Goal: Task Accomplishment & Management: Complete application form

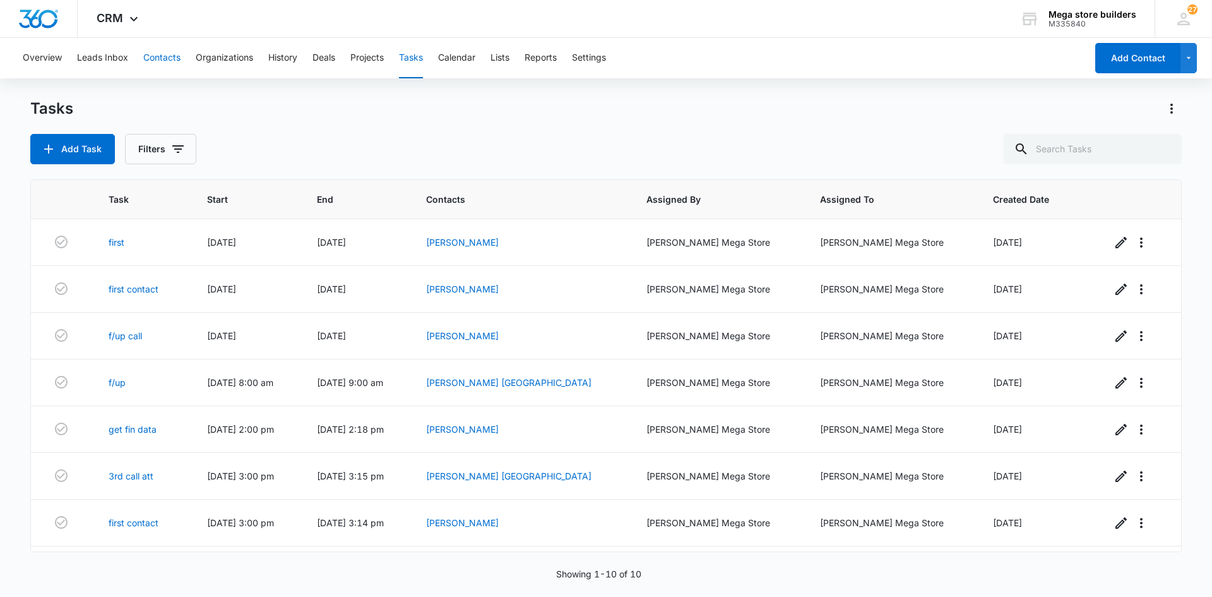
click at [169, 54] on button "Contacts" at bounding box center [161, 58] width 37 height 40
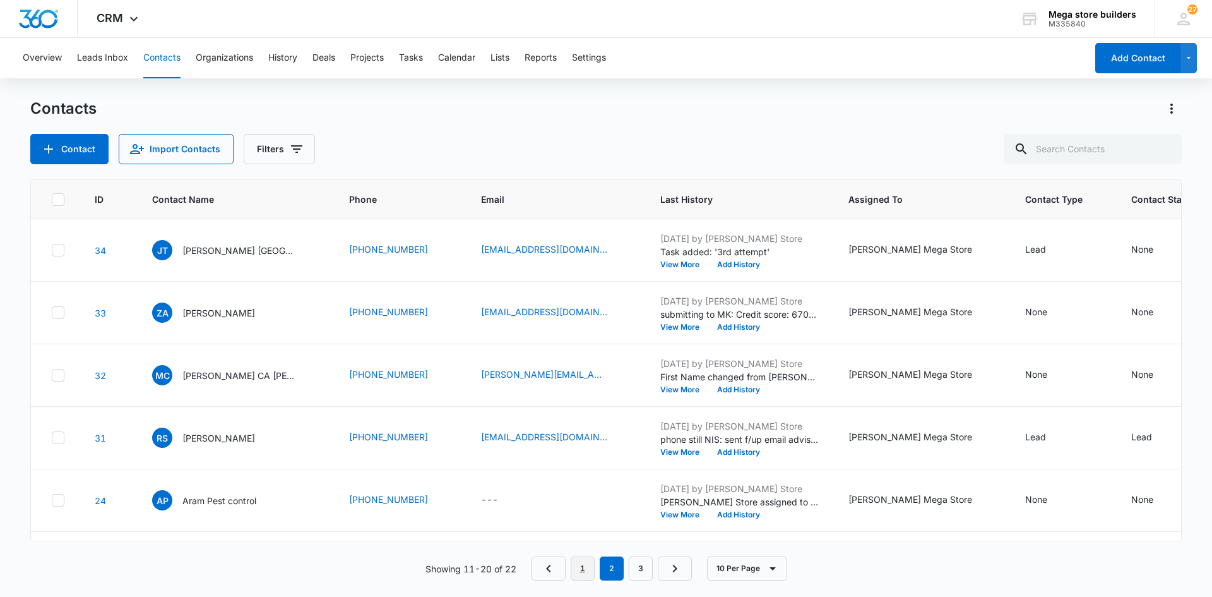
click at [587, 576] on link "1" at bounding box center [583, 568] width 24 height 24
click at [105, 56] on button "Leads Inbox" at bounding box center [102, 58] width 51 height 40
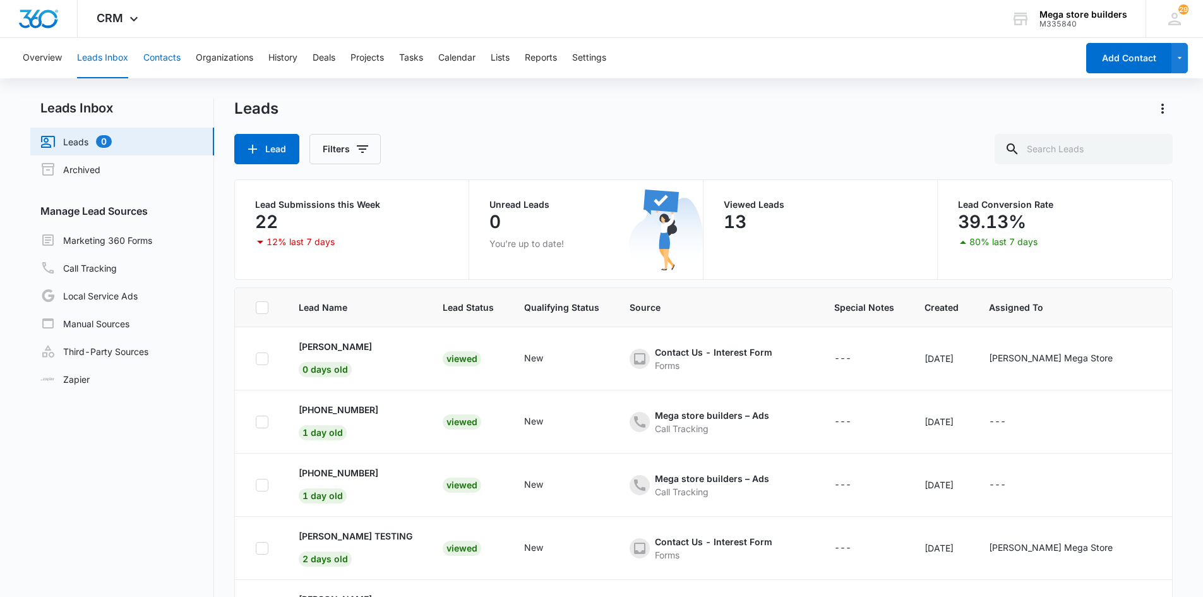
click at [162, 61] on button "Contacts" at bounding box center [161, 58] width 37 height 40
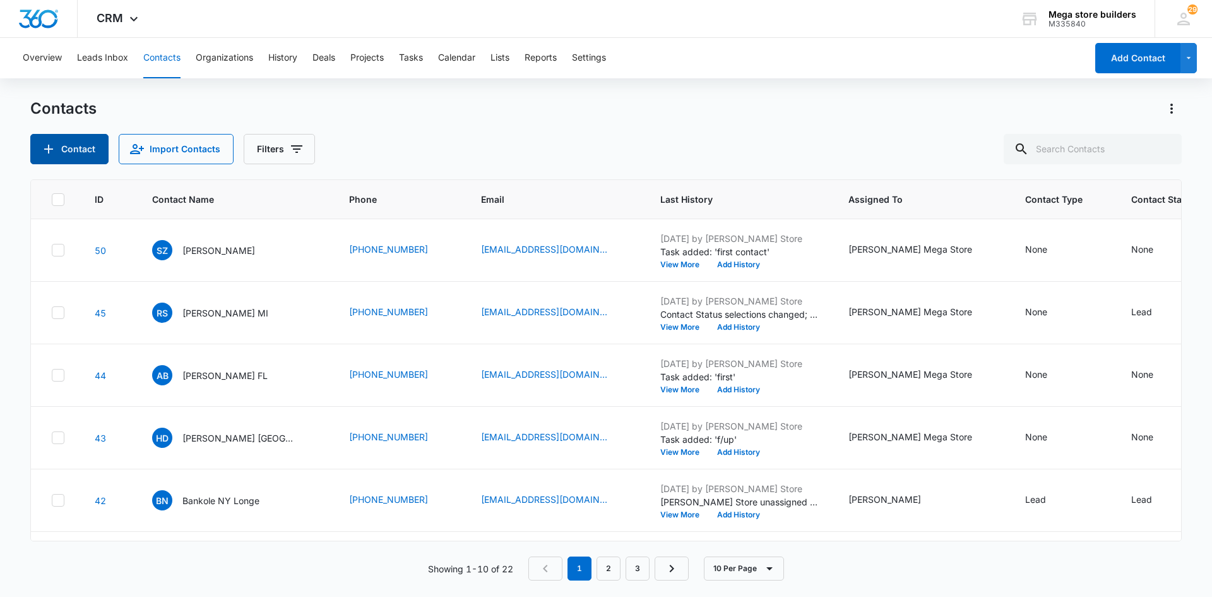
click at [73, 148] on button "Contact" at bounding box center [69, 149] width 78 height 30
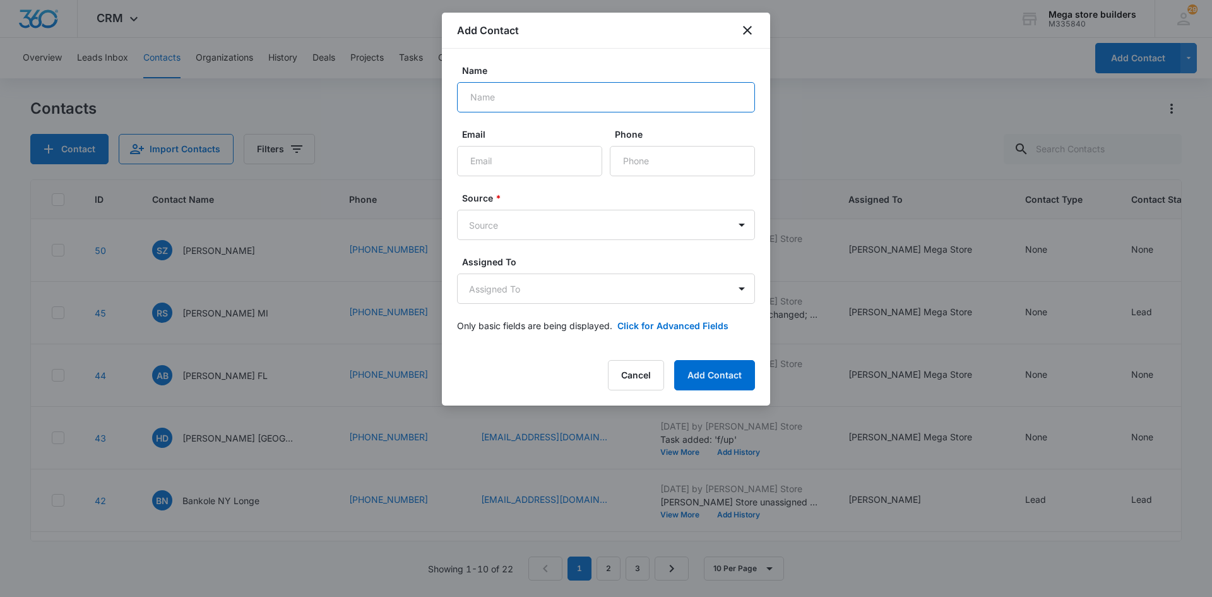
click at [538, 98] on input "Name" at bounding box center [606, 97] width 298 height 30
paste input "[PERSON_NAME]"
type input "[PERSON_NAME]"
click at [502, 165] on input "Email" at bounding box center [529, 161] width 145 height 30
paste input "[EMAIL_ADDRESS][DOMAIN_NAME]"
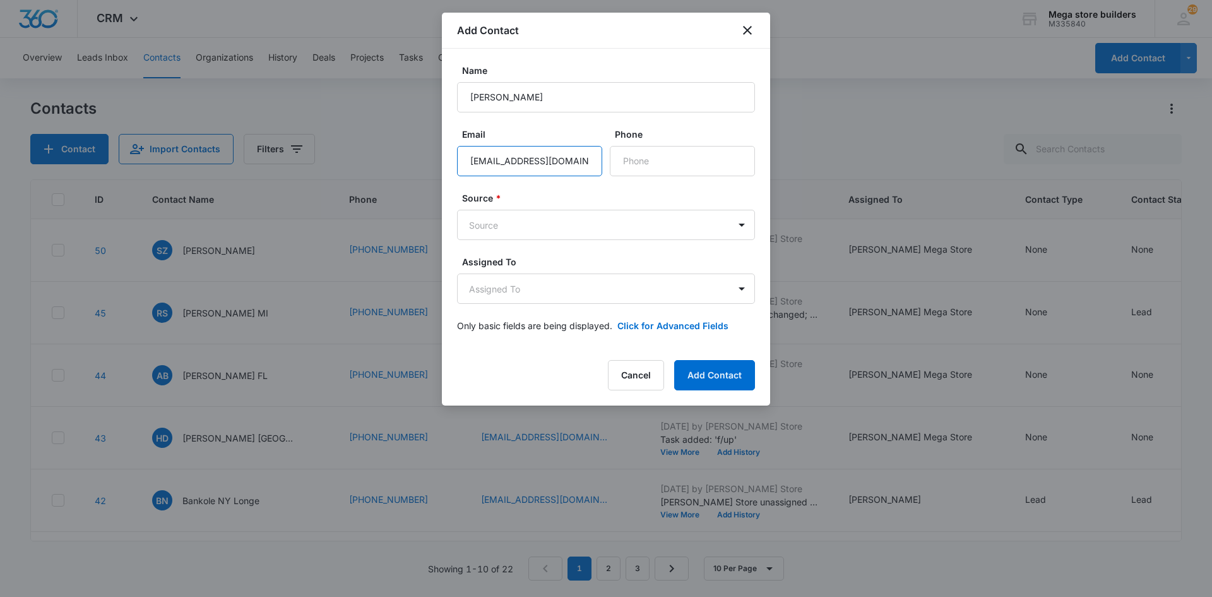
type input "[EMAIL_ADDRESS][DOMAIN_NAME]"
click at [672, 162] on input "Phone" at bounding box center [682, 161] width 145 height 30
paste input "[PHONE_NUMBER]"
type input "[PHONE_NUMBER]"
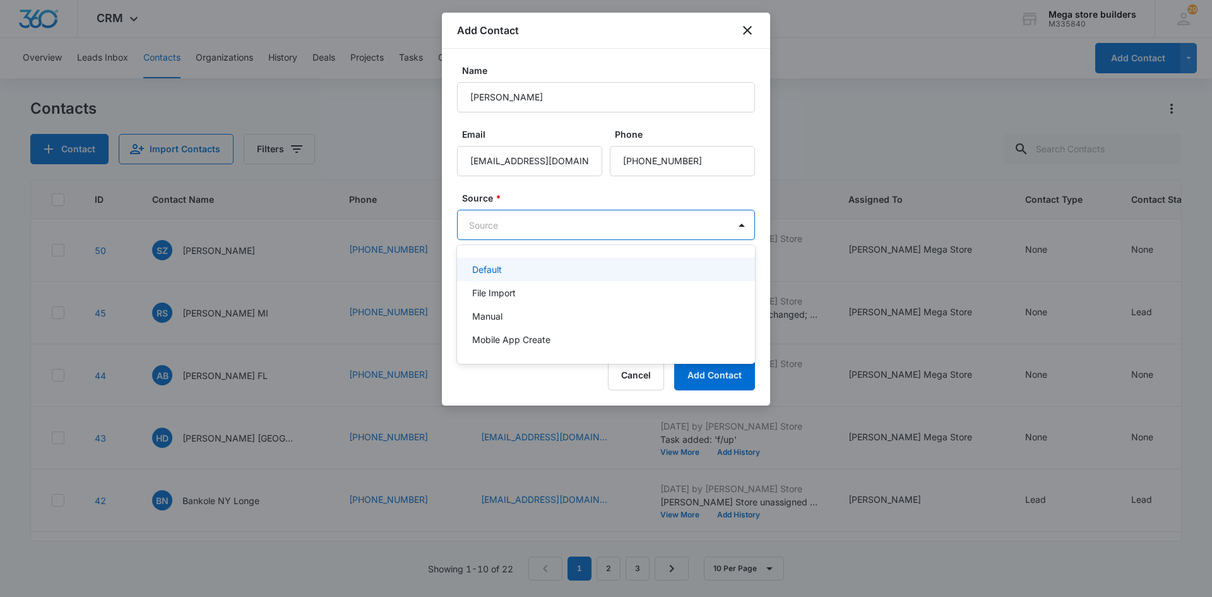
click at [727, 229] on body "CRM Apps Reputation Forms CRM Email Social Content Ads Intelligence Files Brand…" at bounding box center [606, 298] width 1212 height 597
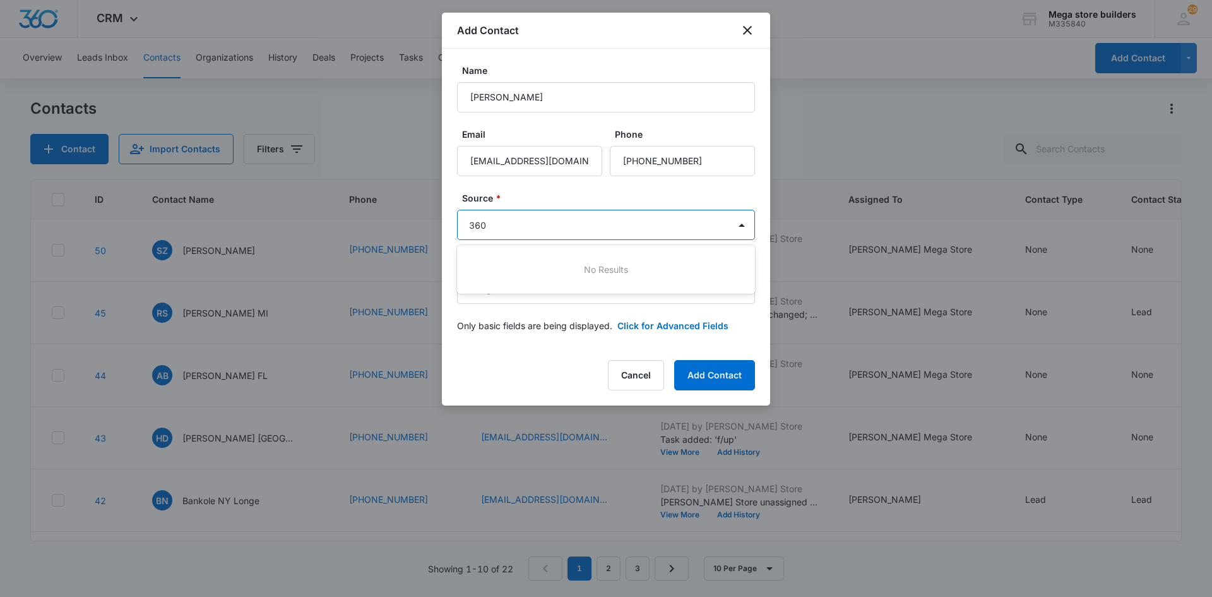
click at [692, 383] on div at bounding box center [606, 298] width 1212 height 597
type input "360"
click at [701, 530] on div at bounding box center [606, 298] width 1212 height 597
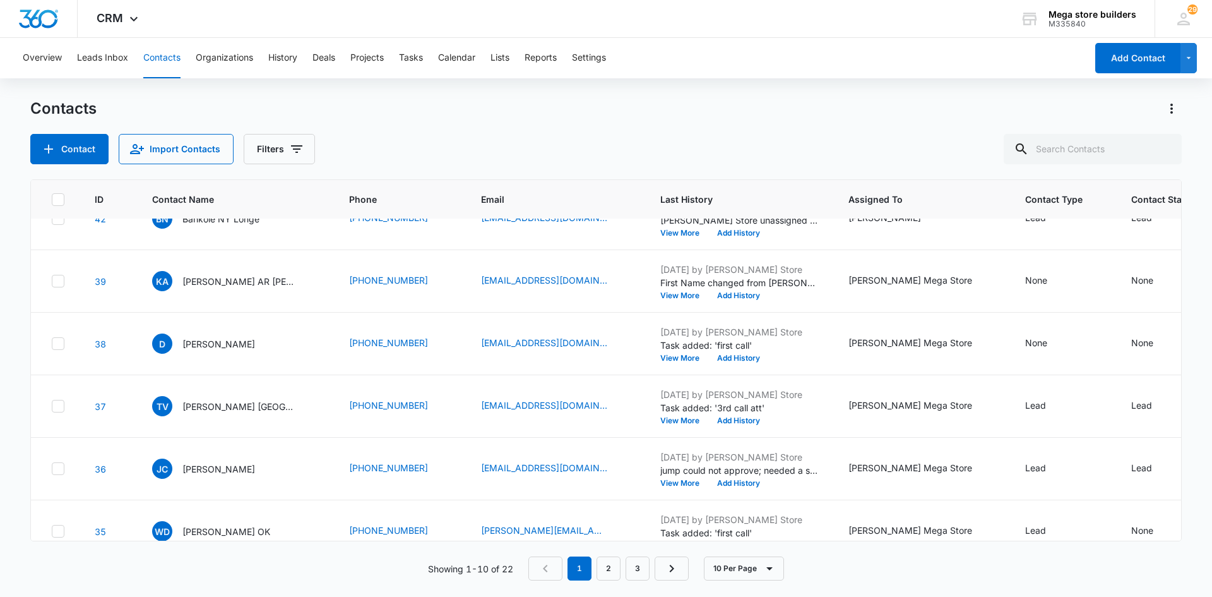
scroll to position [312, 0]
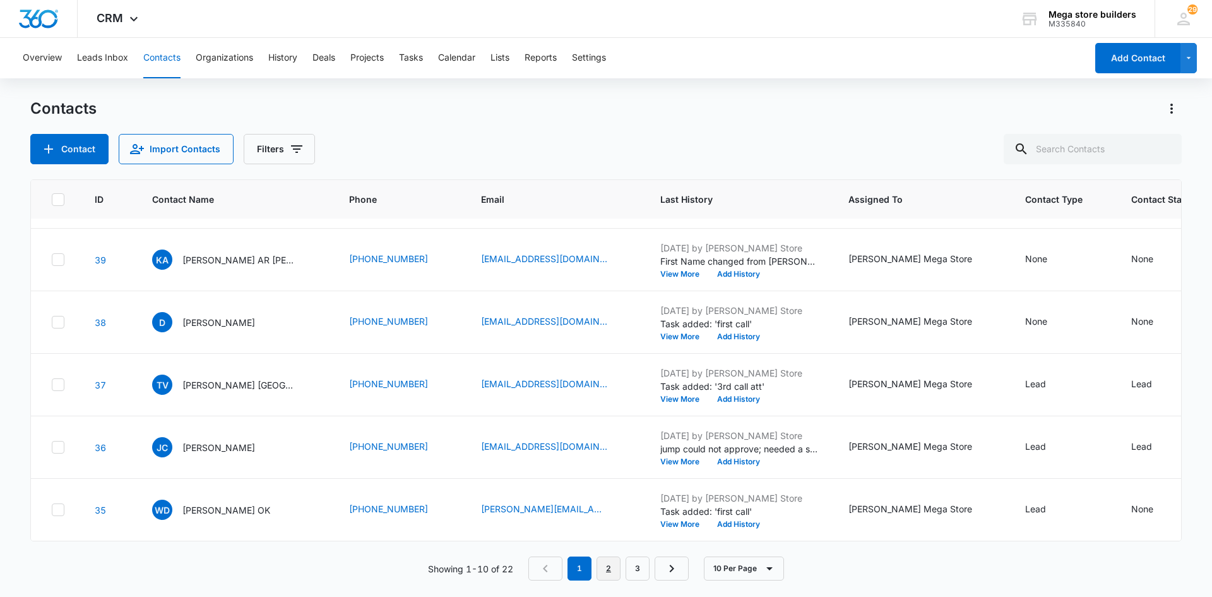
drag, startPoint x: 615, startPoint y: 571, endPoint x: 608, endPoint y: 568, distance: 7.6
click at [615, 571] on link "2" at bounding box center [609, 568] width 24 height 24
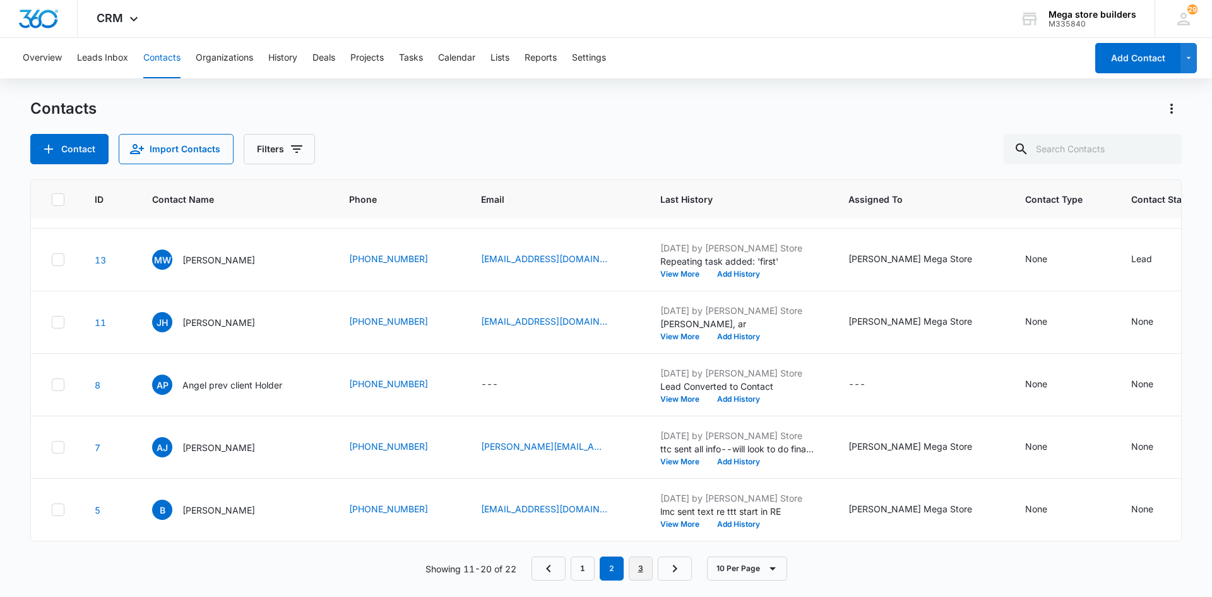
click at [646, 573] on link "3" at bounding box center [641, 568] width 24 height 24
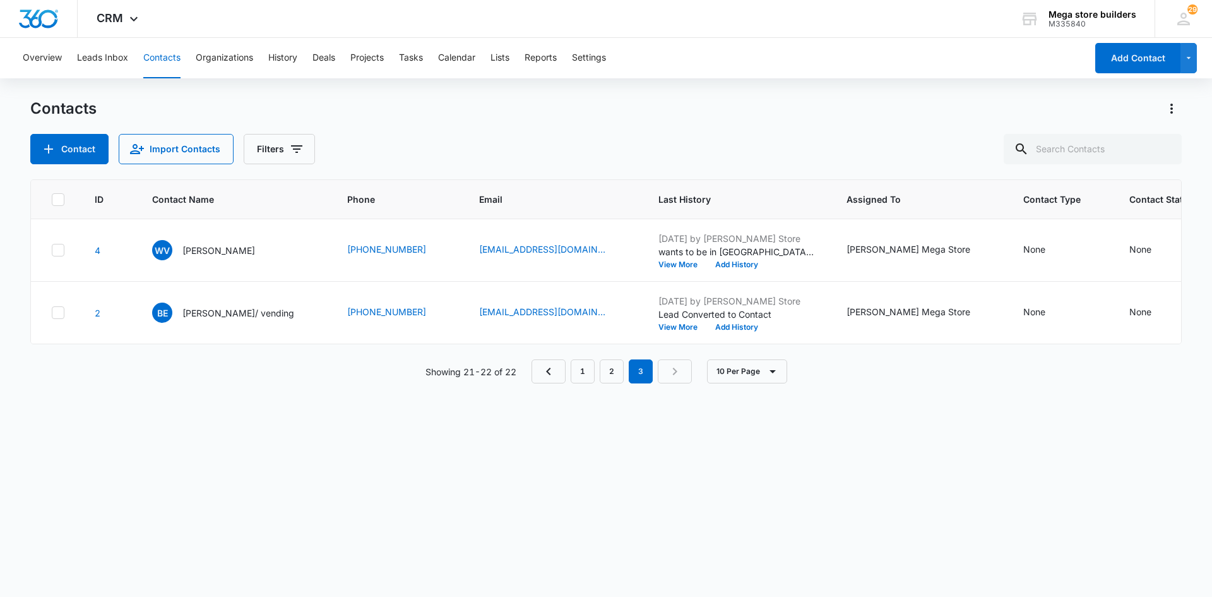
scroll to position [0, 0]
click at [592, 380] on link "1" at bounding box center [583, 371] width 24 height 24
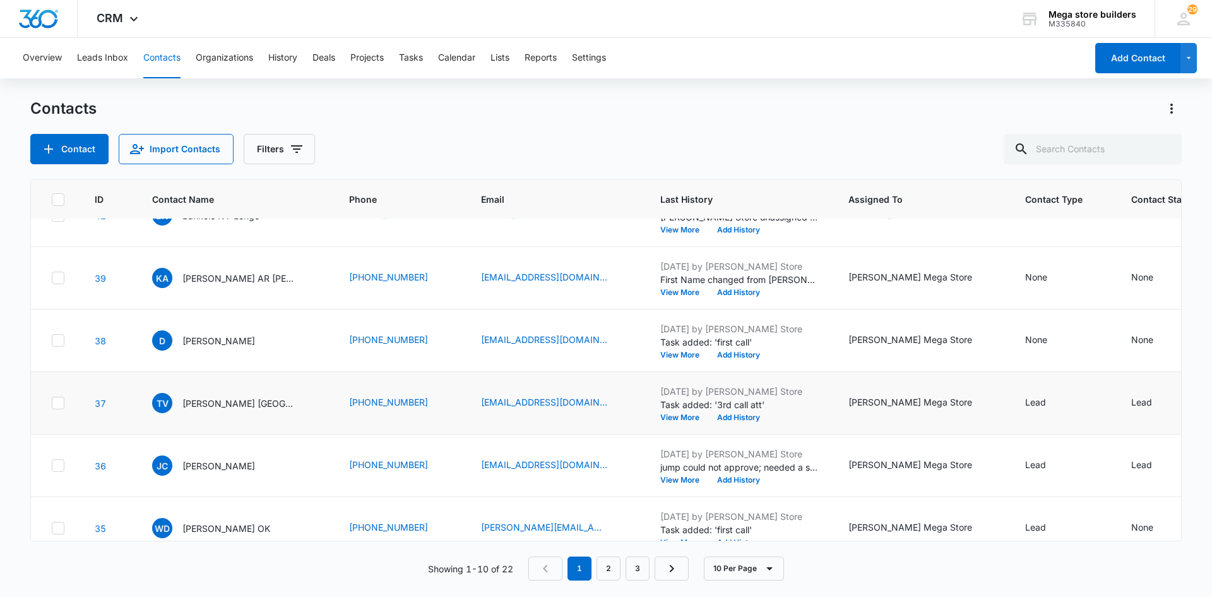
scroll to position [312, 0]
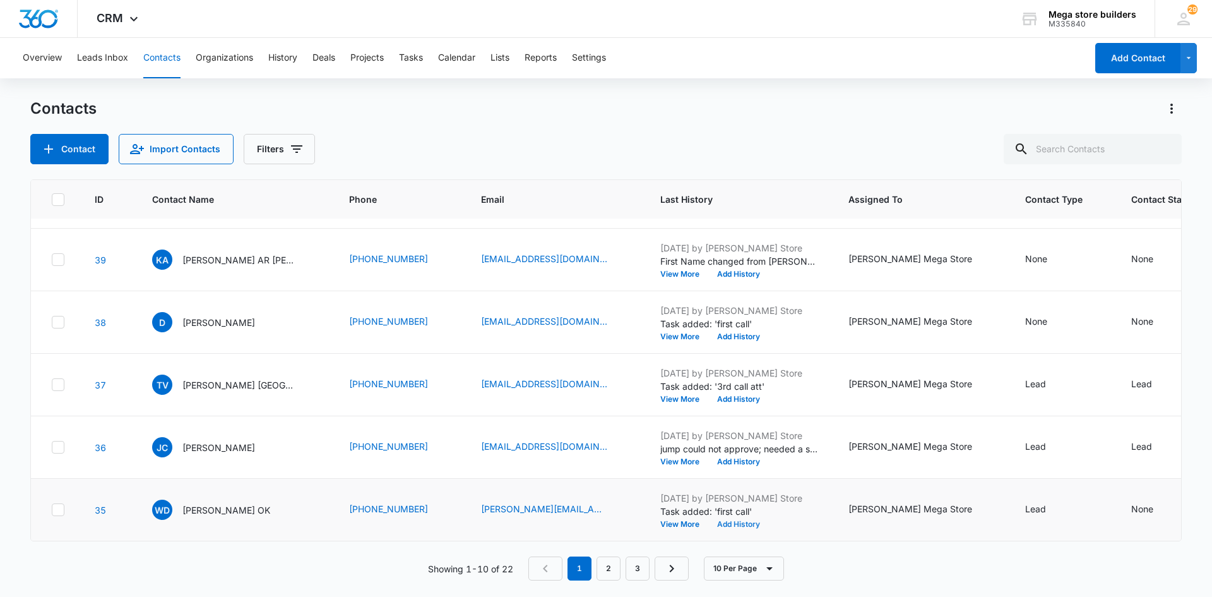
click at [708, 520] on button "Add History" at bounding box center [738, 524] width 61 height 8
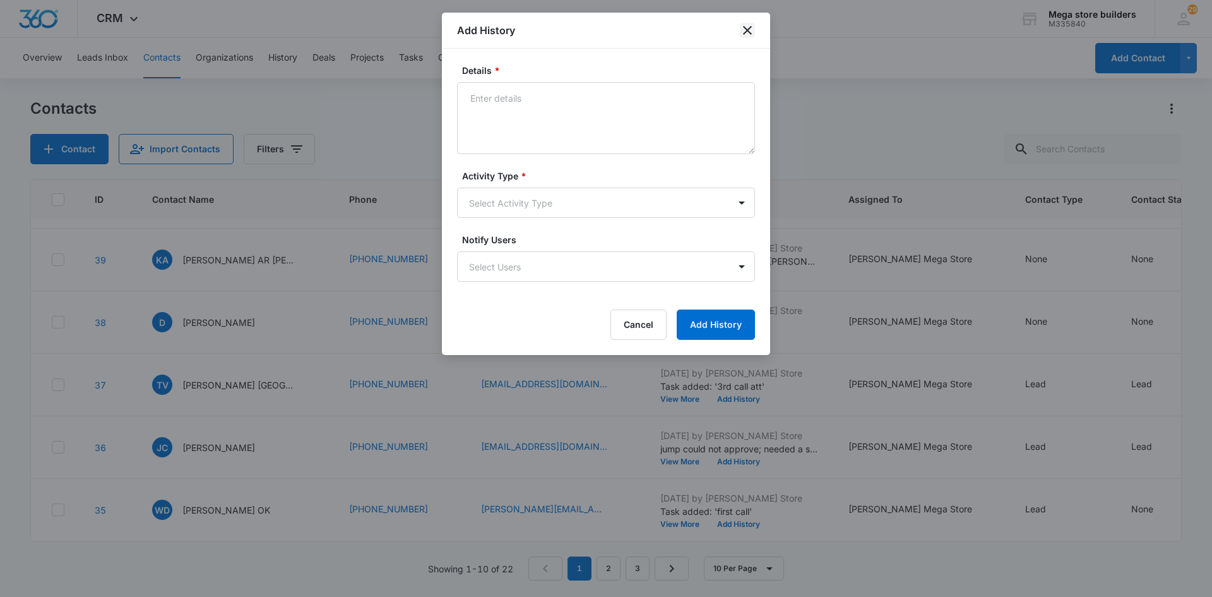
click at [742, 29] on icon "close" at bounding box center [747, 30] width 15 height 15
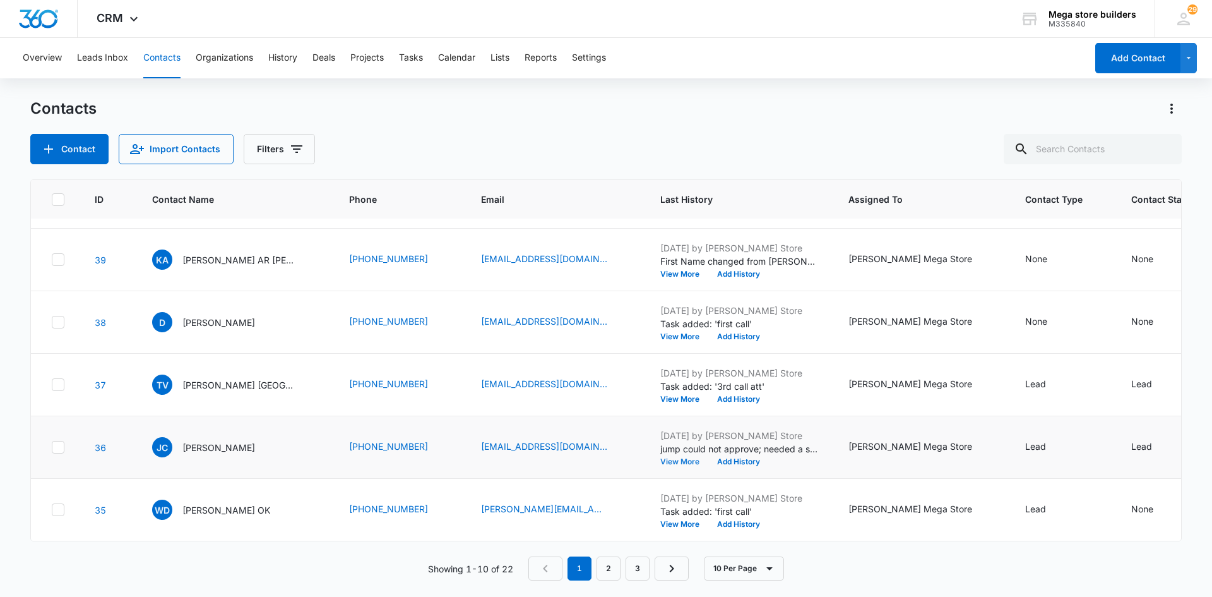
click at [660, 458] on button "View More" at bounding box center [684, 462] width 48 height 8
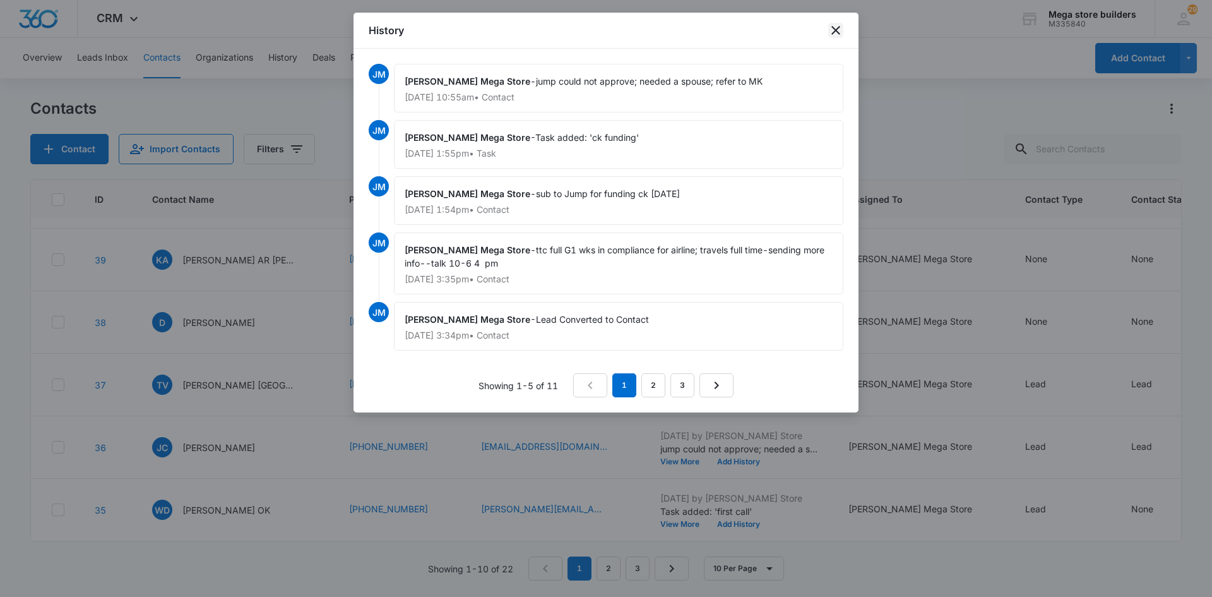
click at [831, 29] on icon "close" at bounding box center [835, 30] width 15 height 15
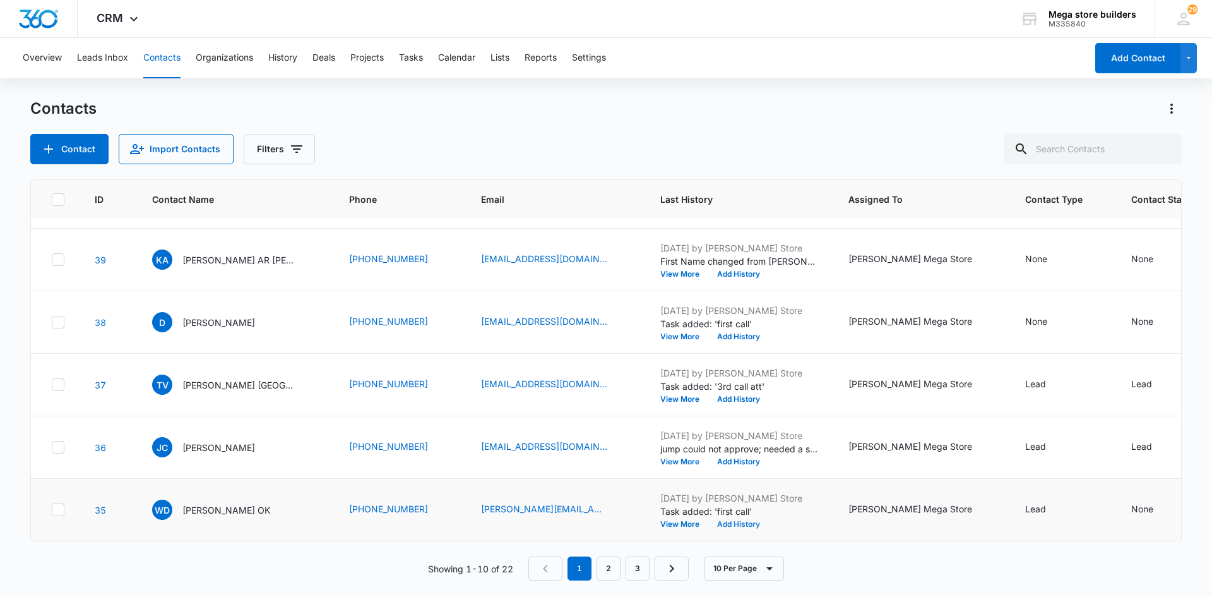
click at [708, 520] on button "Add History" at bounding box center [738, 524] width 61 height 8
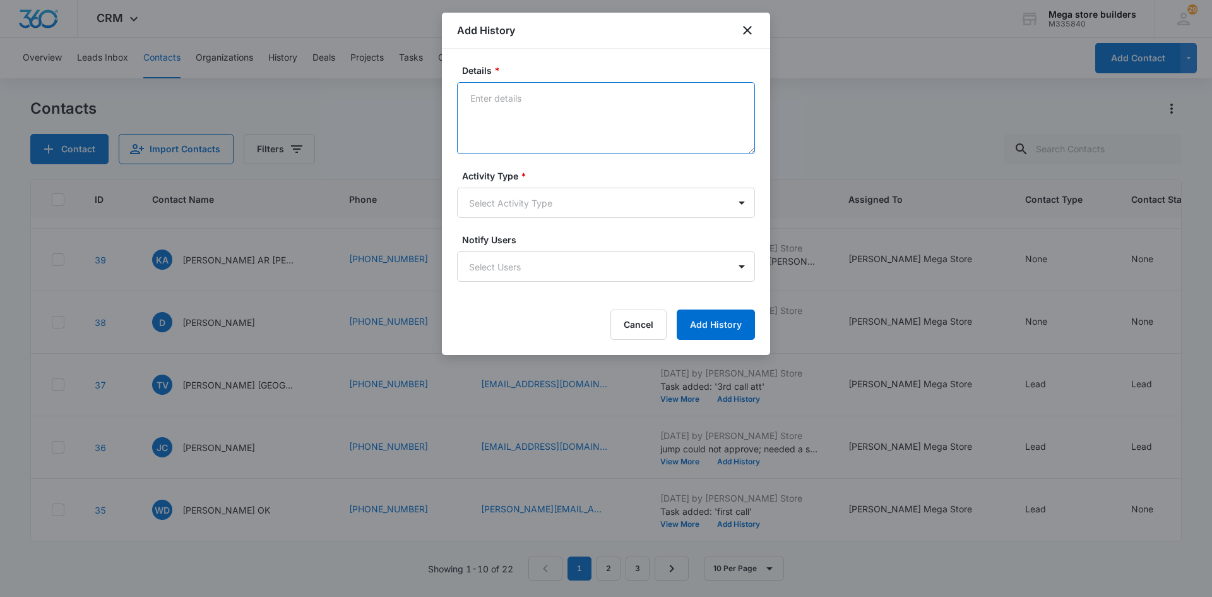
click at [516, 95] on textarea "Details *" at bounding box center [606, 118] width 298 height 72
type textarea "TTC her and her husband to not want to devote time to a business and don't trus…"
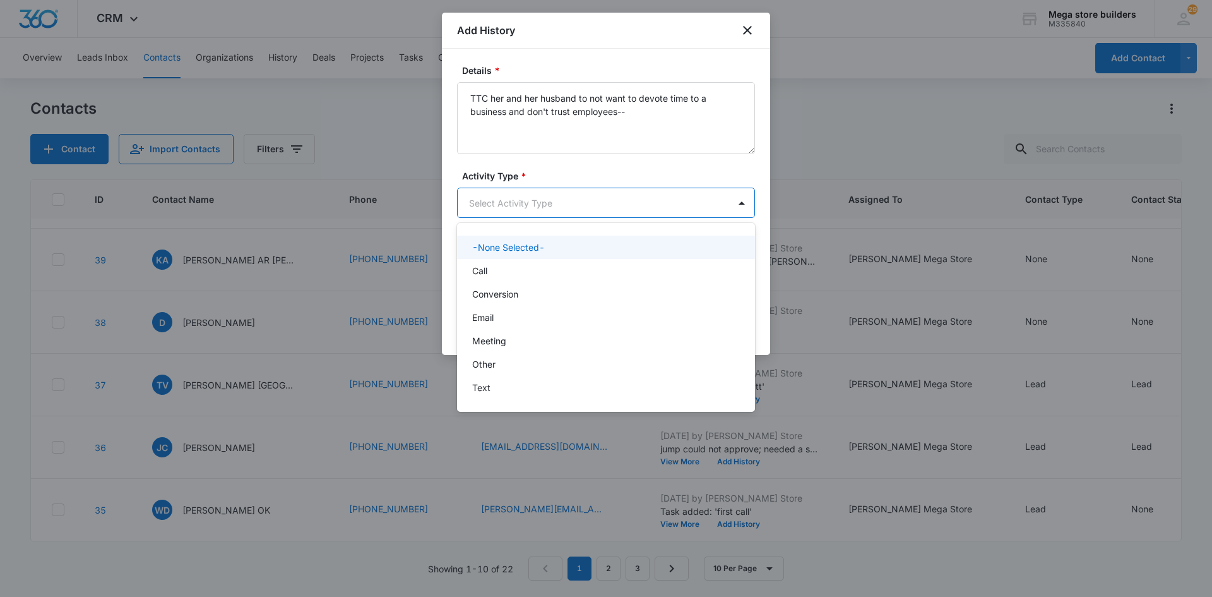
click at [587, 198] on body "CRM Apps Reputation Forms CRM Email Social Content Ads Intelligence Files Brand…" at bounding box center [606, 298] width 1212 height 597
click at [509, 275] on div "Call" at bounding box center [604, 270] width 265 height 13
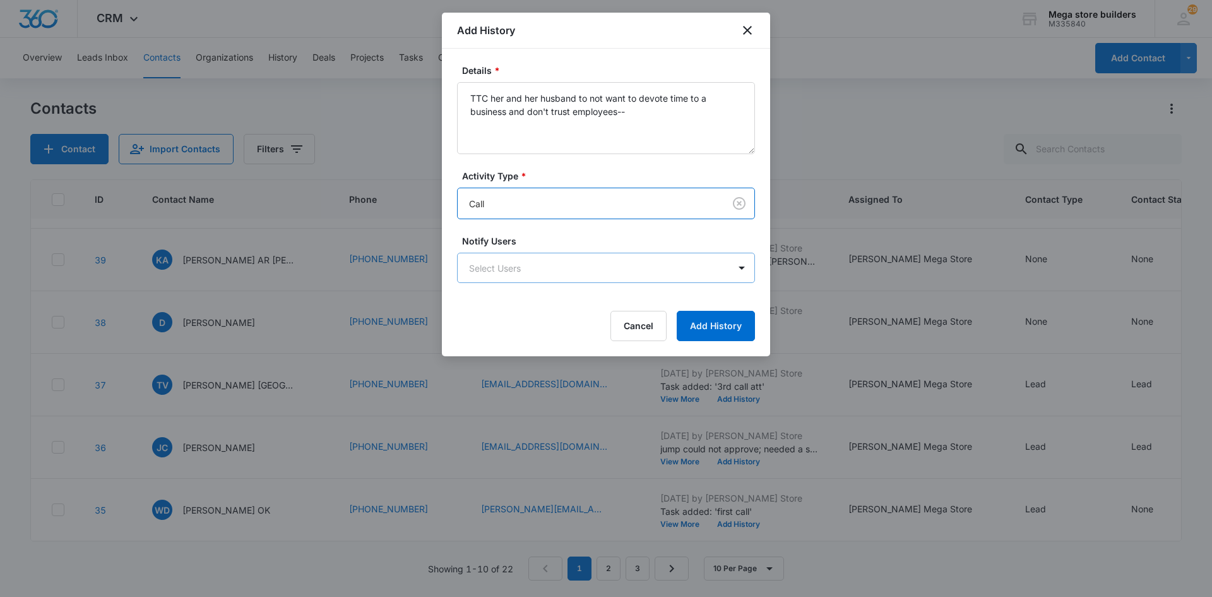
click at [528, 278] on body "CRM Apps Reputation Forms CRM Email Social Content Ads Intelligence Files Brand…" at bounding box center [606, 298] width 1212 height 597
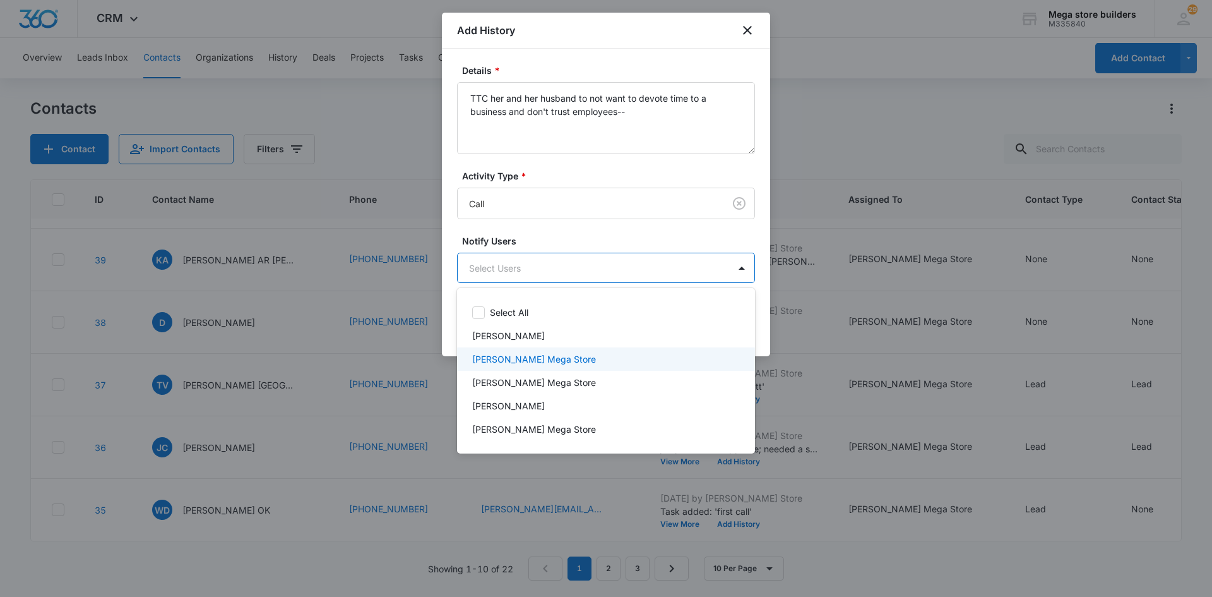
click at [523, 357] on p "[PERSON_NAME] Mega Store" at bounding box center [534, 358] width 124 height 13
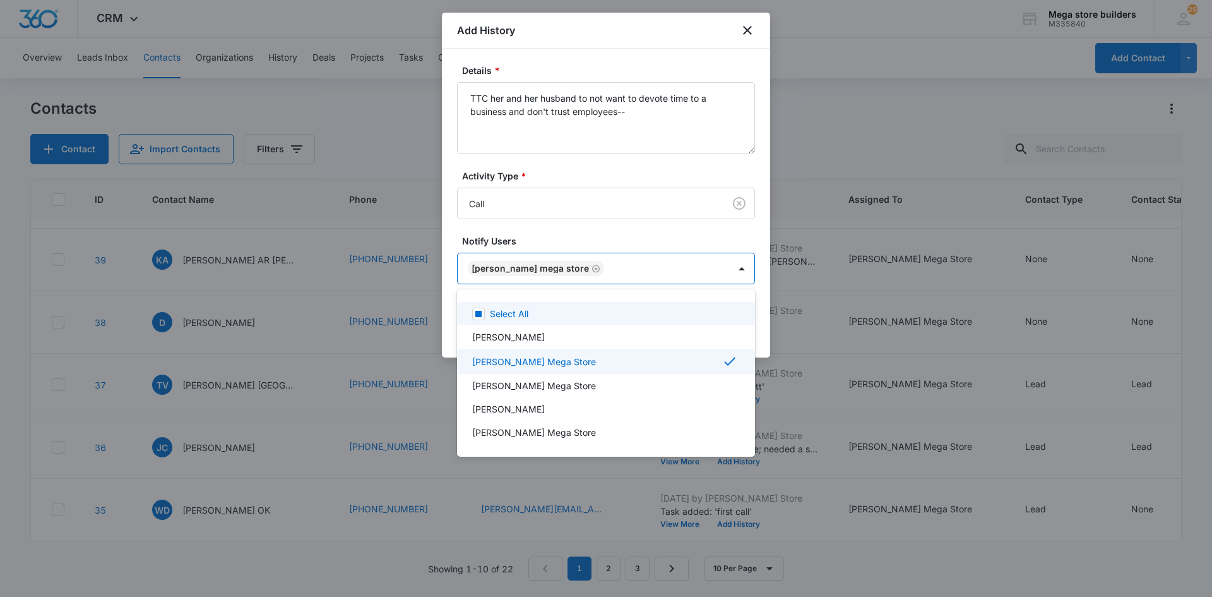
click at [800, 364] on div at bounding box center [606, 298] width 1212 height 597
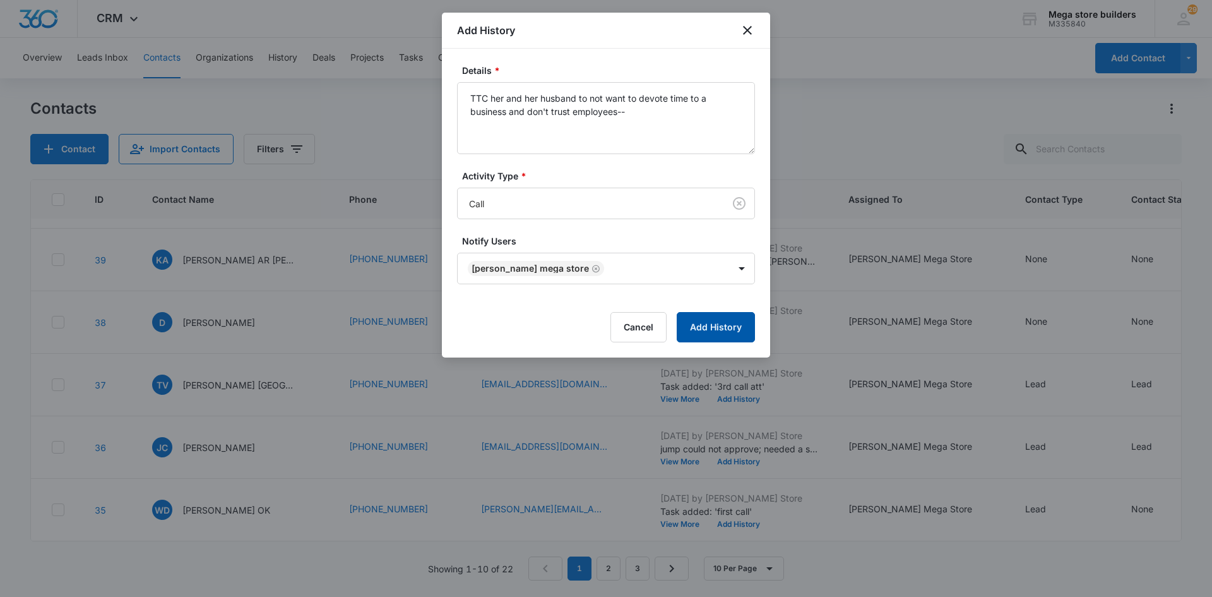
click at [732, 330] on button "Add History" at bounding box center [716, 327] width 78 height 30
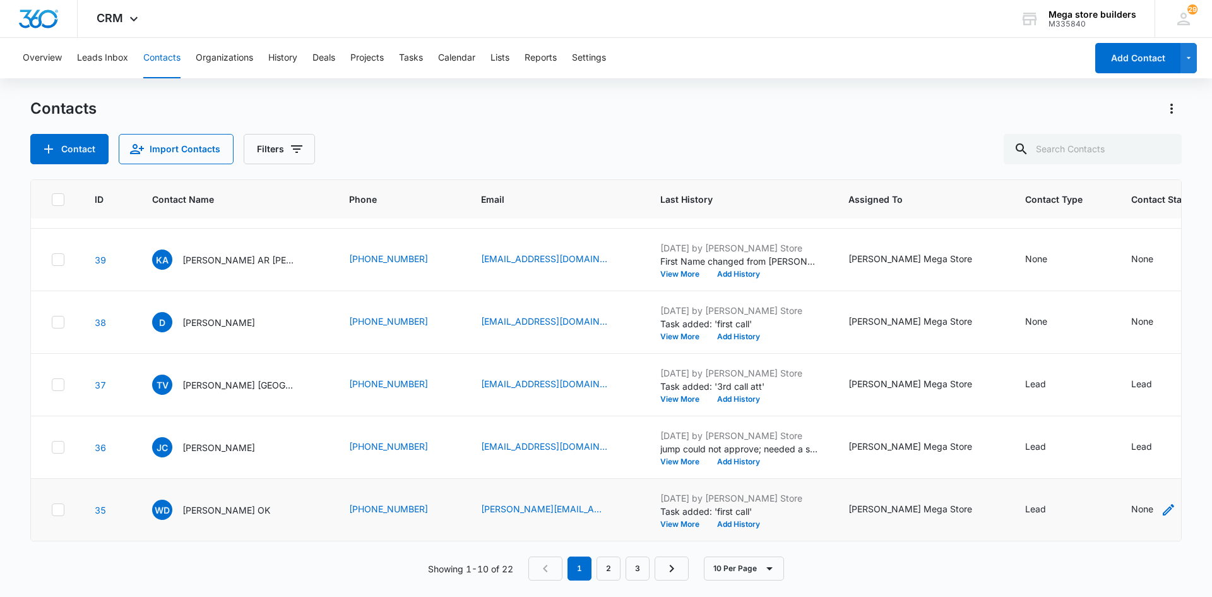
click at [1131, 502] on div "None" at bounding box center [1142, 508] width 22 height 13
click at [1070, 423] on div "Contact Status" at bounding box center [1040, 419] width 90 height 28
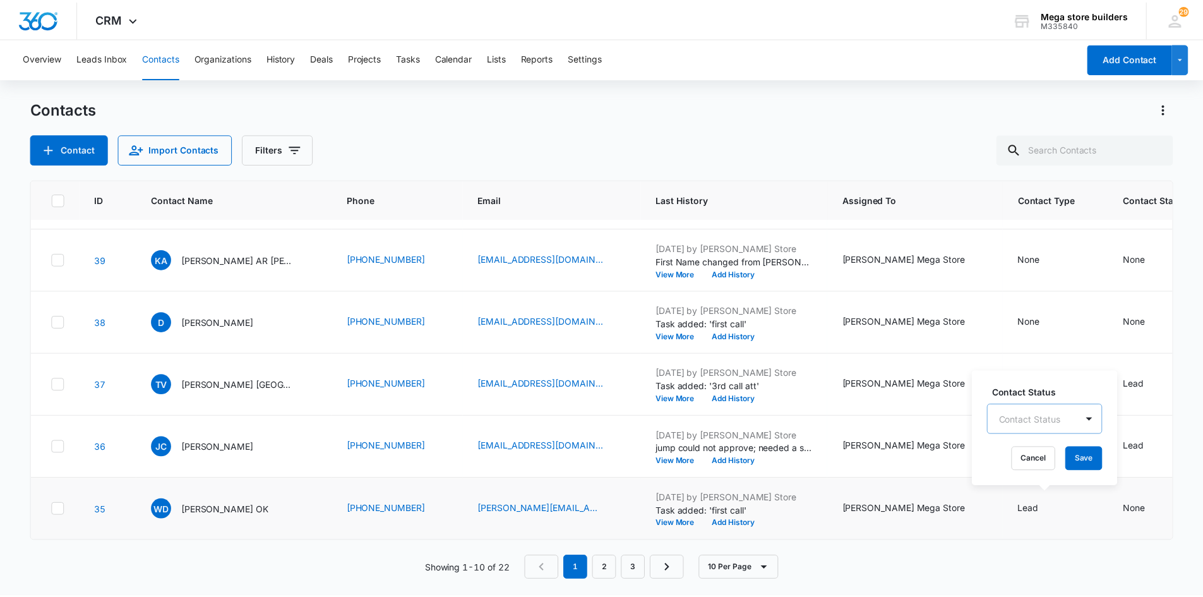
scroll to position [8, 0]
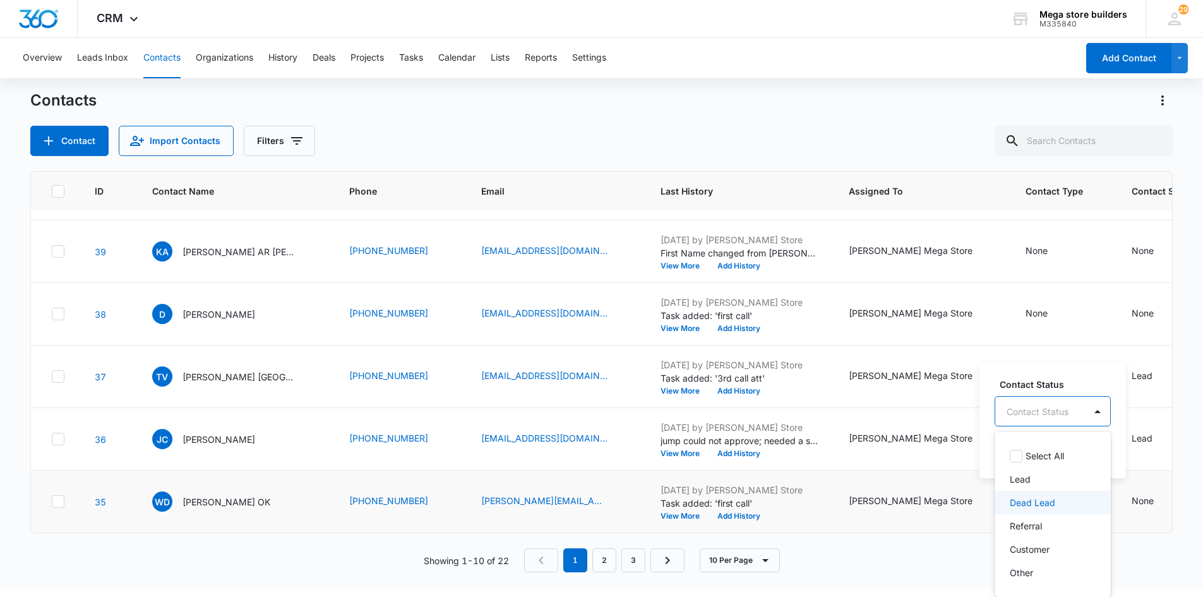
click at [1033, 499] on p "Dead Lead" at bounding box center [1031, 502] width 45 height 13
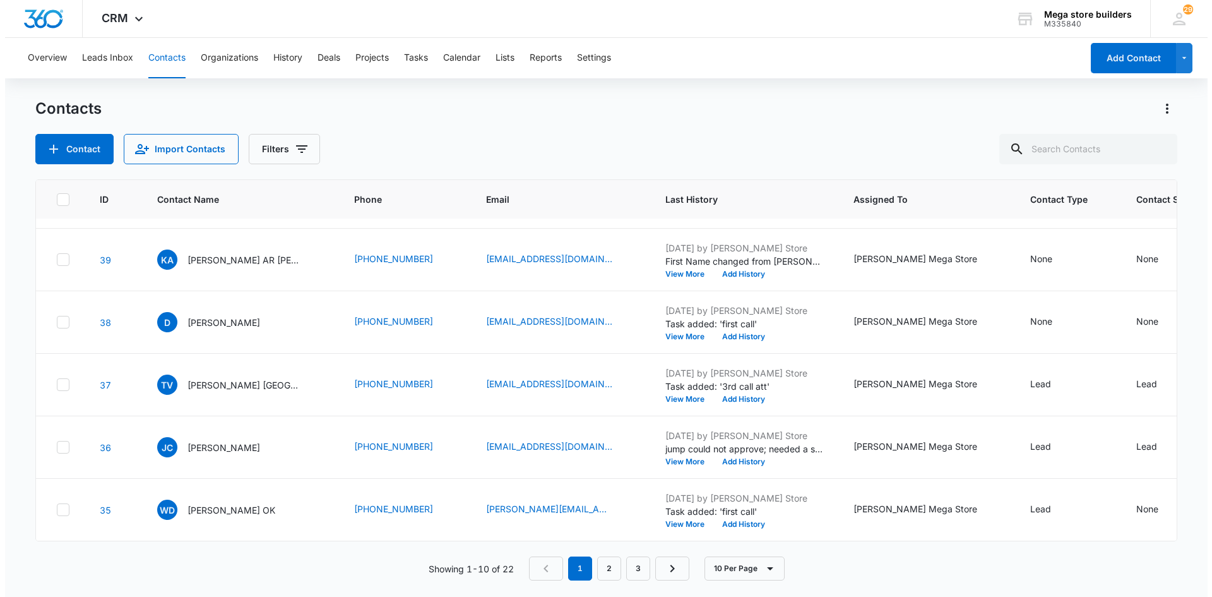
scroll to position [0, 0]
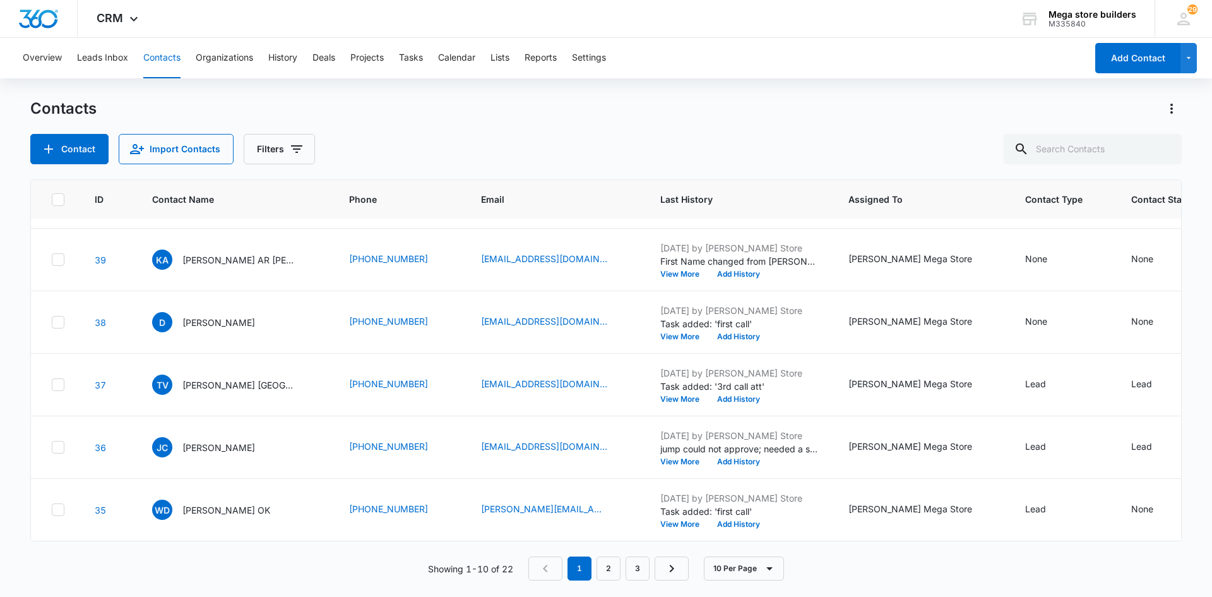
click at [899, 563] on div "Showing 1-10 of 22 1 2 3 10 Per Page" at bounding box center [605, 568] width 1151 height 24
click at [1131, 502] on div "None" at bounding box center [1142, 508] width 22 height 13
click at [1088, 453] on button "Save" at bounding box center [1094, 459] width 37 height 24
click at [417, 51] on button "Tasks" at bounding box center [411, 58] width 24 height 40
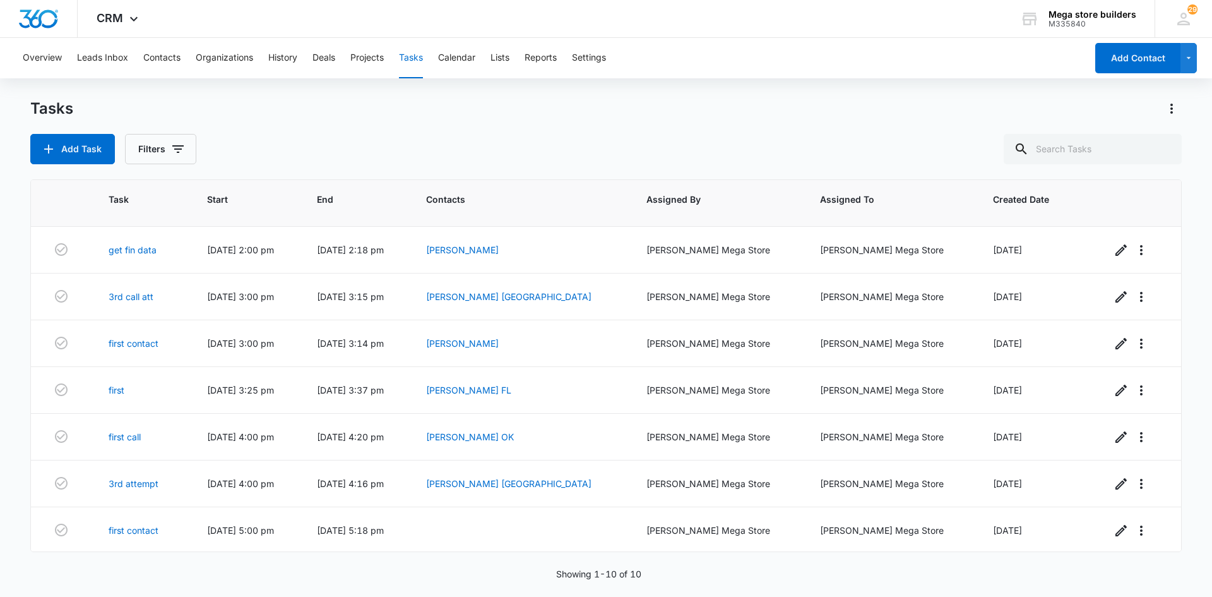
scroll to position [134, 0]
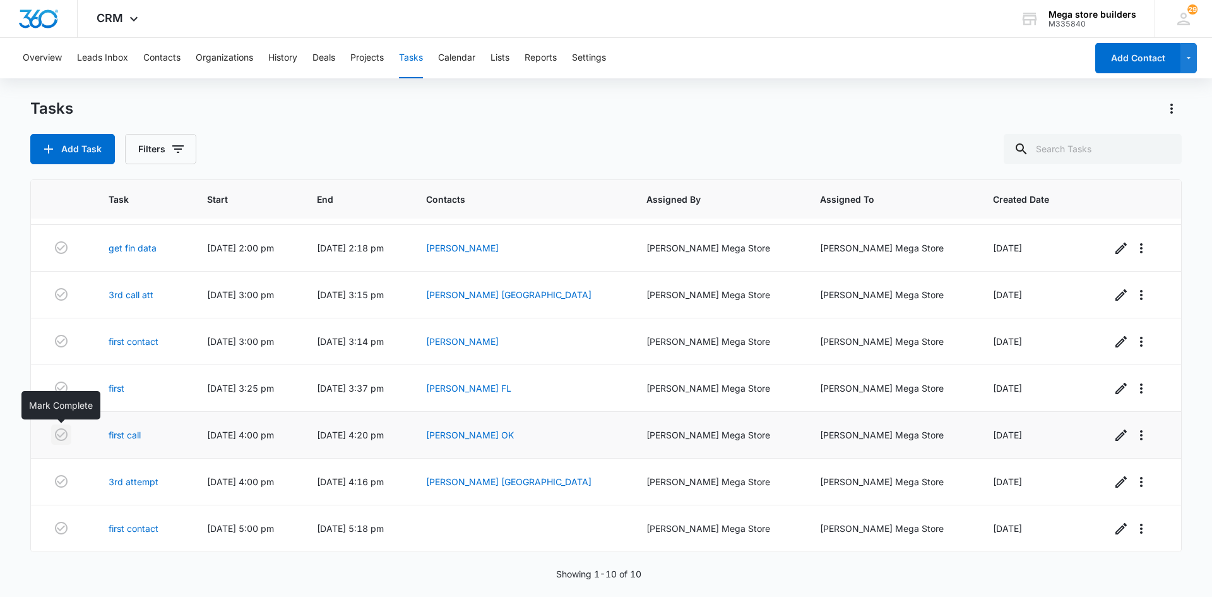
click at [63, 437] on icon "button" at bounding box center [61, 434] width 15 height 15
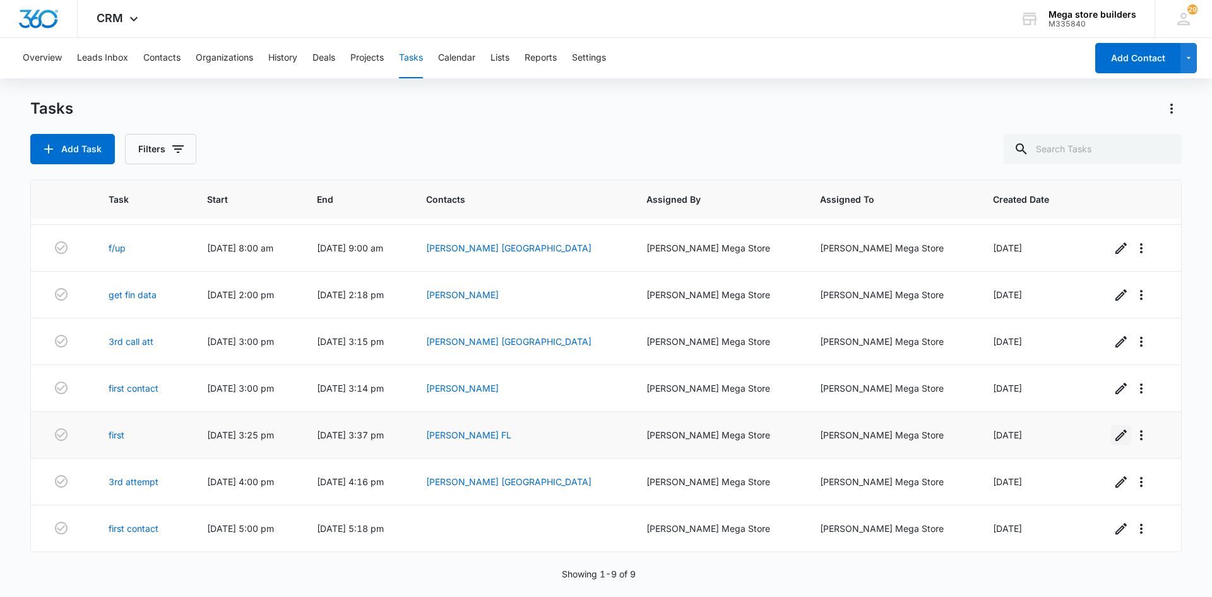
click at [1114, 436] on icon "button" at bounding box center [1121, 434] width 15 height 15
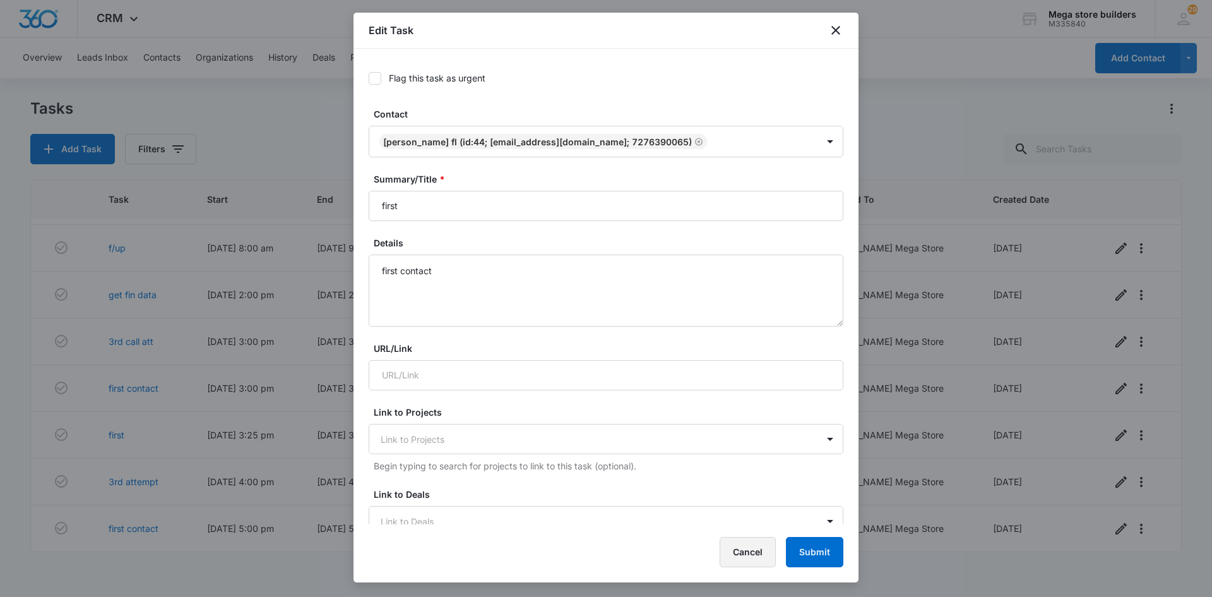
click at [743, 551] on button "Cancel" at bounding box center [748, 552] width 56 height 30
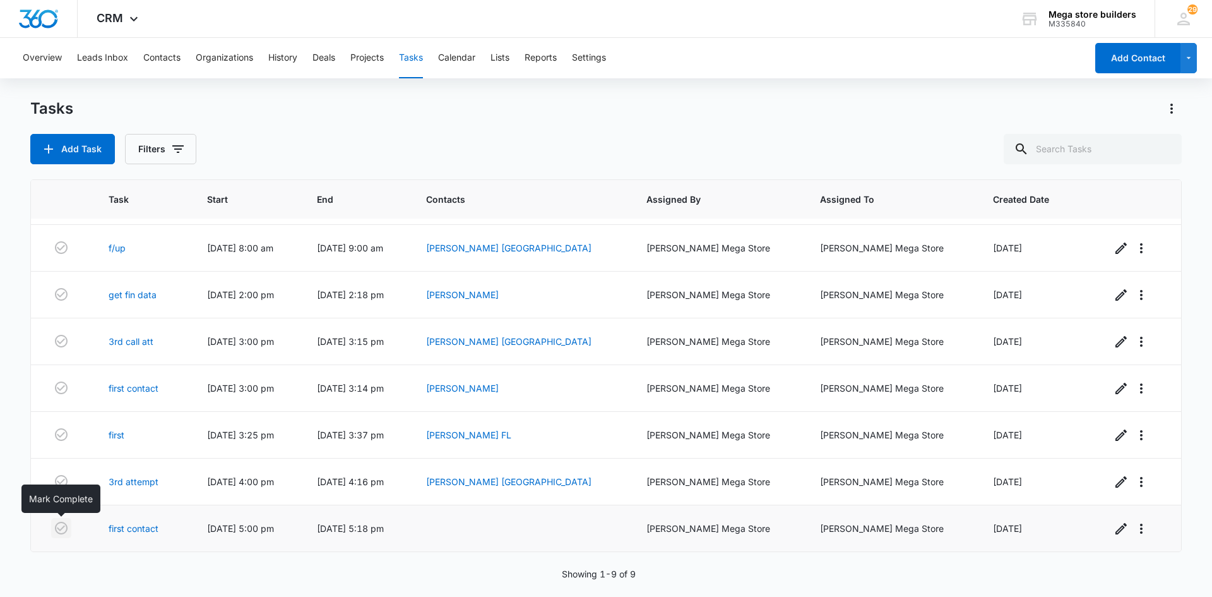
click at [61, 529] on icon "button" at bounding box center [61, 527] width 13 height 13
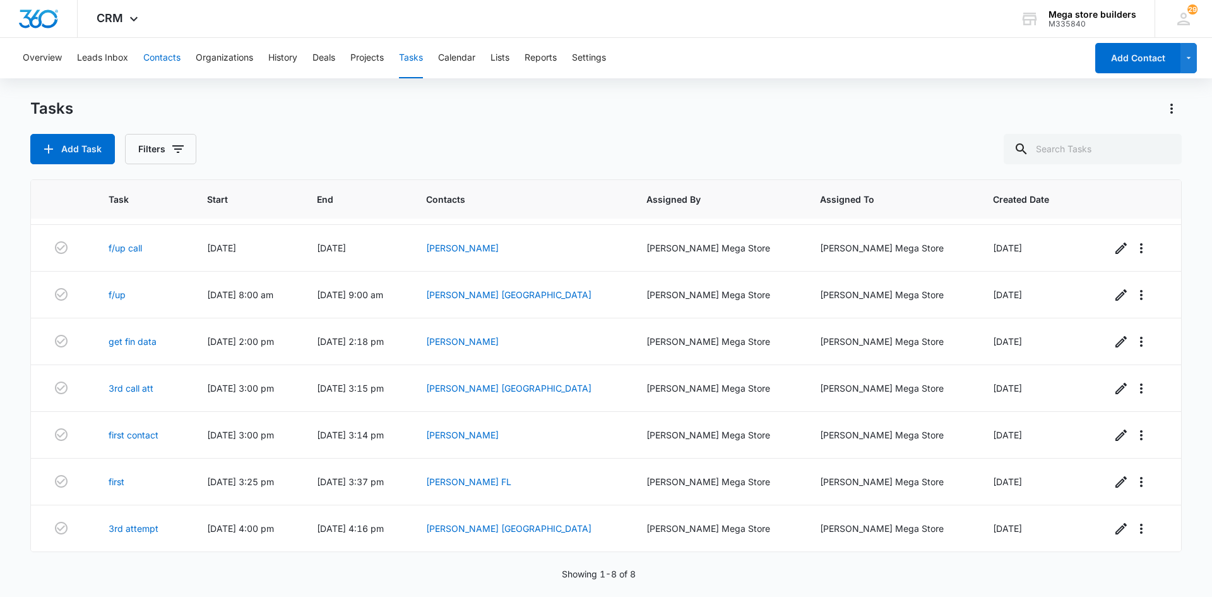
click at [164, 54] on button "Contacts" at bounding box center [161, 58] width 37 height 40
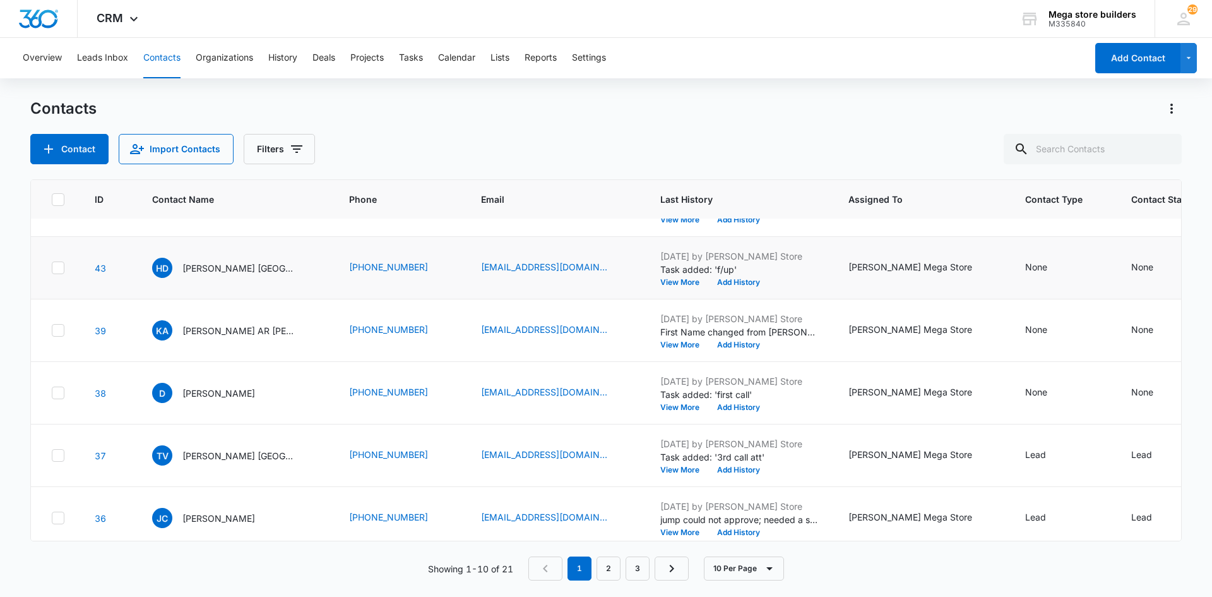
scroll to position [189, 0]
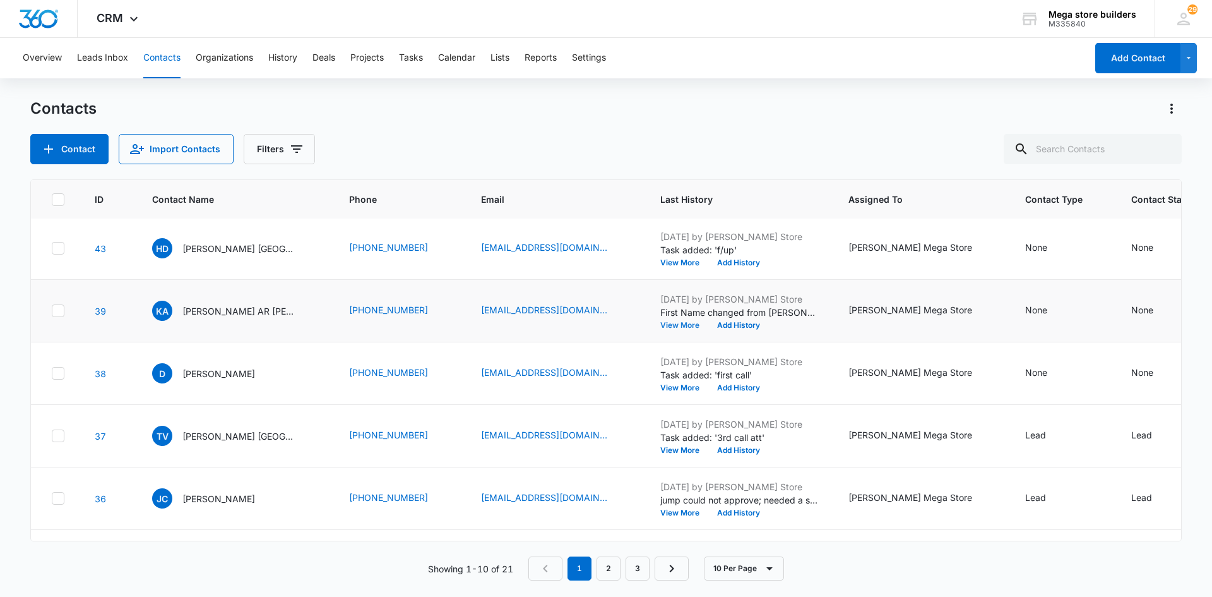
click at [660, 326] on button "View More" at bounding box center [684, 325] width 48 height 8
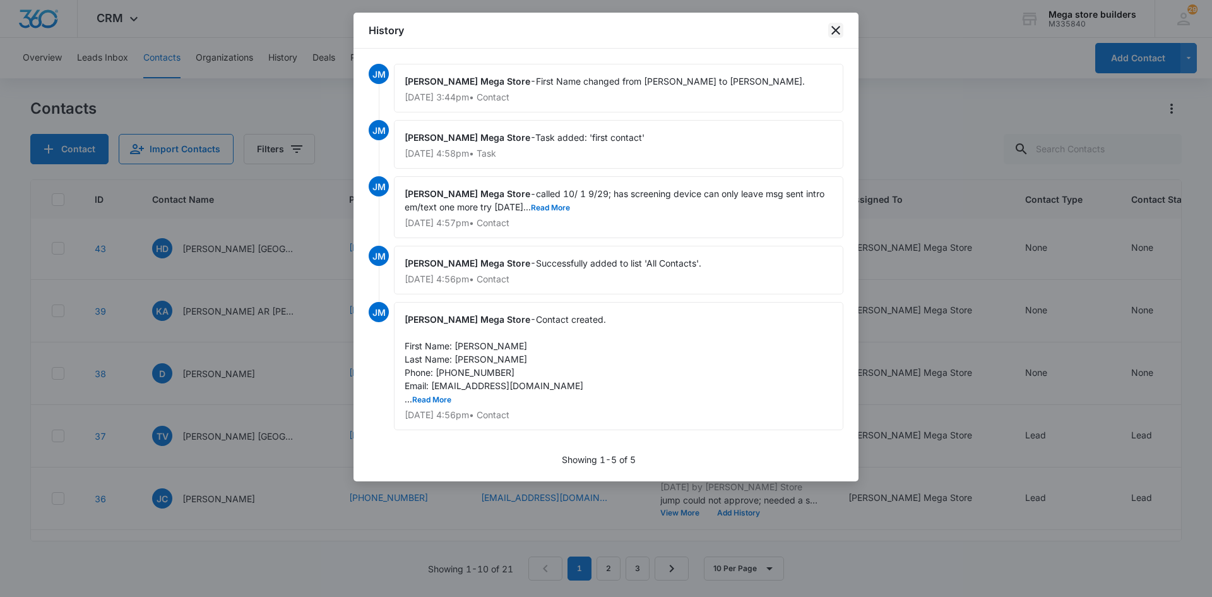
click at [836, 25] on icon "close" at bounding box center [835, 30] width 15 height 15
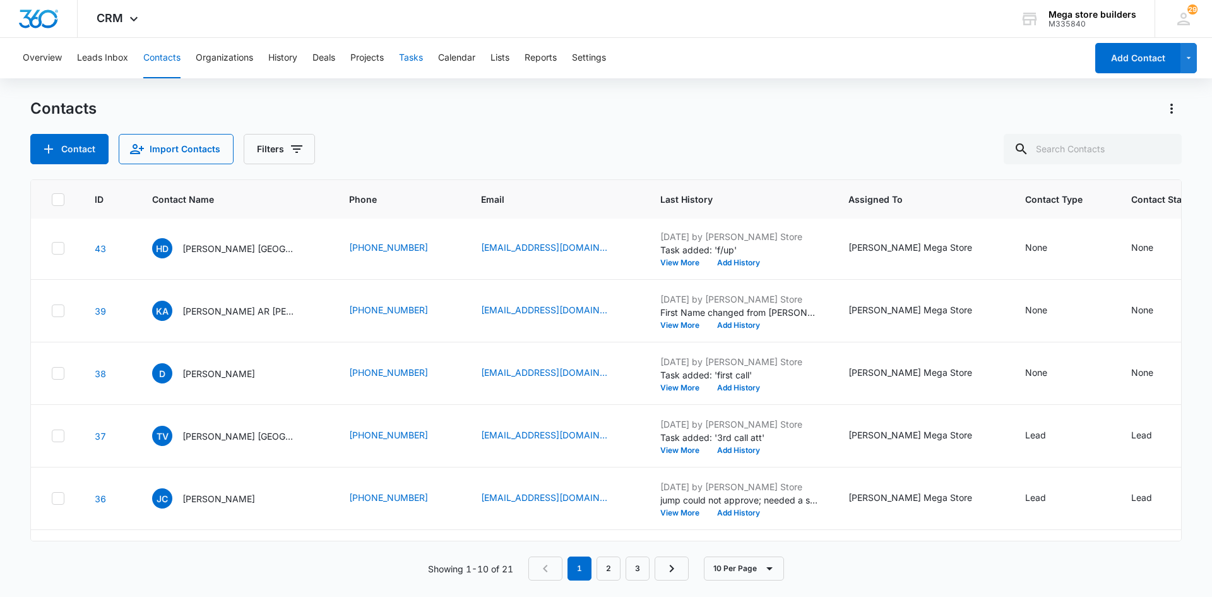
click at [417, 57] on button "Tasks" at bounding box center [411, 58] width 24 height 40
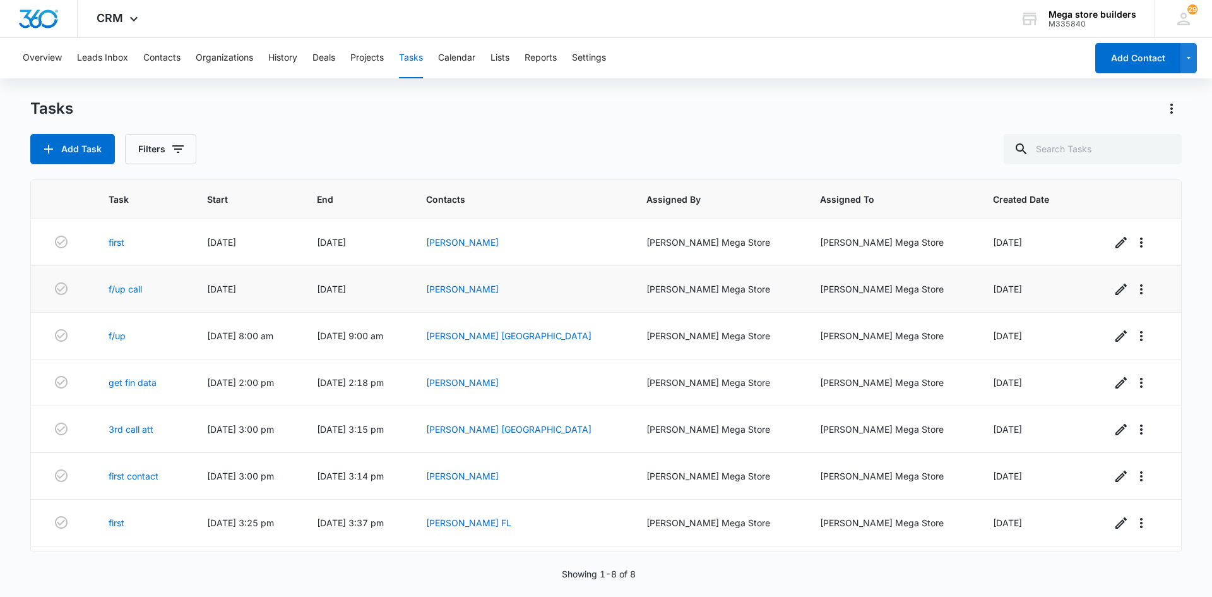
scroll to position [41, 0]
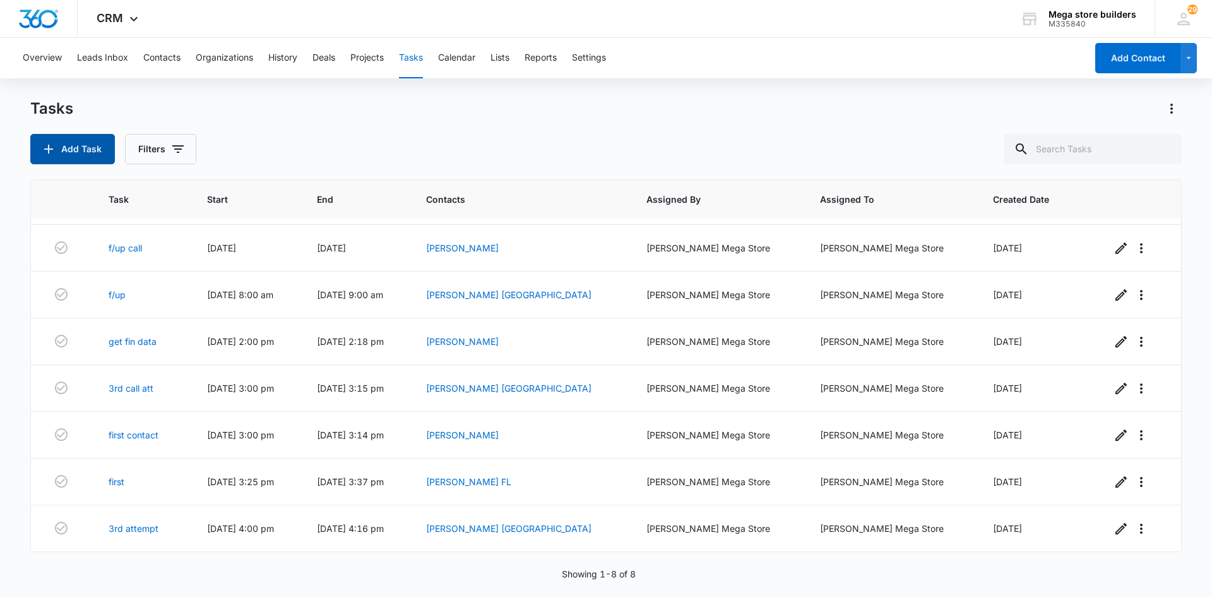
click at [67, 139] on button "Add Task" at bounding box center [72, 149] width 85 height 30
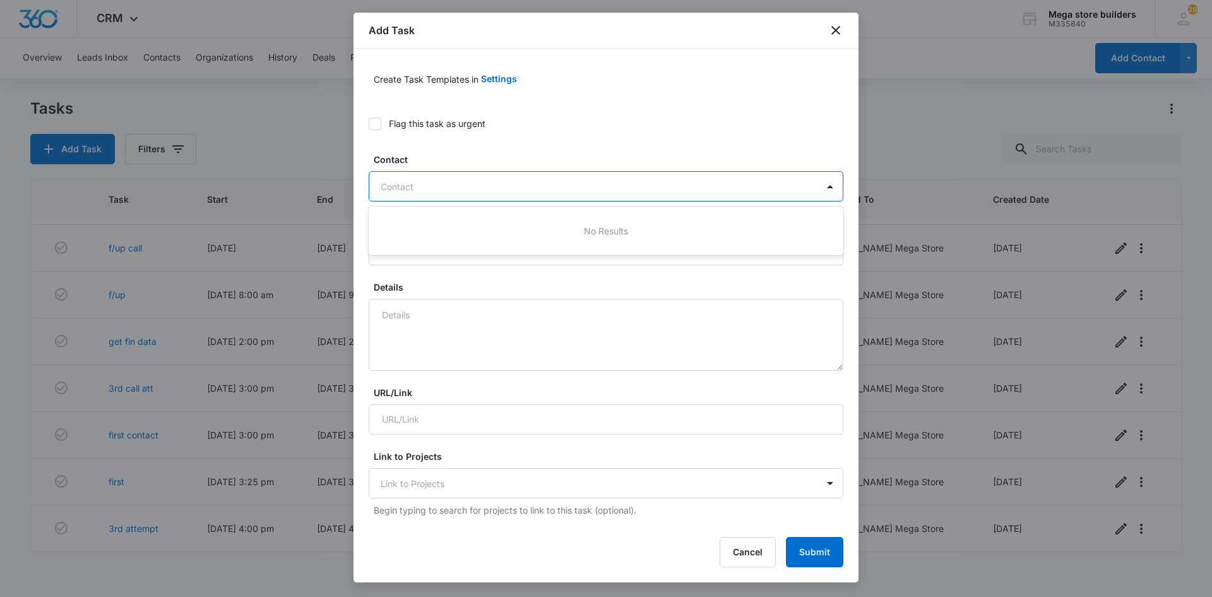
click at [460, 185] on div at bounding box center [599, 187] width 436 height 16
type input "[PERSON_NAME]"
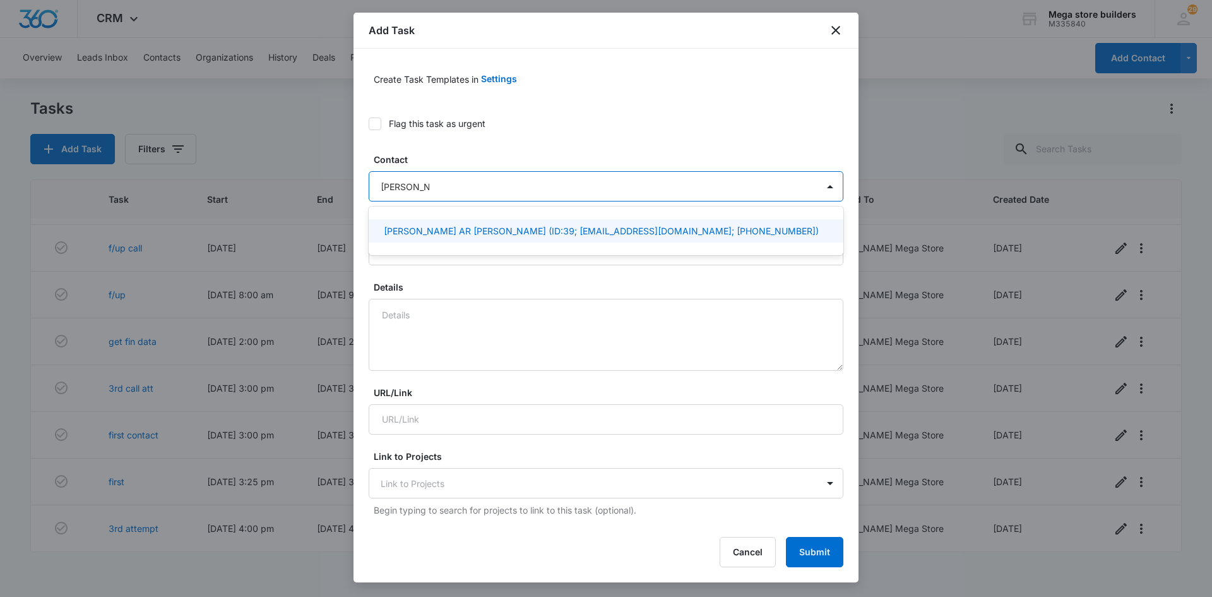
click at [468, 232] on p "[PERSON_NAME] AR [PERSON_NAME] (ID:39; [EMAIL_ADDRESS][DOMAIN_NAME]; [PHONE_NUM…" at bounding box center [601, 230] width 435 height 13
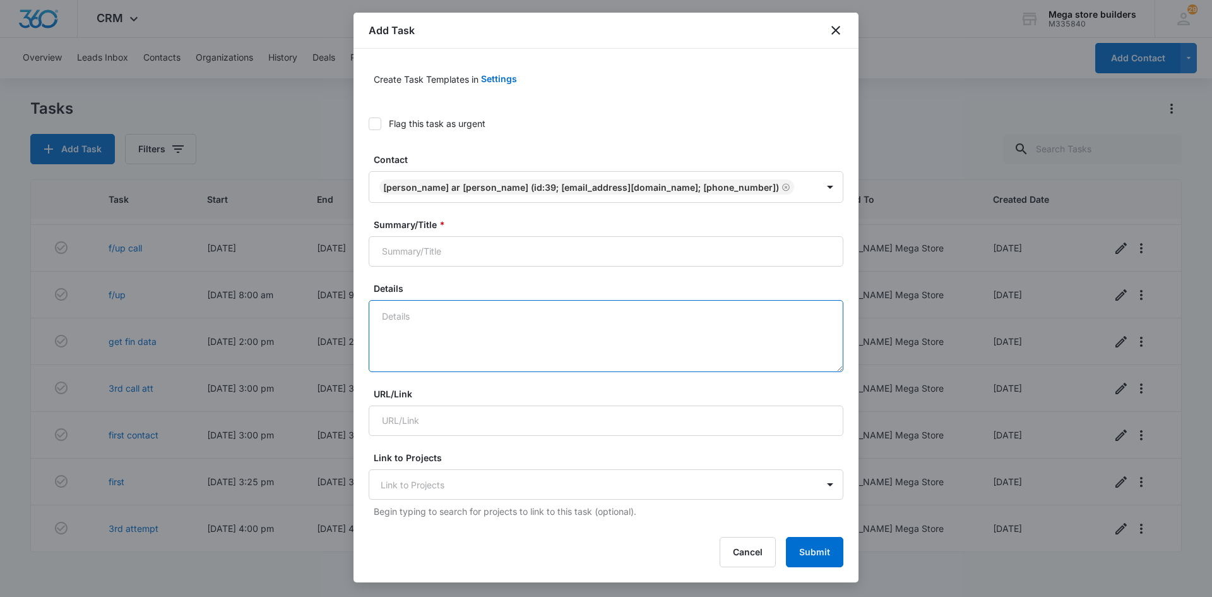
click at [429, 317] on textarea "Details" at bounding box center [606, 336] width 475 height 72
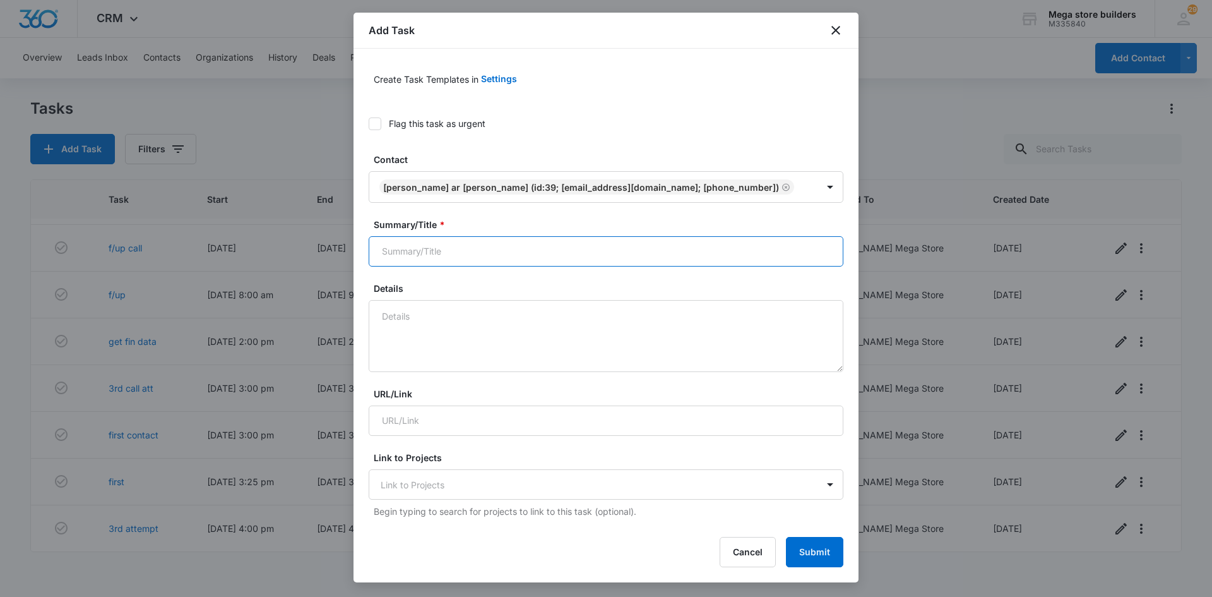
click at [429, 249] on input "Summary/Title *" at bounding box center [606, 251] width 475 height 30
type input "3rd attempt"
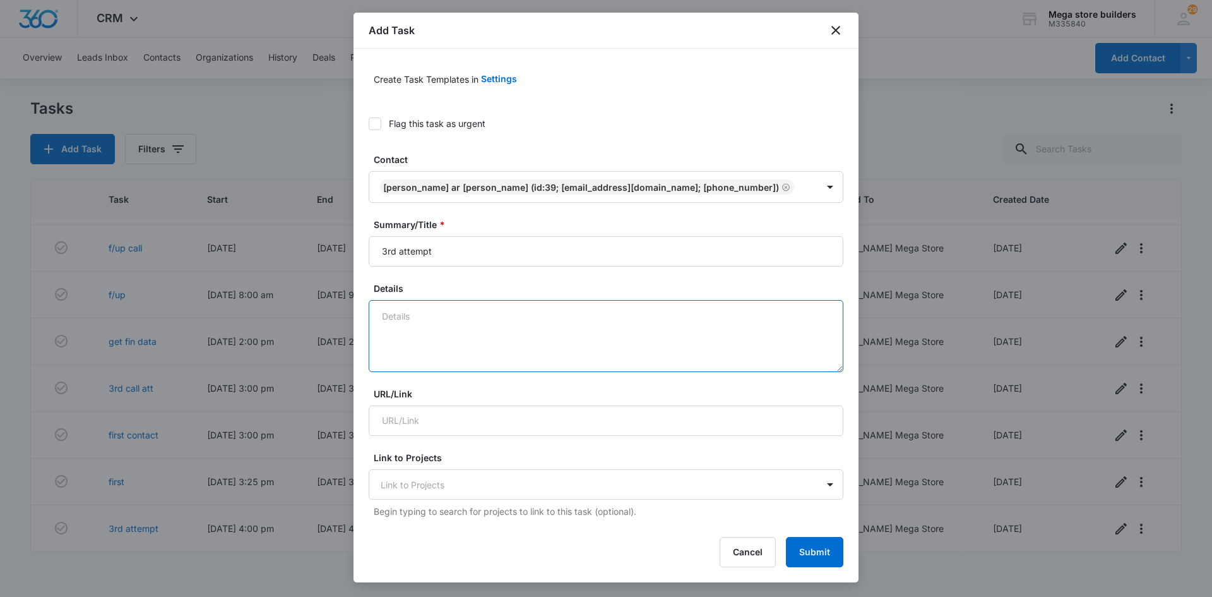
click at [424, 344] on textarea "Details" at bounding box center [606, 336] width 475 height 72
type textarea "first contact p;ending"
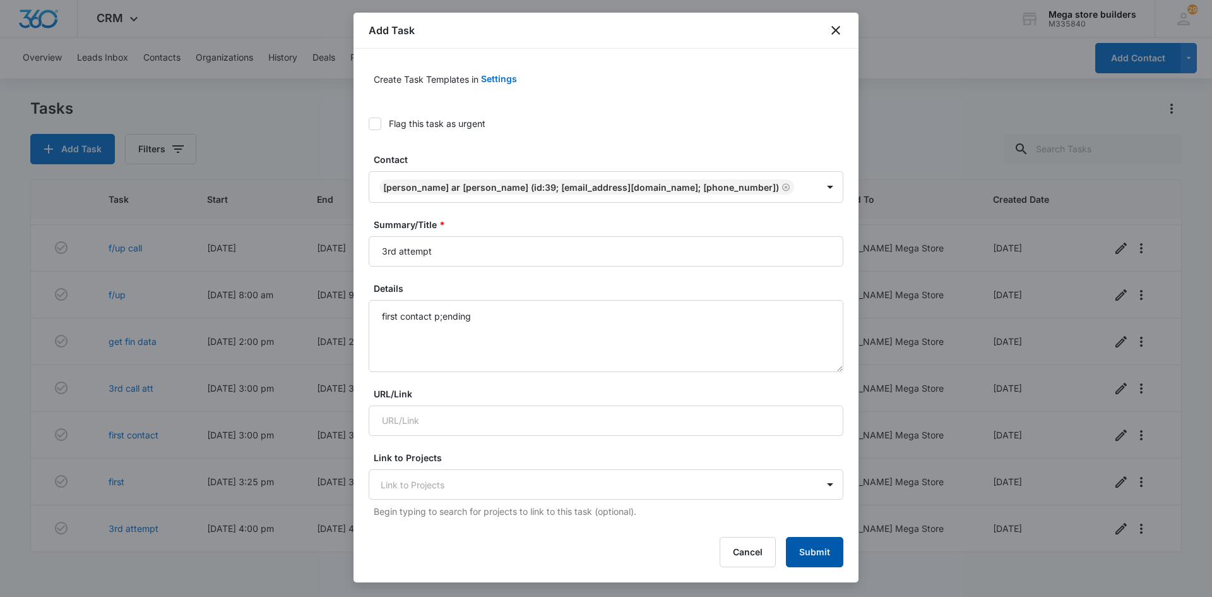
click at [825, 552] on button "Submit" at bounding box center [814, 552] width 57 height 30
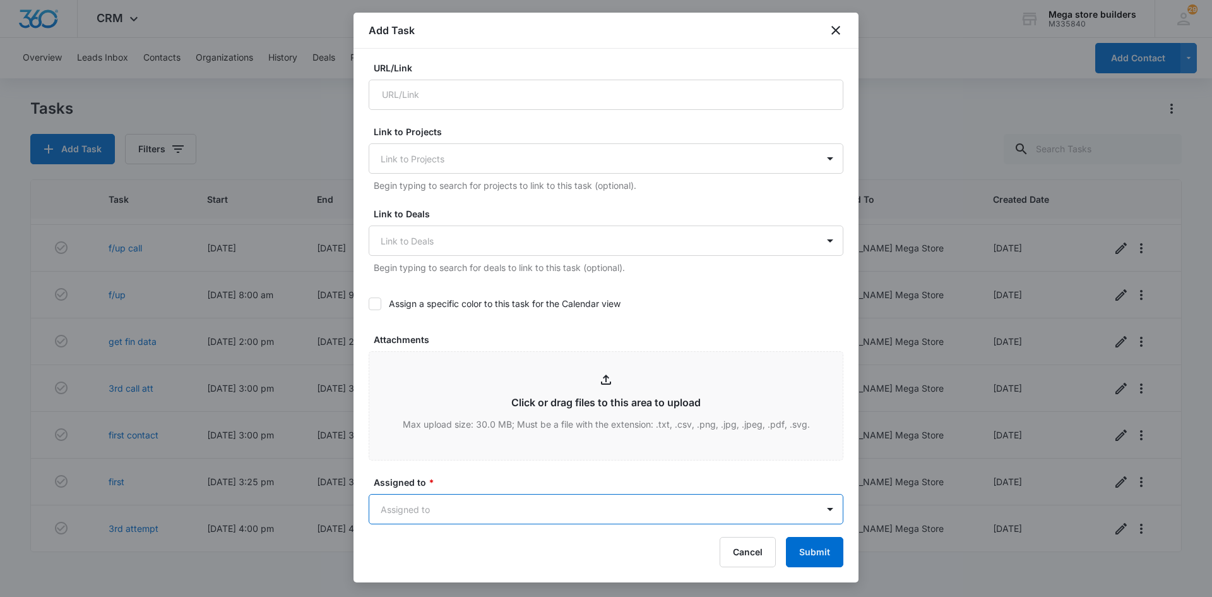
click at [514, 508] on body "CRM Apps Reputation Forms CRM Email Social Content Ads Intelligence Files Brand…" at bounding box center [606, 298] width 1212 height 597
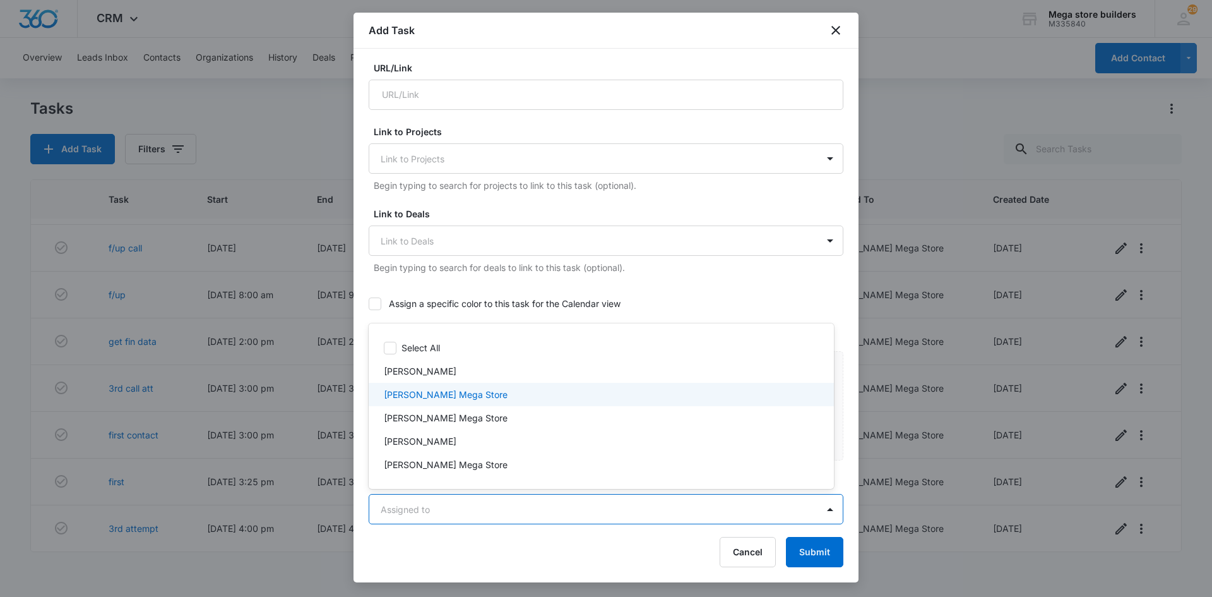
click at [417, 399] on p "[PERSON_NAME] Mega Store" at bounding box center [446, 394] width 124 height 13
click at [807, 550] on div at bounding box center [606, 298] width 1212 height 597
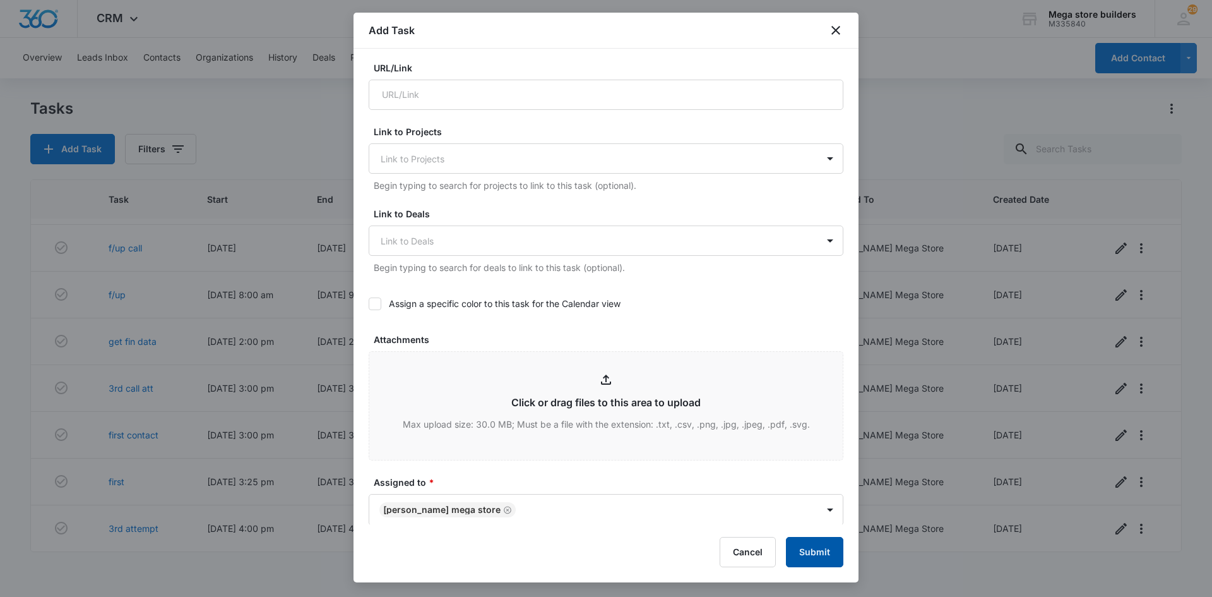
click at [831, 548] on button "Submit" at bounding box center [814, 552] width 57 height 30
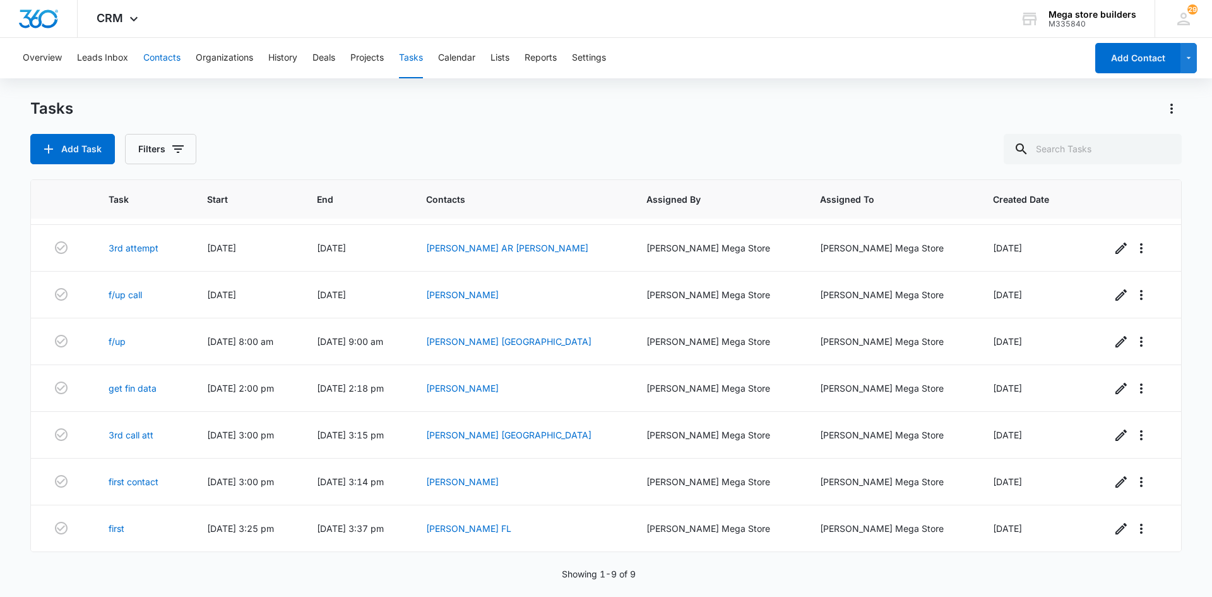
click at [156, 59] on button "Contacts" at bounding box center [161, 58] width 37 height 40
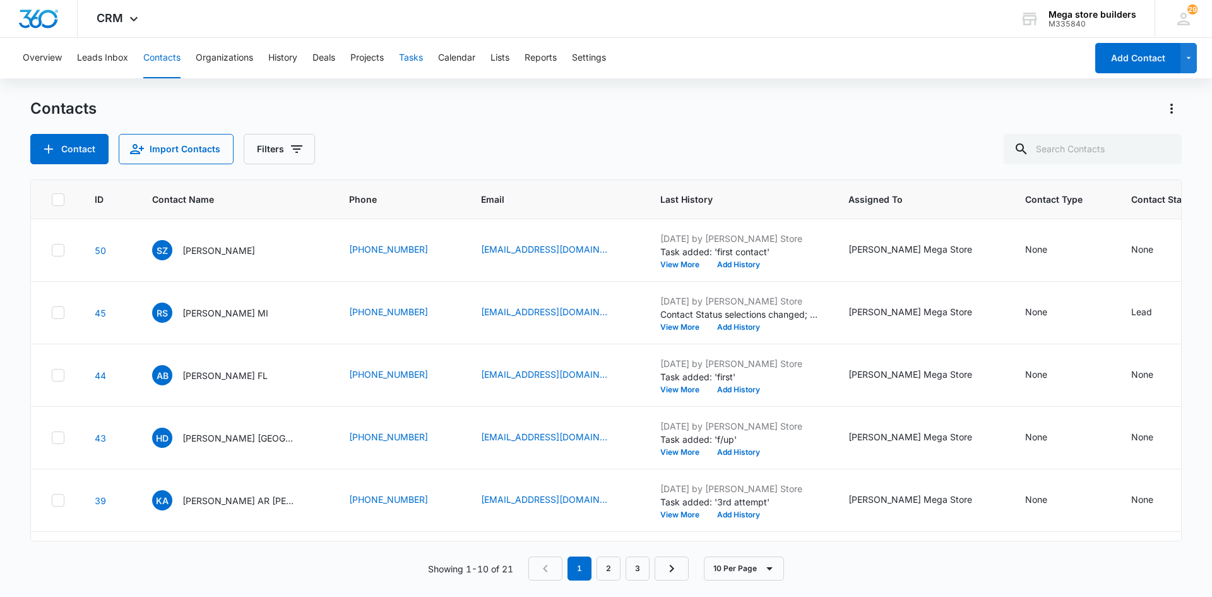
click at [405, 56] on button "Tasks" at bounding box center [411, 58] width 24 height 40
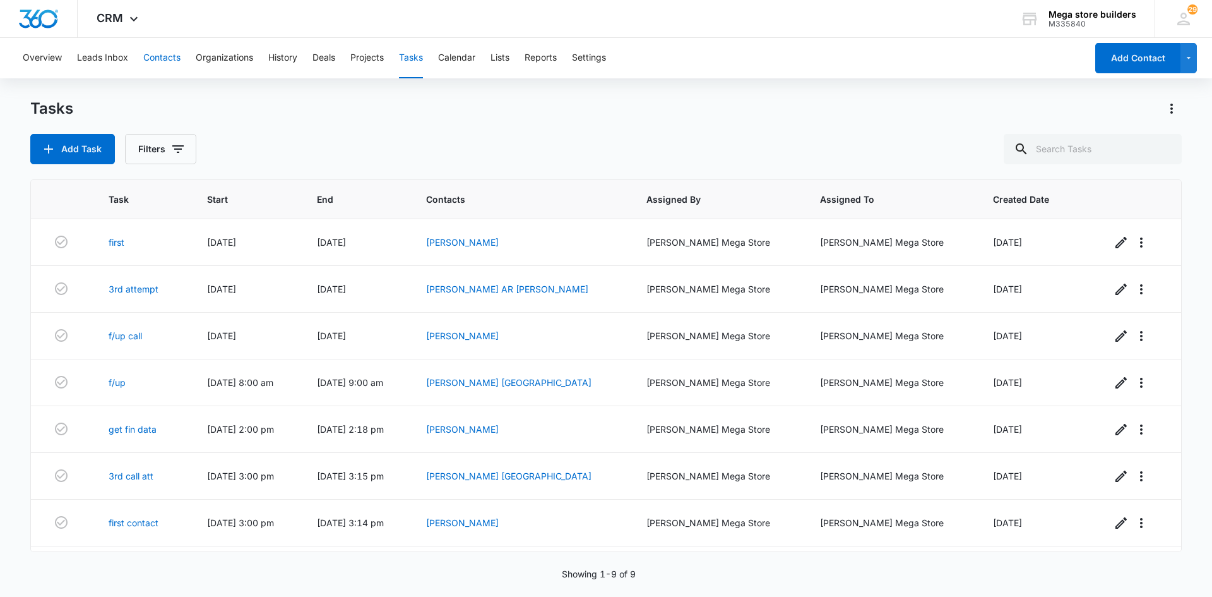
click at [155, 56] on button "Contacts" at bounding box center [161, 58] width 37 height 40
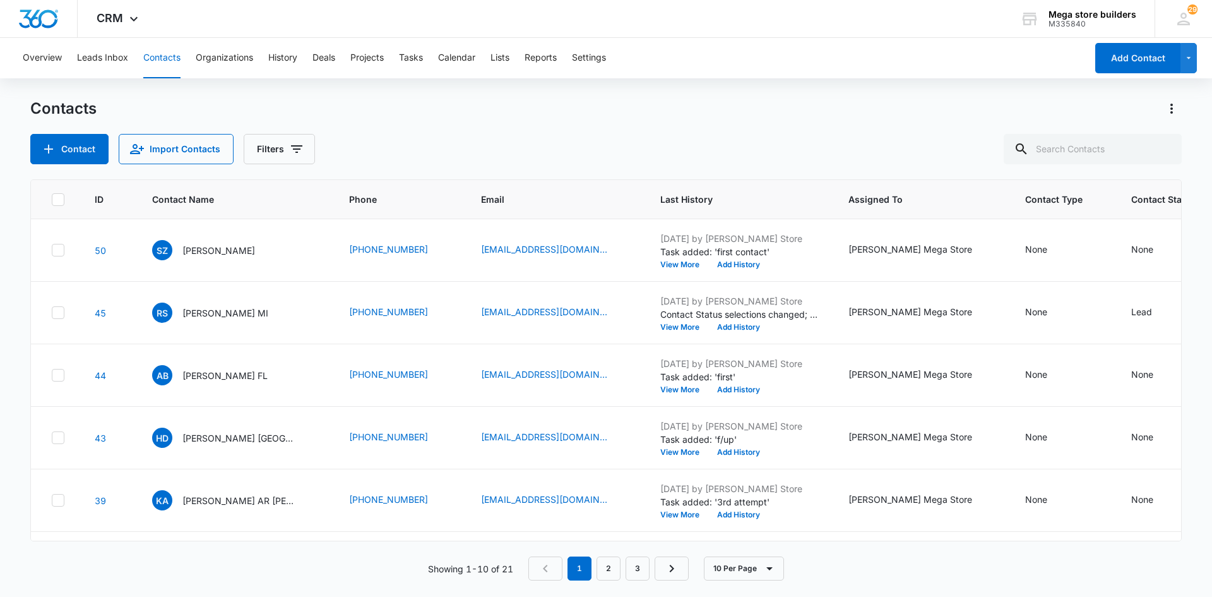
click at [163, 57] on button "Contacts" at bounding box center [161, 58] width 37 height 40
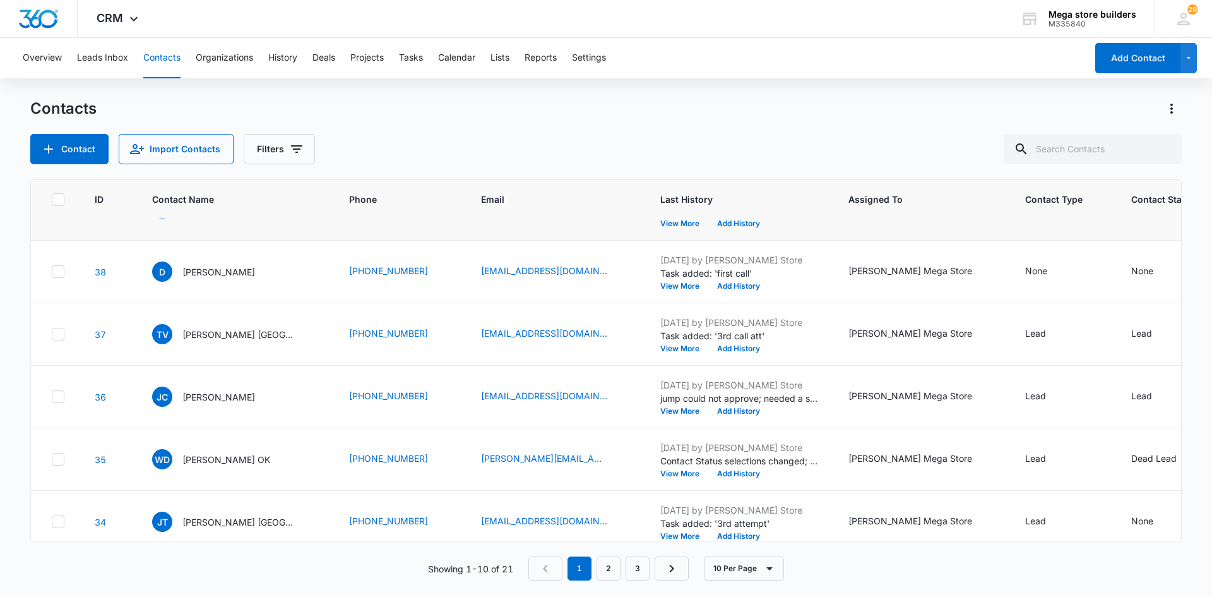
scroll to position [312, 0]
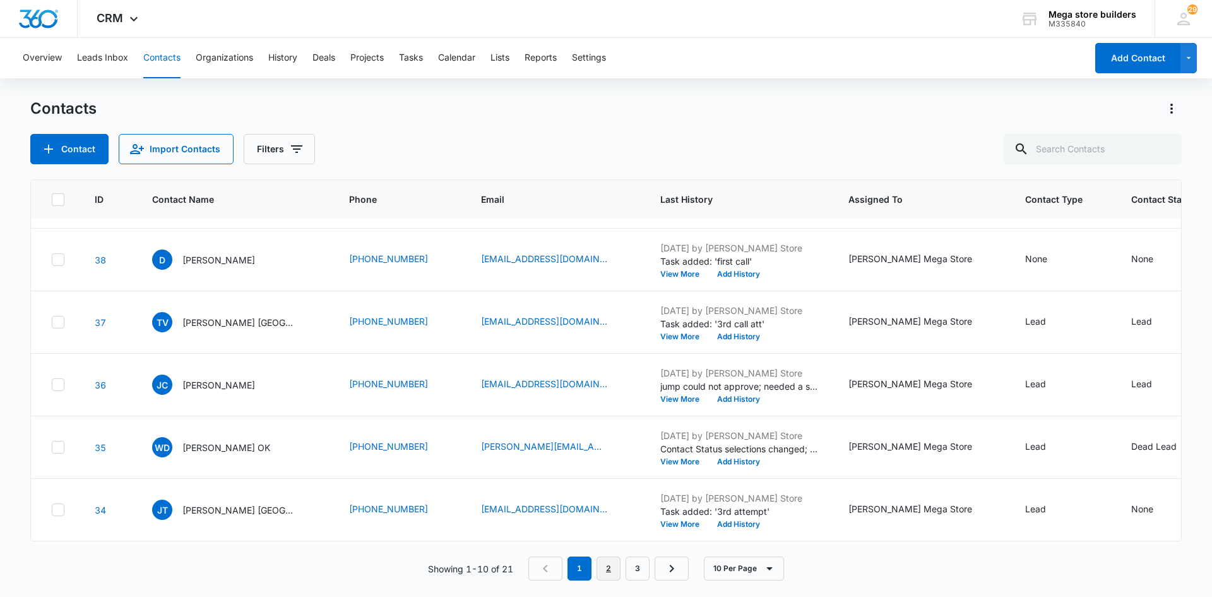
click at [610, 569] on link "2" at bounding box center [609, 568] width 24 height 24
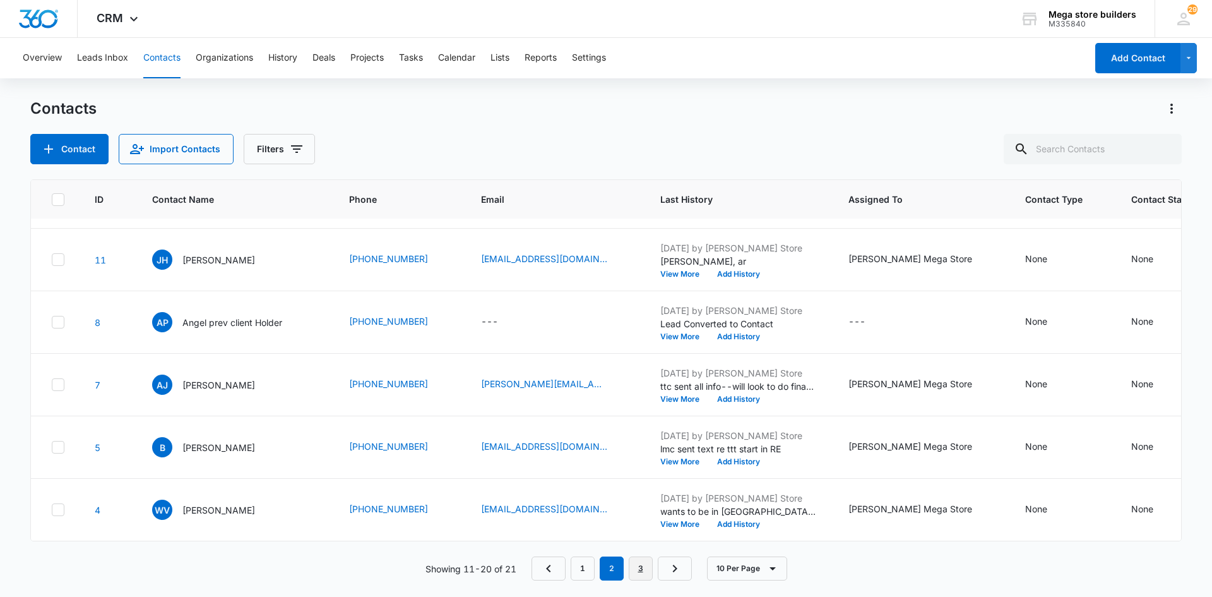
click at [643, 569] on link "3" at bounding box center [641, 568] width 24 height 24
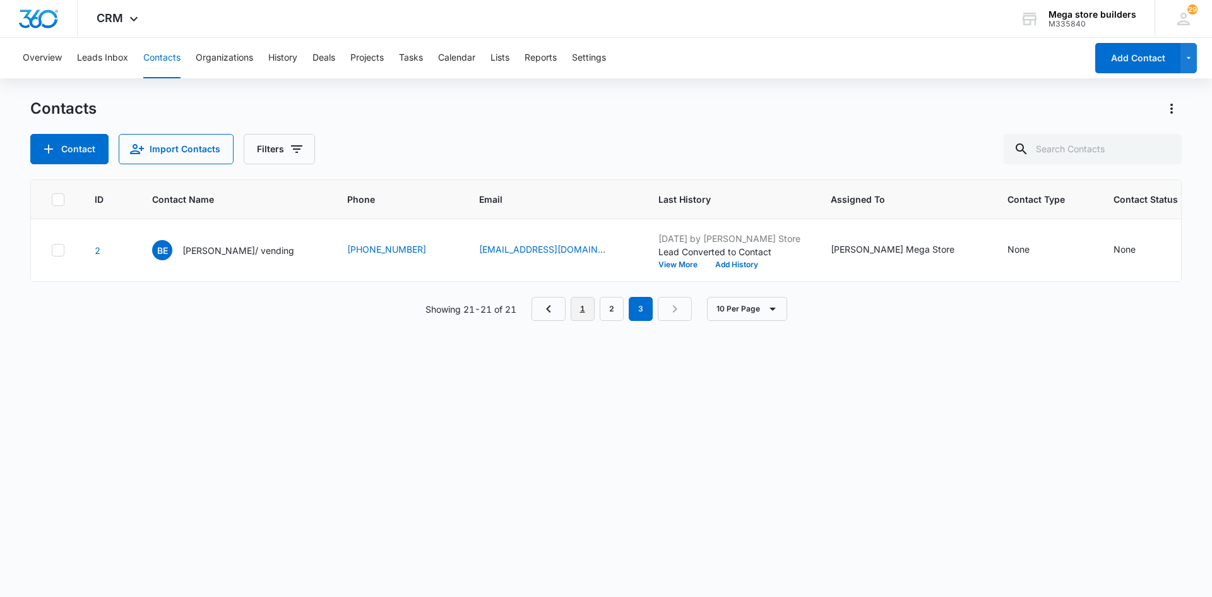
click at [580, 318] on link "1" at bounding box center [583, 309] width 24 height 24
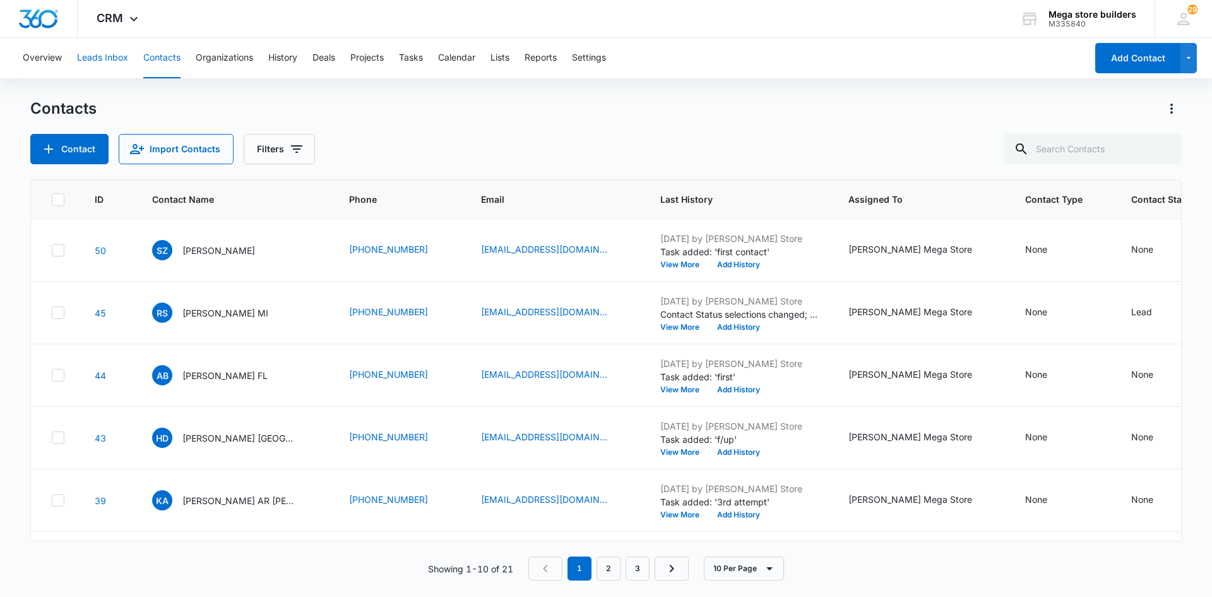
click at [97, 51] on button "Leads Inbox" at bounding box center [102, 58] width 51 height 40
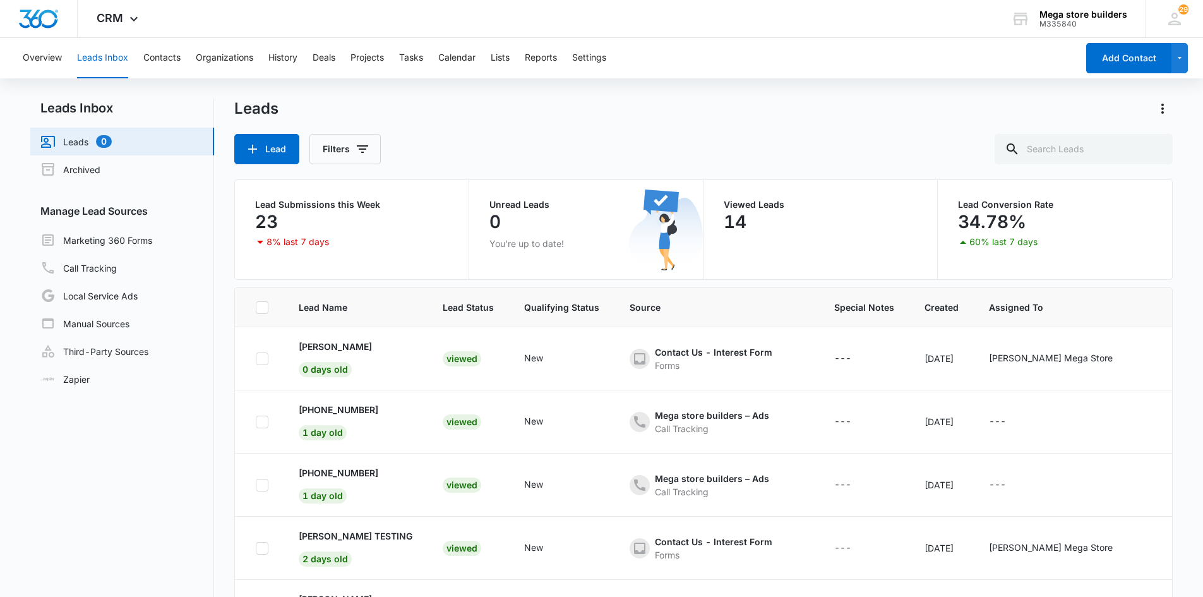
click at [88, 138] on link "Leads 0" at bounding box center [75, 141] width 71 height 15
click at [136, 246] on link "Marketing 360 Forms" at bounding box center [96, 239] width 112 height 15
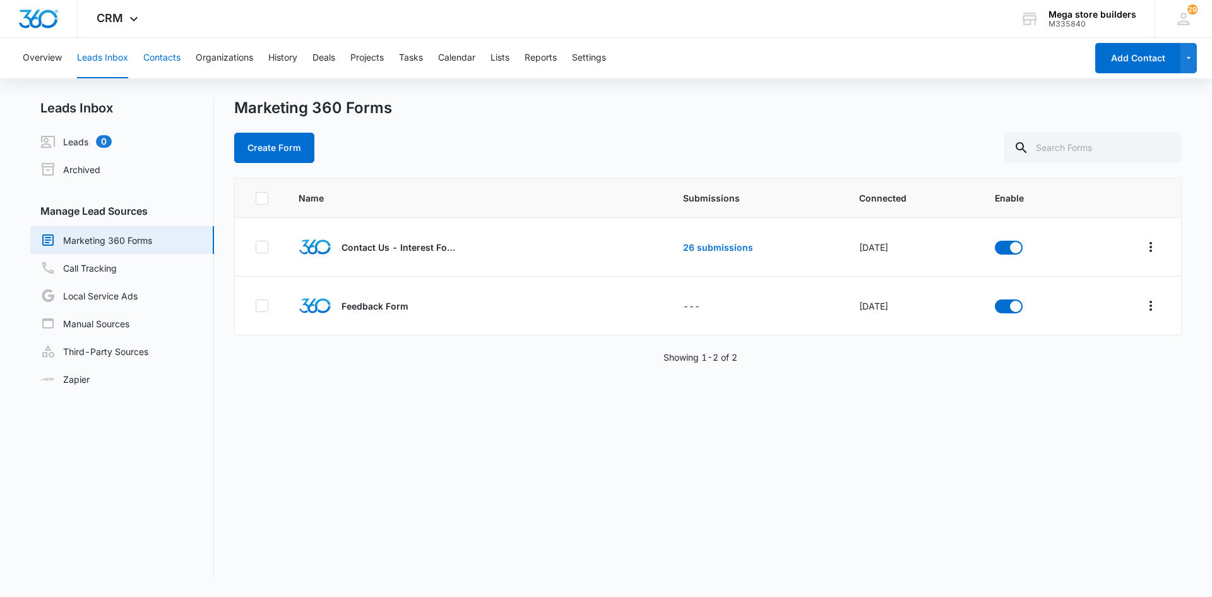
click at [177, 57] on button "Contacts" at bounding box center [161, 58] width 37 height 40
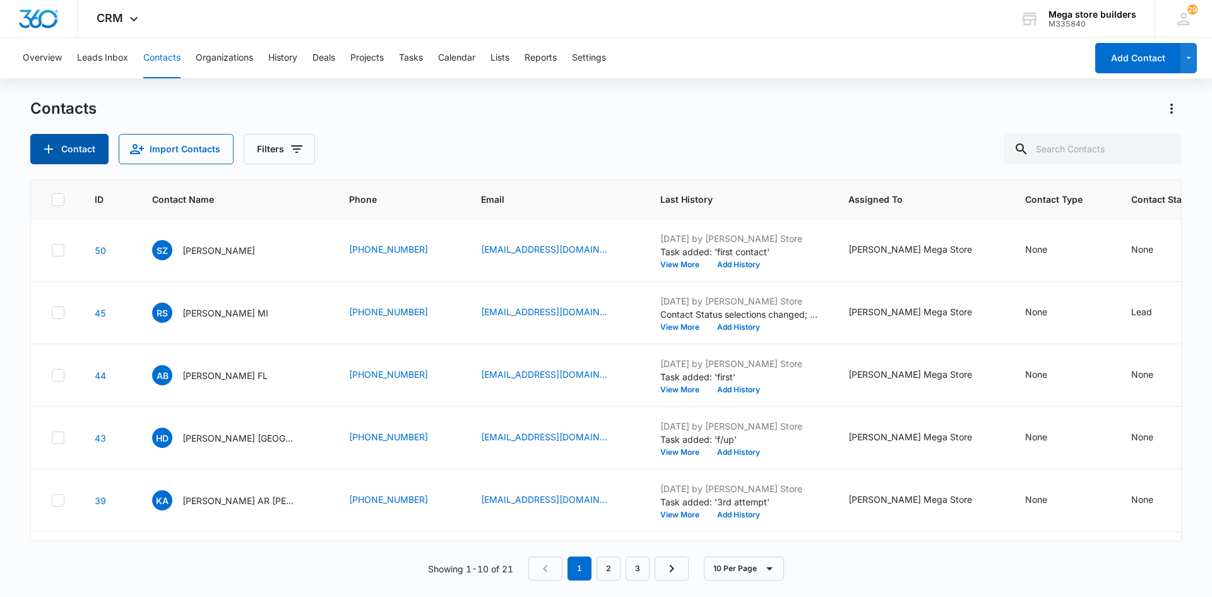
click at [83, 150] on button "Contact" at bounding box center [69, 149] width 78 height 30
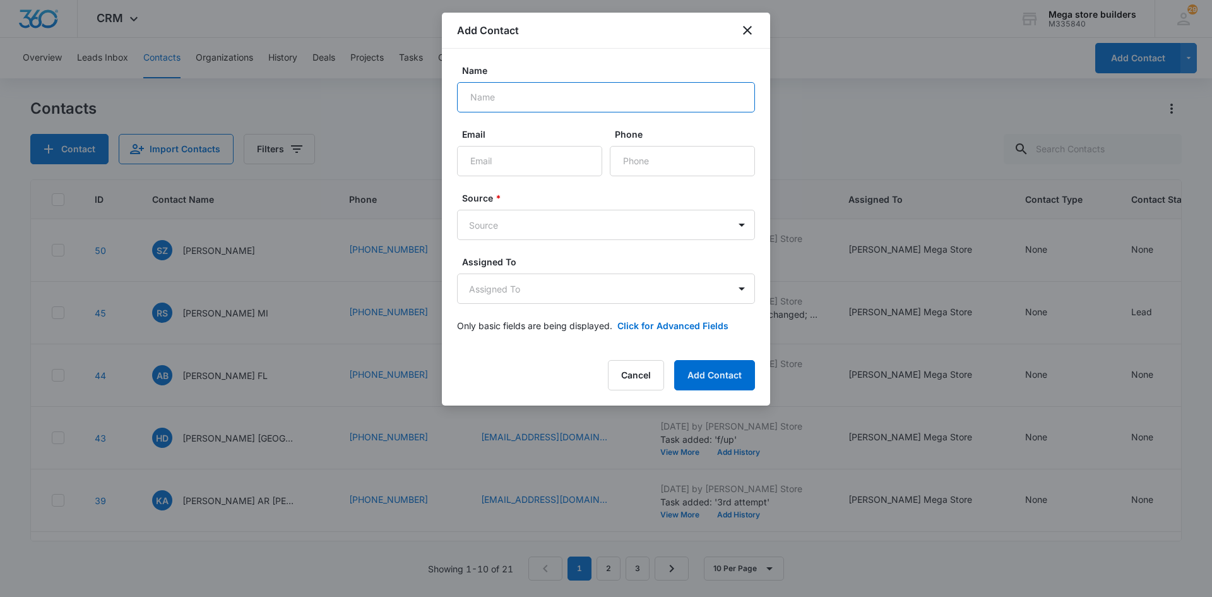
click at [541, 94] on input "Name" at bounding box center [606, 97] width 298 height 30
type input "a"
type input "[PERSON_NAME]"
click at [521, 163] on input "Email" at bounding box center [529, 161] width 145 height 30
paste input "[URL][DOMAIN_NAME][EMAIL_ADDRESS][DOMAIN_NAME]"
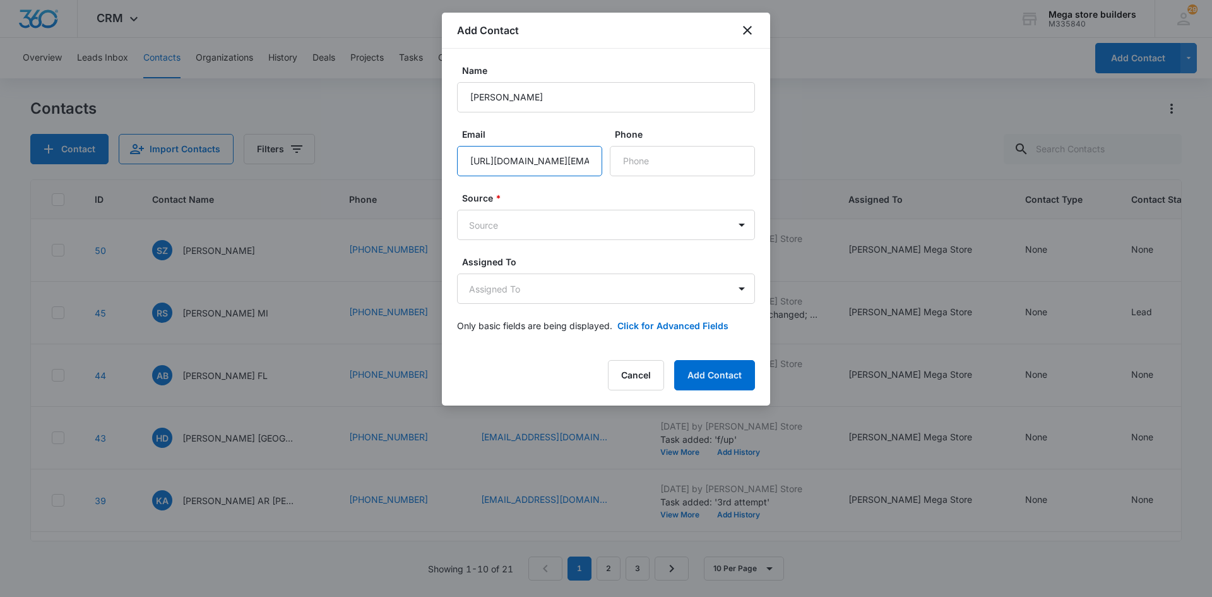
drag, startPoint x: 482, startPoint y: 160, endPoint x: 434, endPoint y: 154, distance: 48.9
click at [434, 154] on body "CRM Apps Reputation Forms CRM Email Social Content Ads Intelligence Files Brand…" at bounding box center [606, 298] width 1212 height 597
type input "[EMAIL_ADDRESS][DOMAIN_NAME]"
drag, startPoint x: 590, startPoint y: 160, endPoint x: 309, endPoint y: 140, distance: 281.0
click at [315, 143] on body "CRM Apps Reputation Forms CRM Email Social Content Ads Intelligence Files Brand…" at bounding box center [606, 298] width 1212 height 597
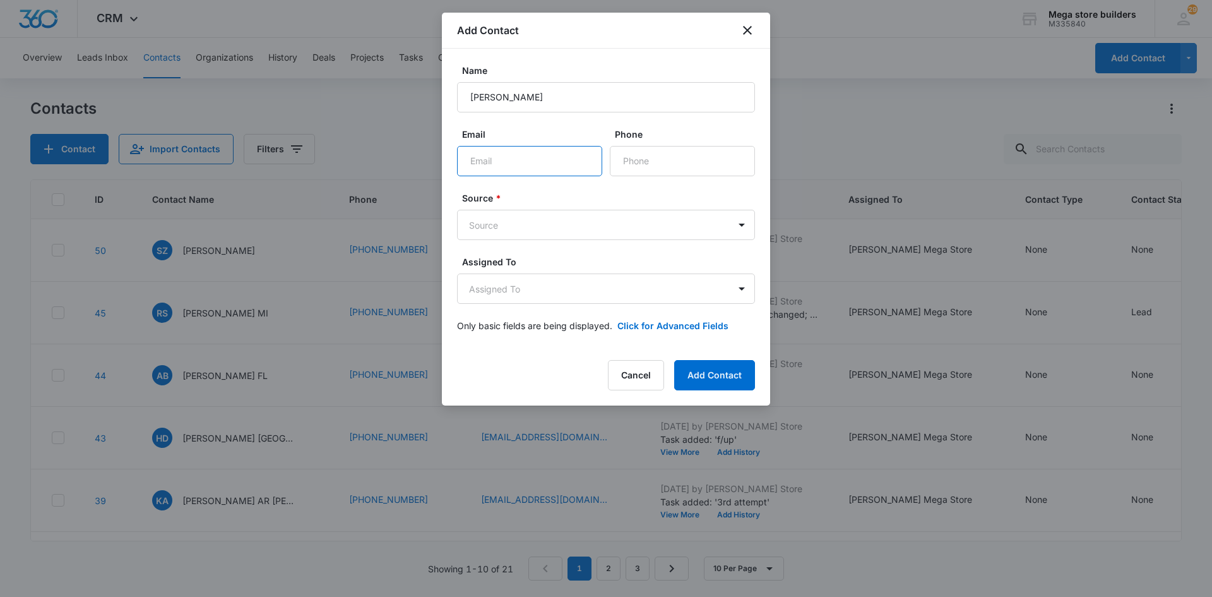
click at [494, 166] on input "Email" at bounding box center [529, 161] width 145 height 30
paste input "[EMAIL_ADDRESS][DOMAIN_NAME]"
type input "[EMAIL_ADDRESS][DOMAIN_NAME]"
click at [648, 160] on input "Phone" at bounding box center [682, 161] width 145 height 30
paste input "[PHONE_NUMBER]"
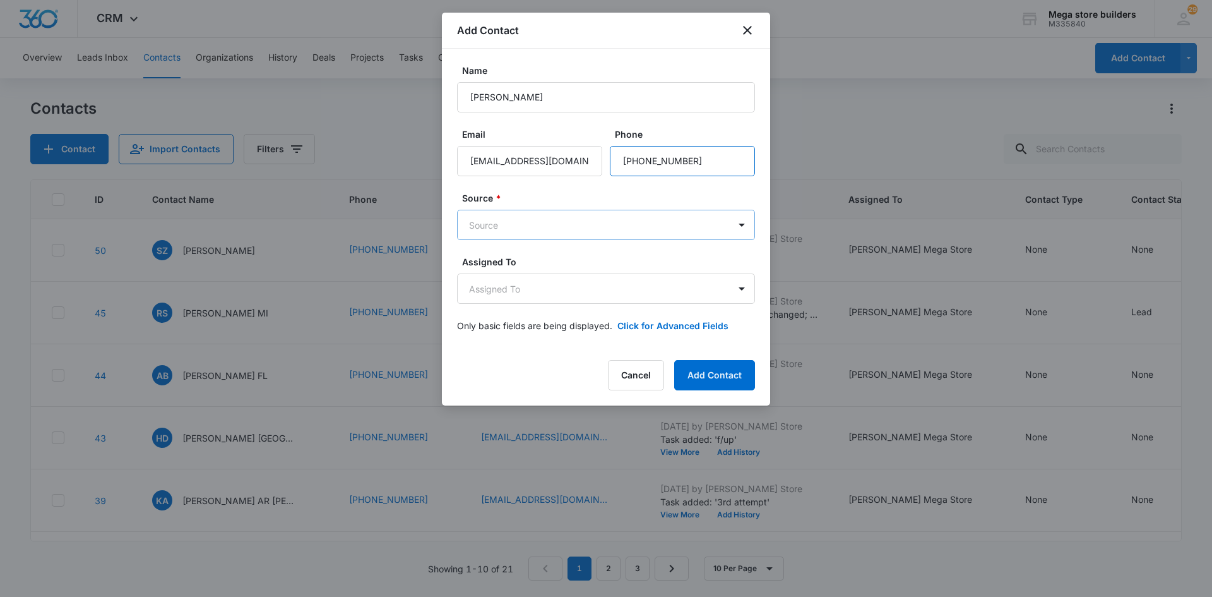
type input "[PHONE_NUMBER]"
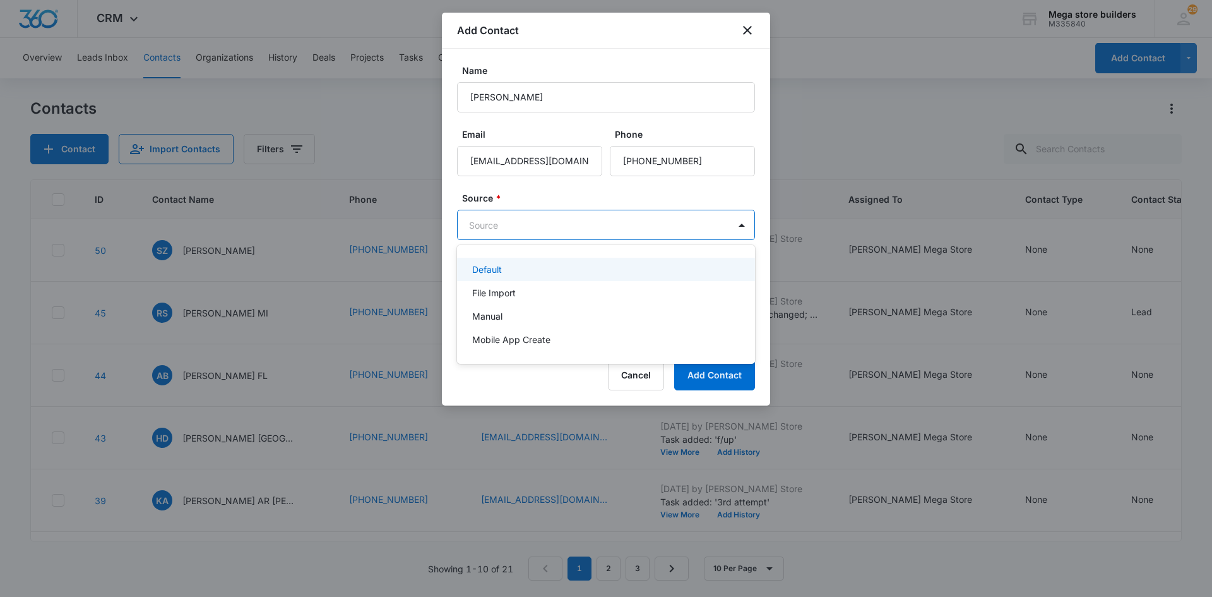
click at [526, 223] on body "CRM Apps Reputation Forms CRM Email Social Content Ads Intelligence Files Brand…" at bounding box center [606, 298] width 1212 height 597
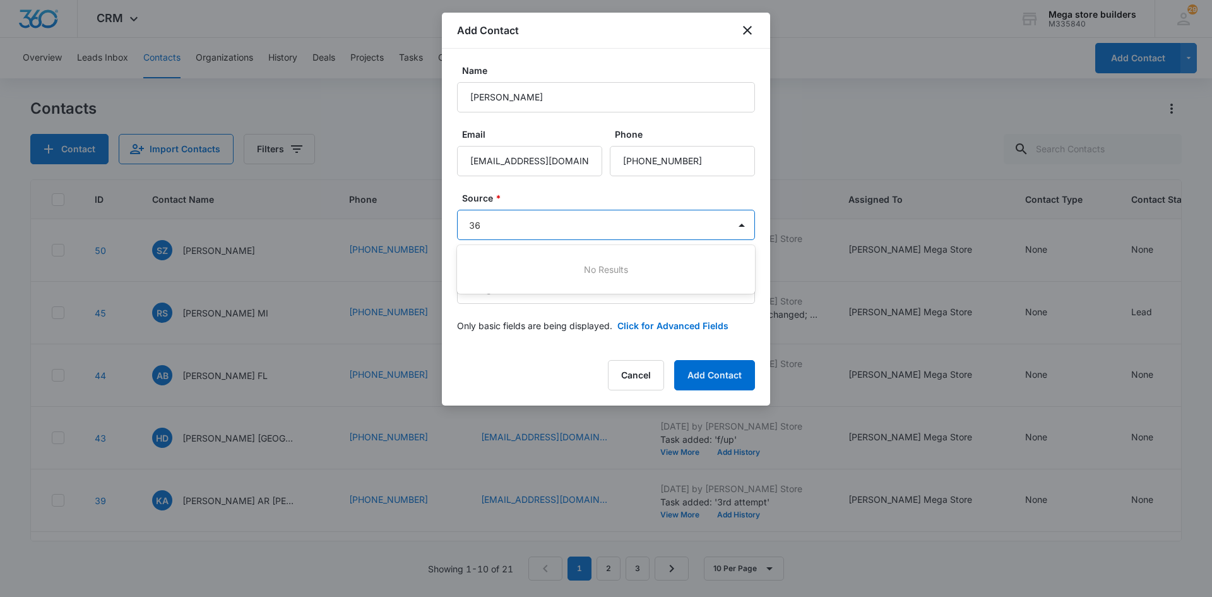
type input "3"
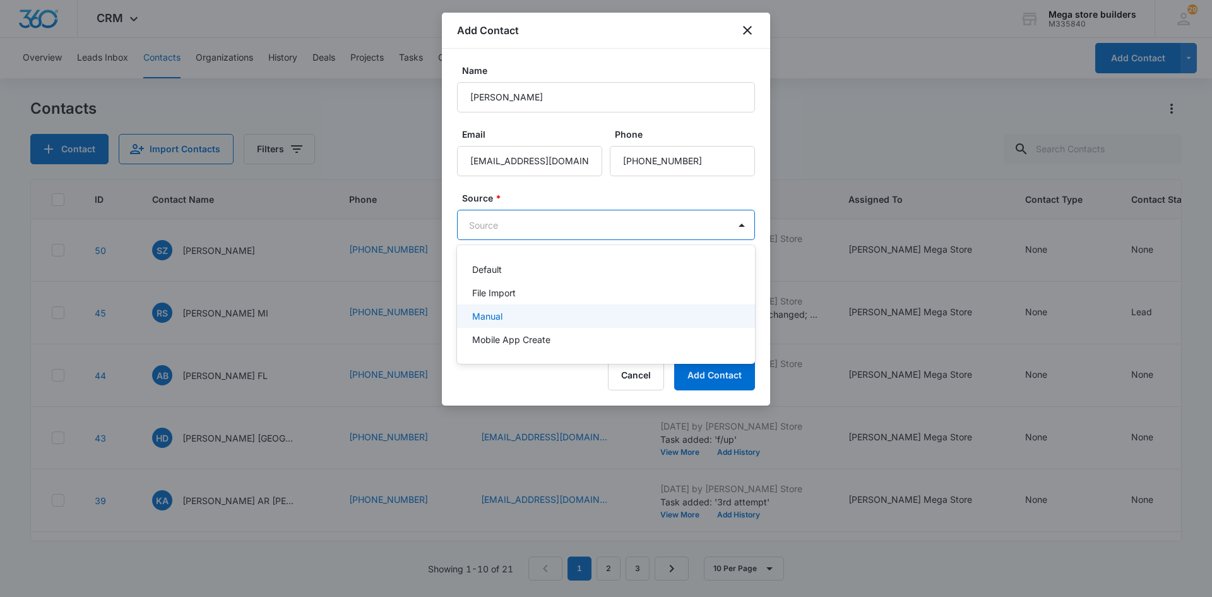
click at [490, 313] on p "Manual" at bounding box center [487, 315] width 30 height 13
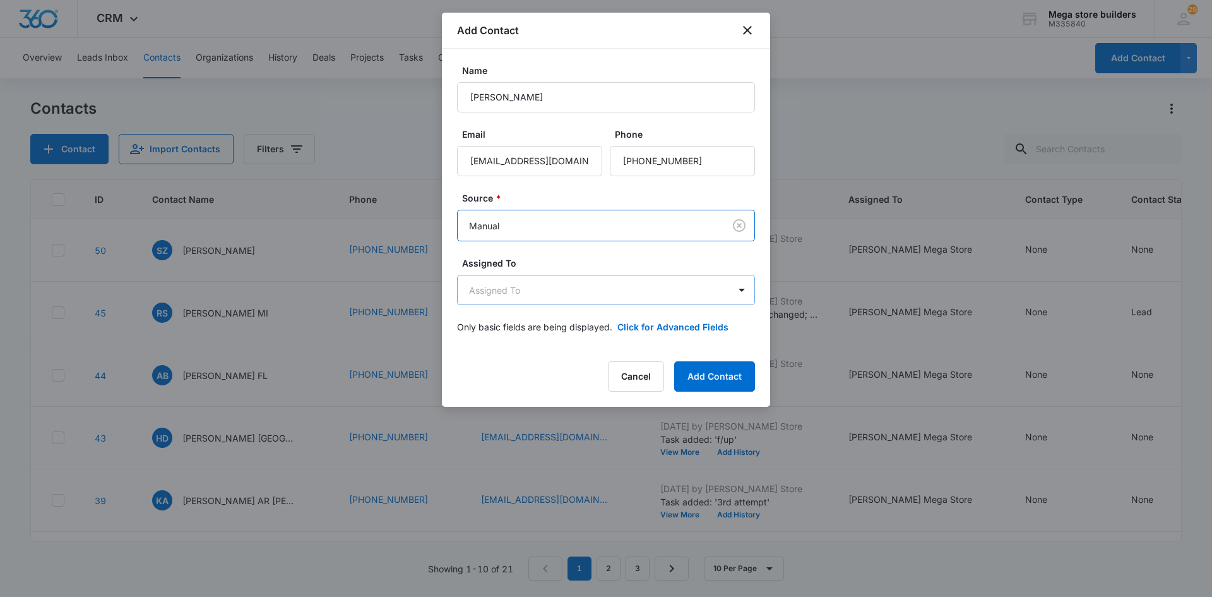
click at [517, 289] on body "CRM Apps Reputation Forms CRM Email Social Content Ads Intelligence Files Brand…" at bounding box center [606, 298] width 1212 height 597
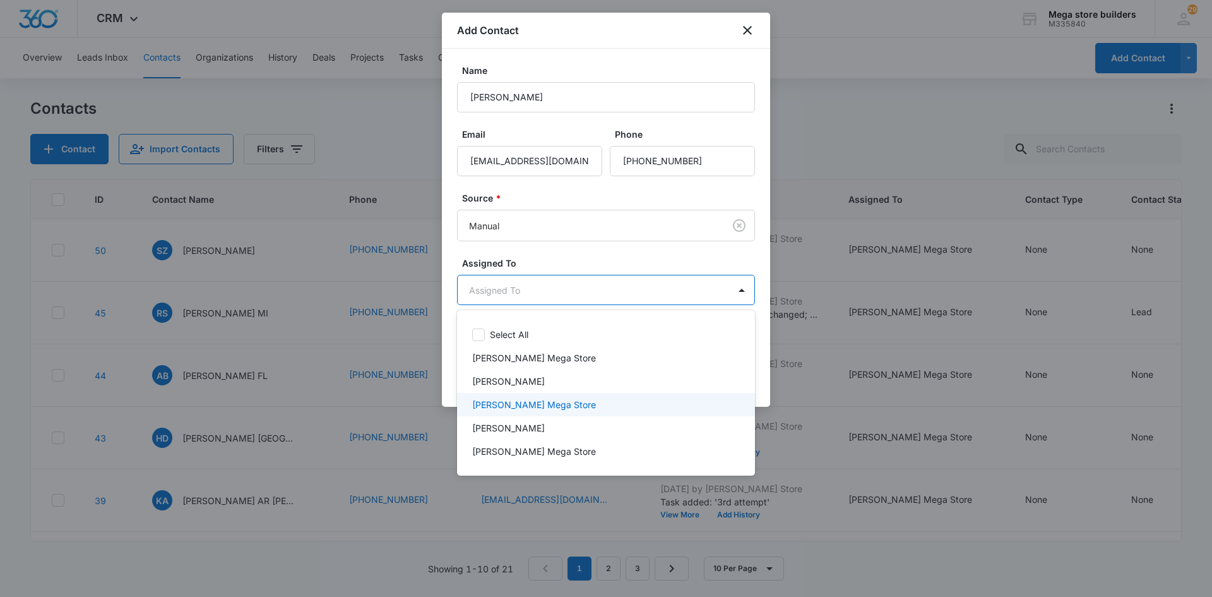
click at [517, 408] on p "[PERSON_NAME] Mega Store" at bounding box center [534, 404] width 124 height 13
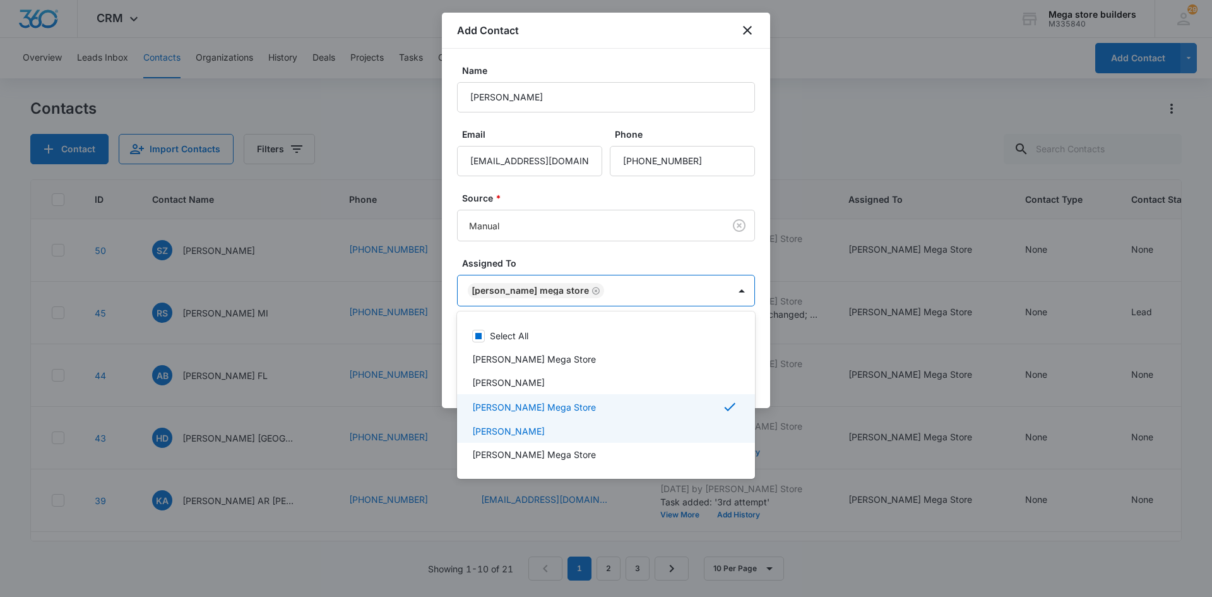
click at [767, 466] on div at bounding box center [606, 298] width 1212 height 597
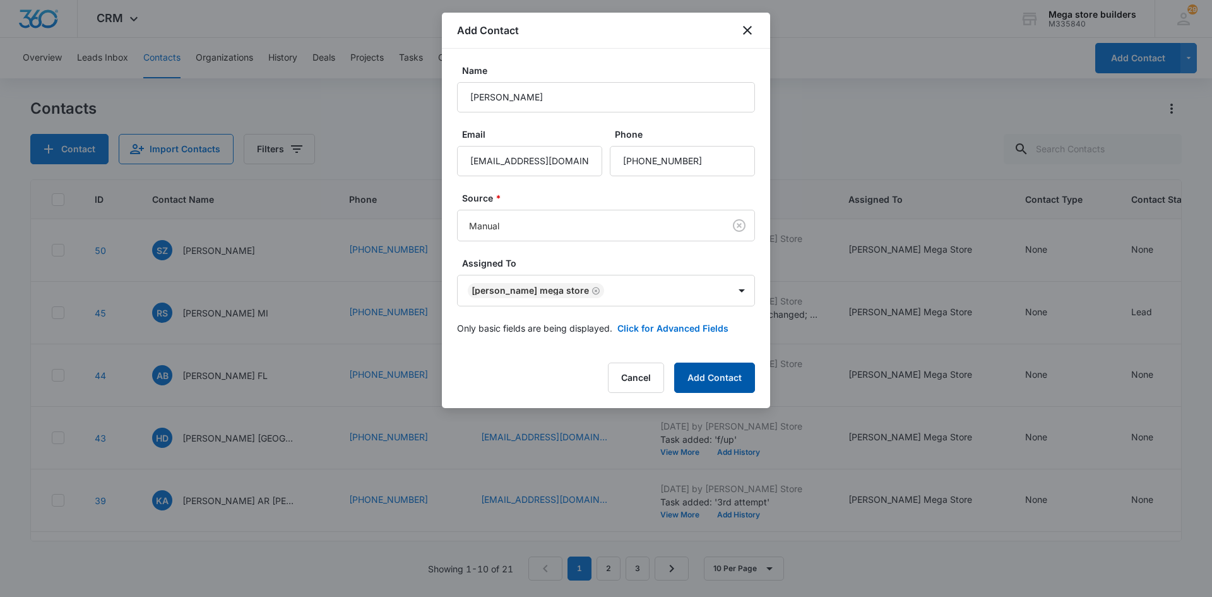
click at [725, 374] on button "Add Contact" at bounding box center [714, 377] width 81 height 30
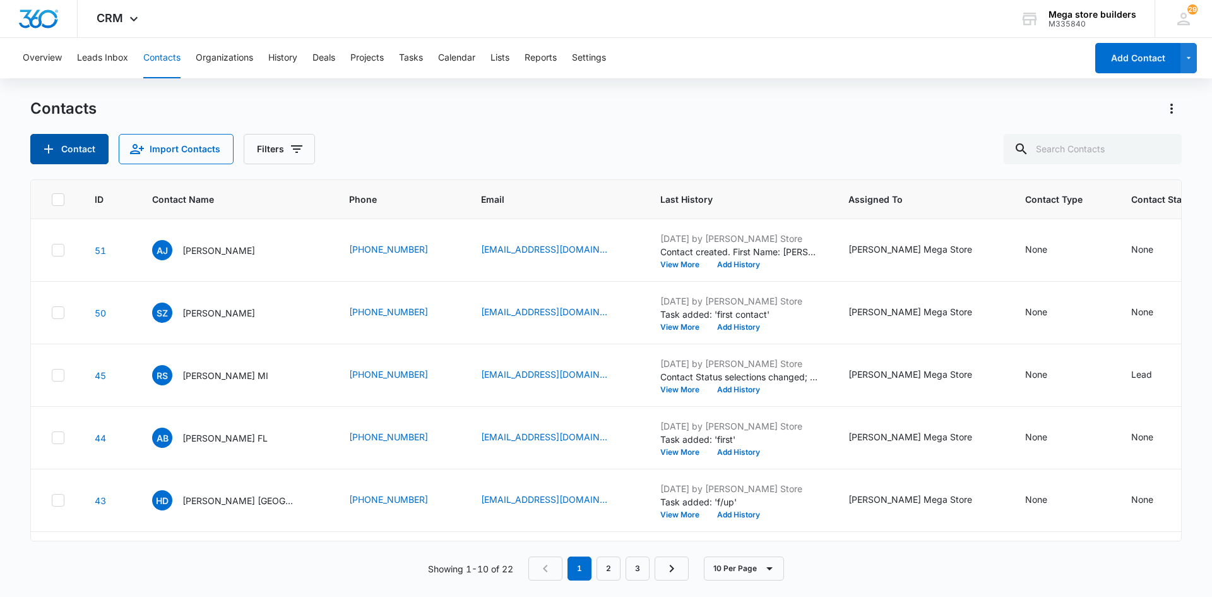
click at [88, 157] on button "Contact" at bounding box center [69, 149] width 78 height 30
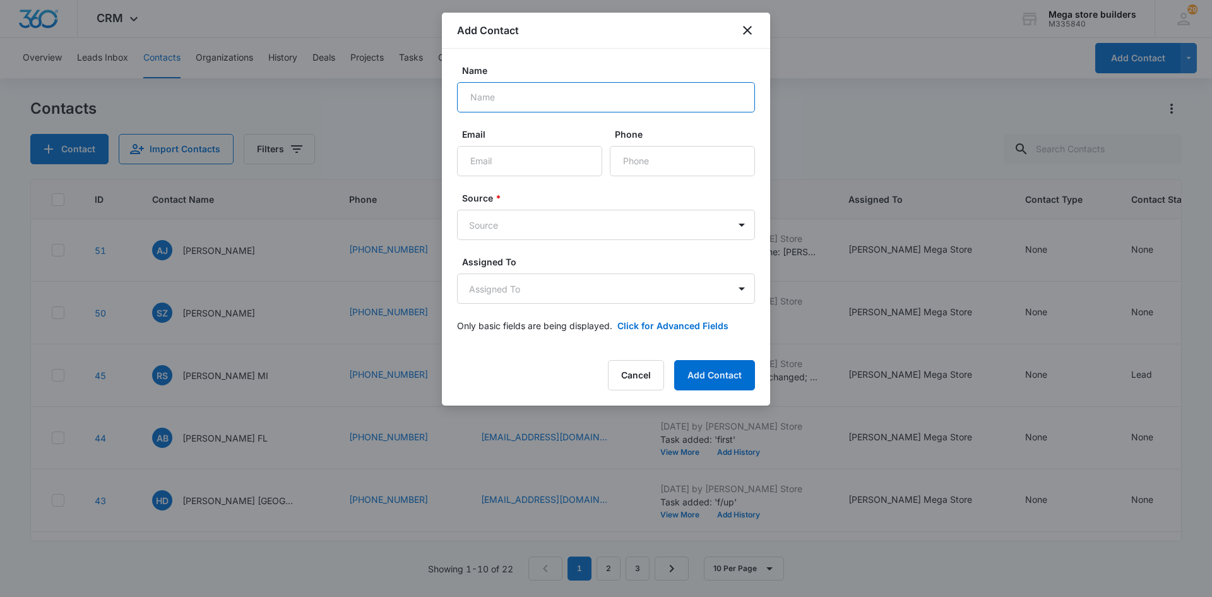
click at [485, 107] on input "Name" at bounding box center [606, 97] width 298 height 30
click at [504, 102] on input "Name" at bounding box center [606, 97] width 298 height 30
type input "[PERSON_NAME]"
click at [510, 158] on input "Email" at bounding box center [529, 161] width 145 height 30
drag, startPoint x: 509, startPoint y: 159, endPoint x: 504, endPoint y: 164, distance: 7.6
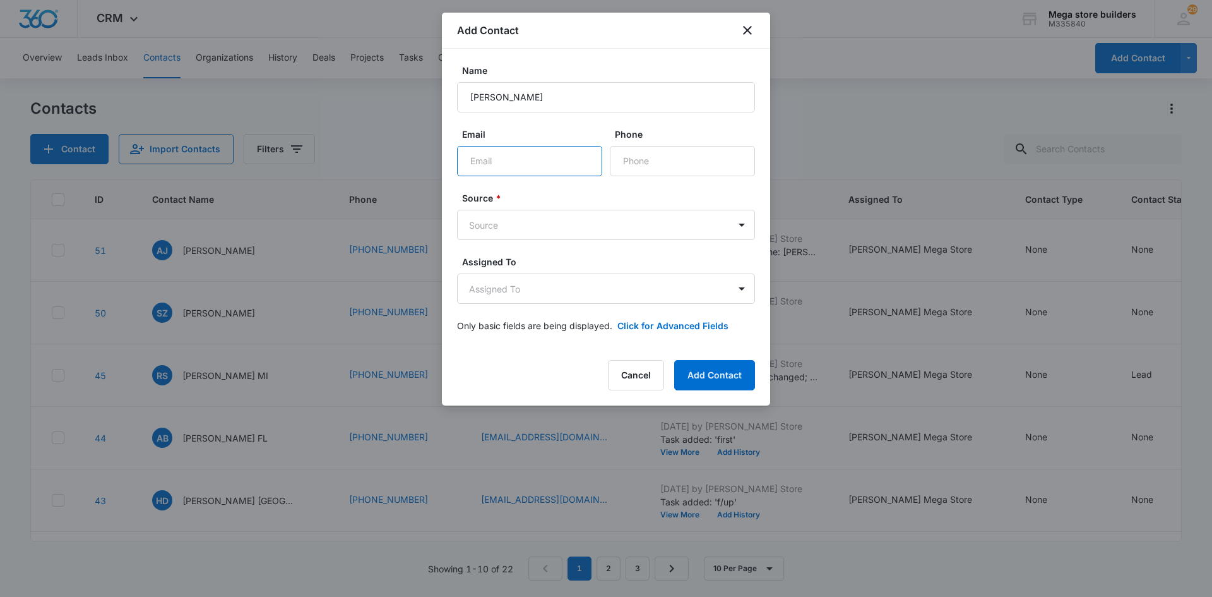
paste input "[PERSON_NAME][EMAIL_ADDRESS][PERSON_NAME][DOMAIN_NAME]"
type input "[PERSON_NAME][EMAIL_ADDRESS][PERSON_NAME][DOMAIN_NAME]"
click at [669, 163] on input "Phone" at bounding box center [682, 161] width 145 height 30
paste input "[PHONE_NUMBER]"
type input "[PHONE_NUMBER]"
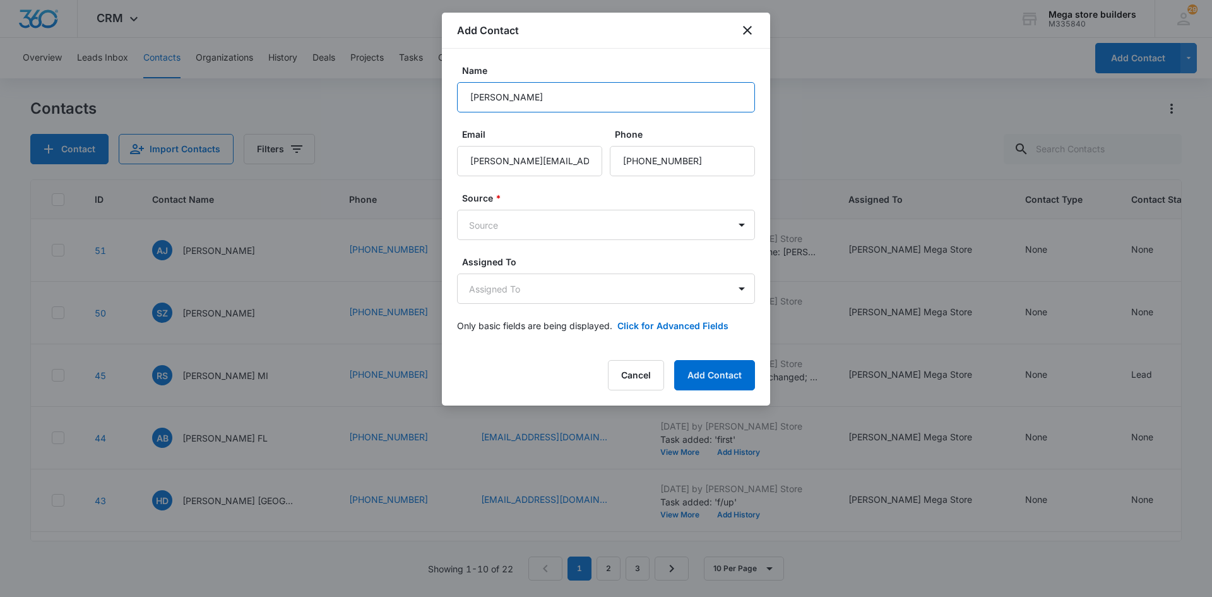
click at [489, 100] on input "[PERSON_NAME]" at bounding box center [606, 97] width 298 height 30
type input "[PERSON_NAME] OH [PERSON_NAME]"
click at [534, 224] on body "CRM Apps Reputation Forms CRM Email Social Content Ads Intelligence Files Brand…" at bounding box center [606, 298] width 1212 height 597
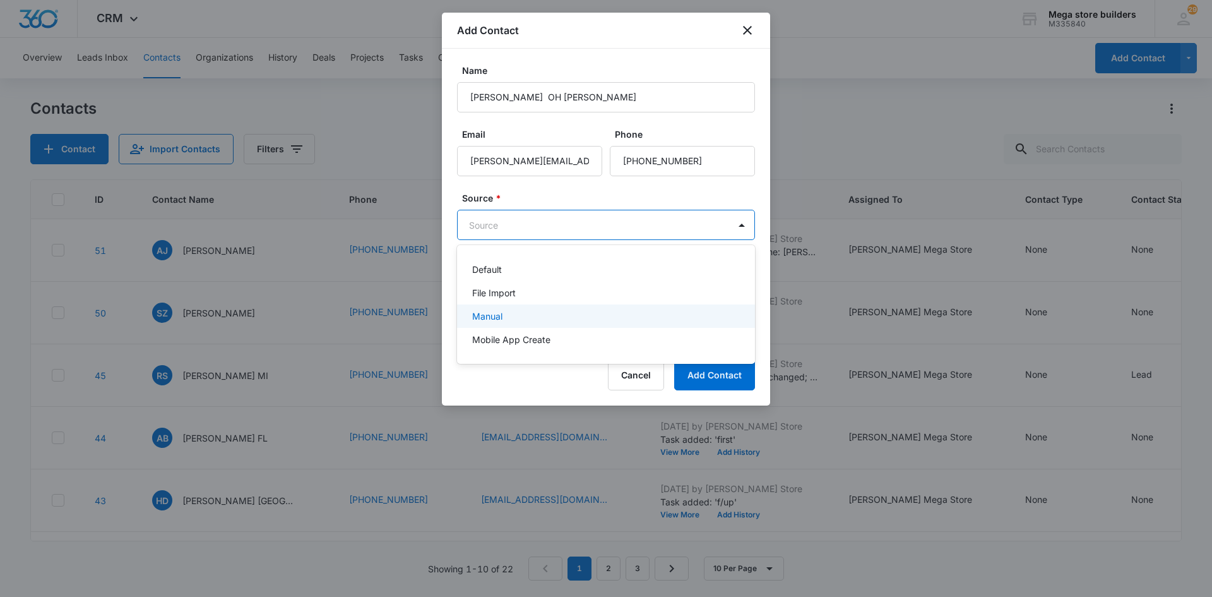
click at [500, 318] on p "Manual" at bounding box center [487, 315] width 30 height 13
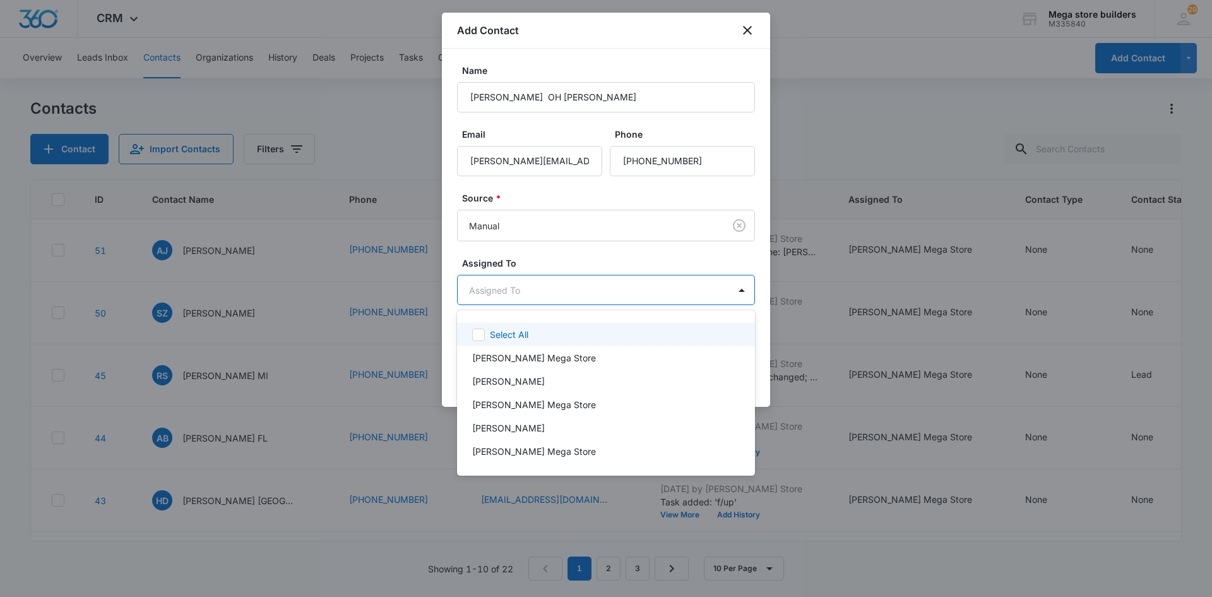
click at [533, 287] on body "CRM Apps Reputation Forms CRM Email Social Content Ads Intelligence Files Brand…" at bounding box center [606, 298] width 1212 height 597
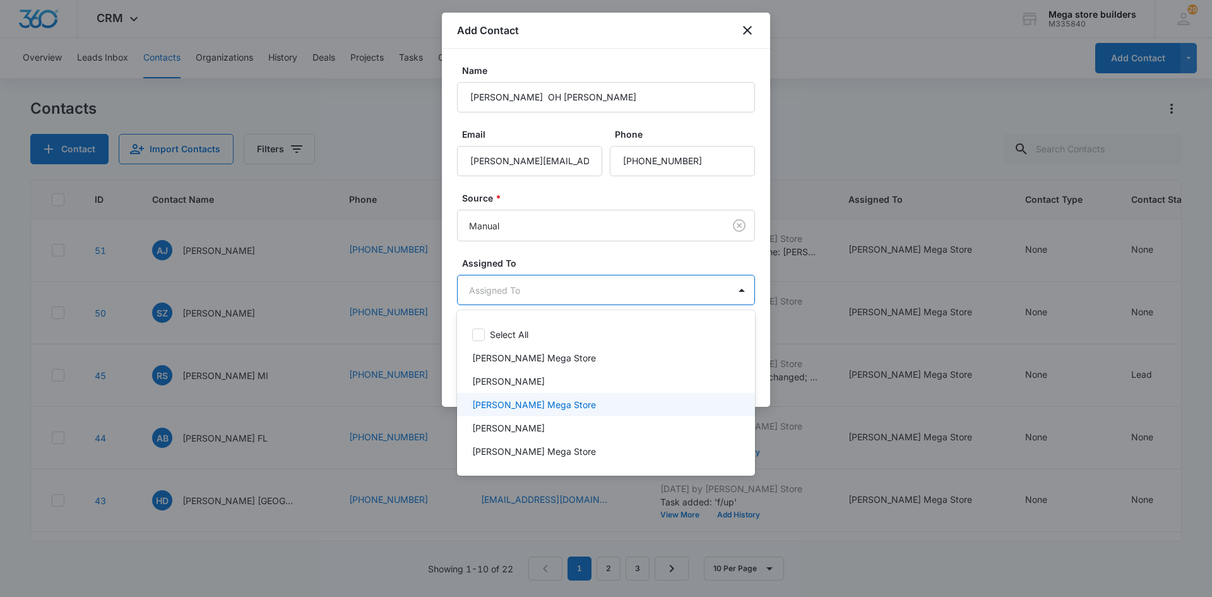
click at [501, 407] on p "[PERSON_NAME] Mega Store" at bounding box center [534, 404] width 124 height 13
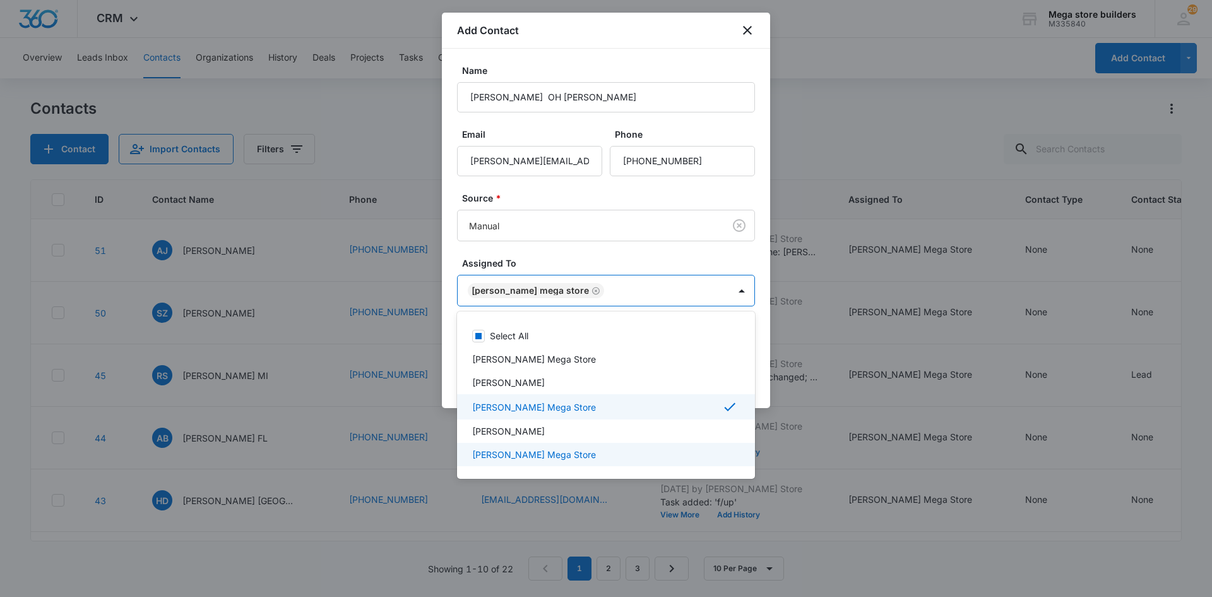
click at [790, 561] on div at bounding box center [606, 298] width 1212 height 597
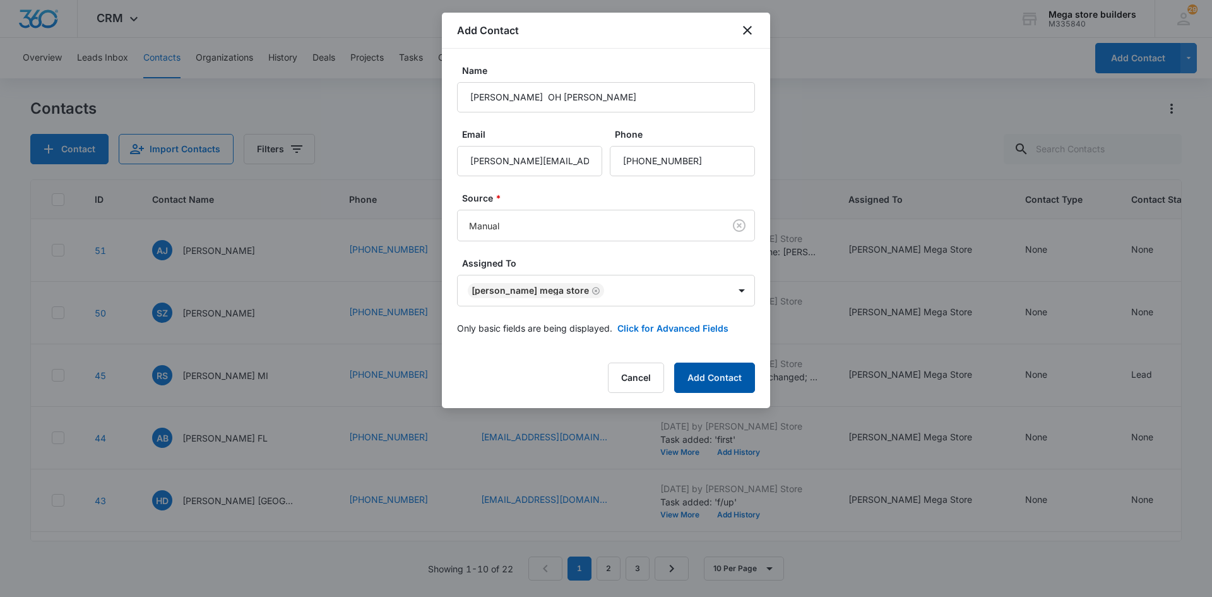
click at [702, 376] on button "Add Contact" at bounding box center [714, 377] width 81 height 30
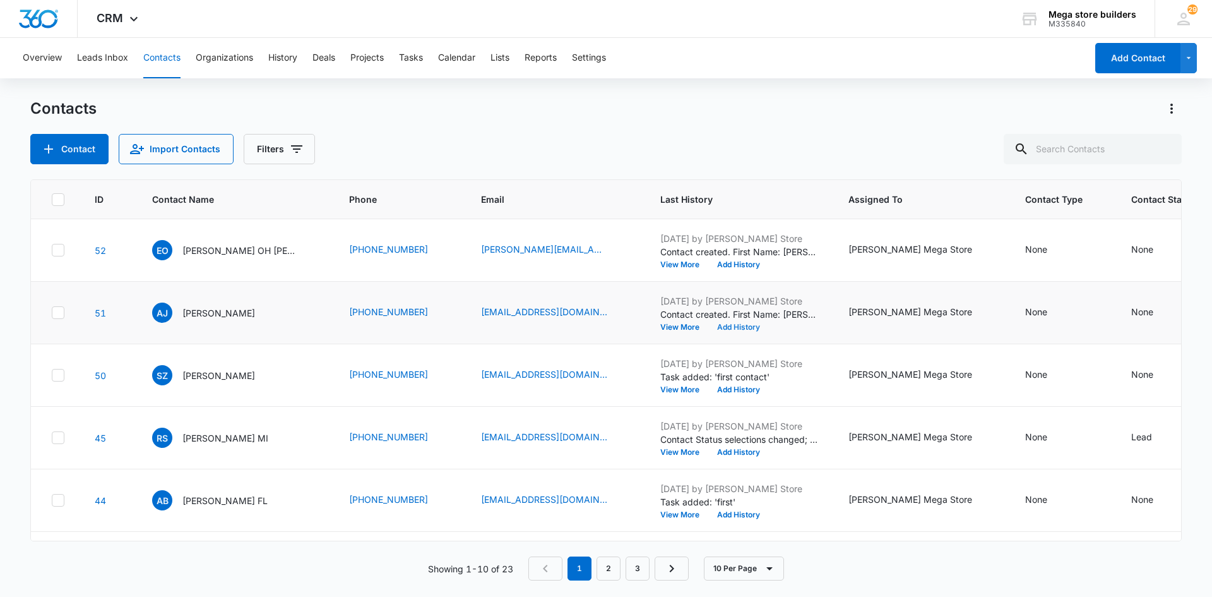
drag, startPoint x: 100, startPoint y: 296, endPoint x: 689, endPoint y: 325, distance: 589.7
click at [708, 325] on button "Add History" at bounding box center [738, 327] width 61 height 8
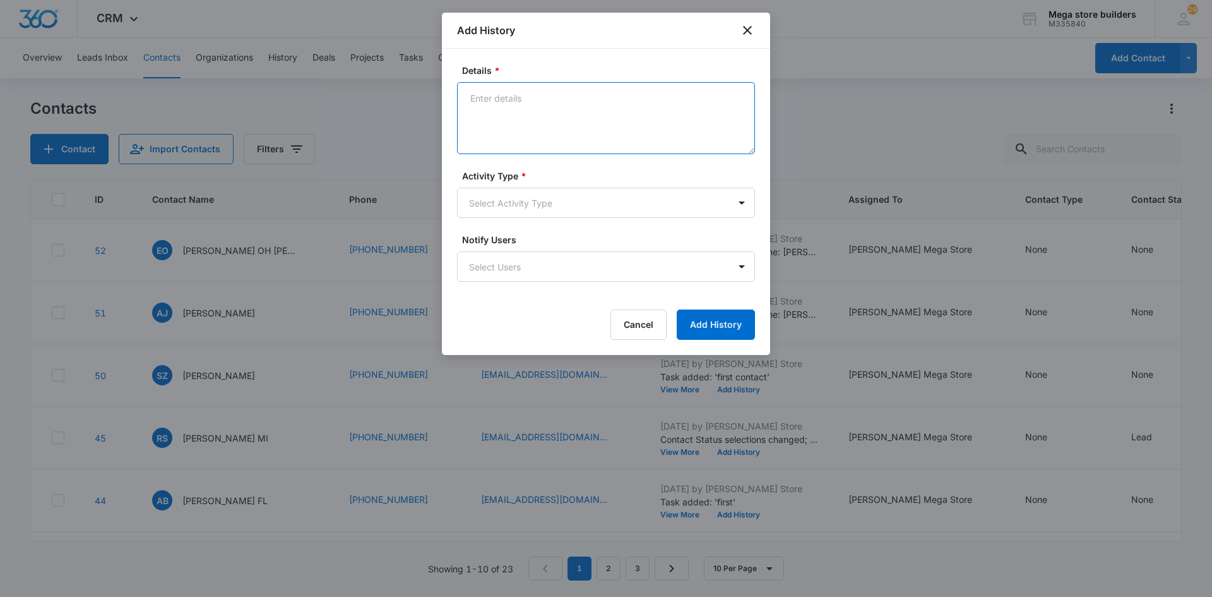
click at [583, 98] on textarea "Details *" at bounding box center [606, 118] width 298 height 72
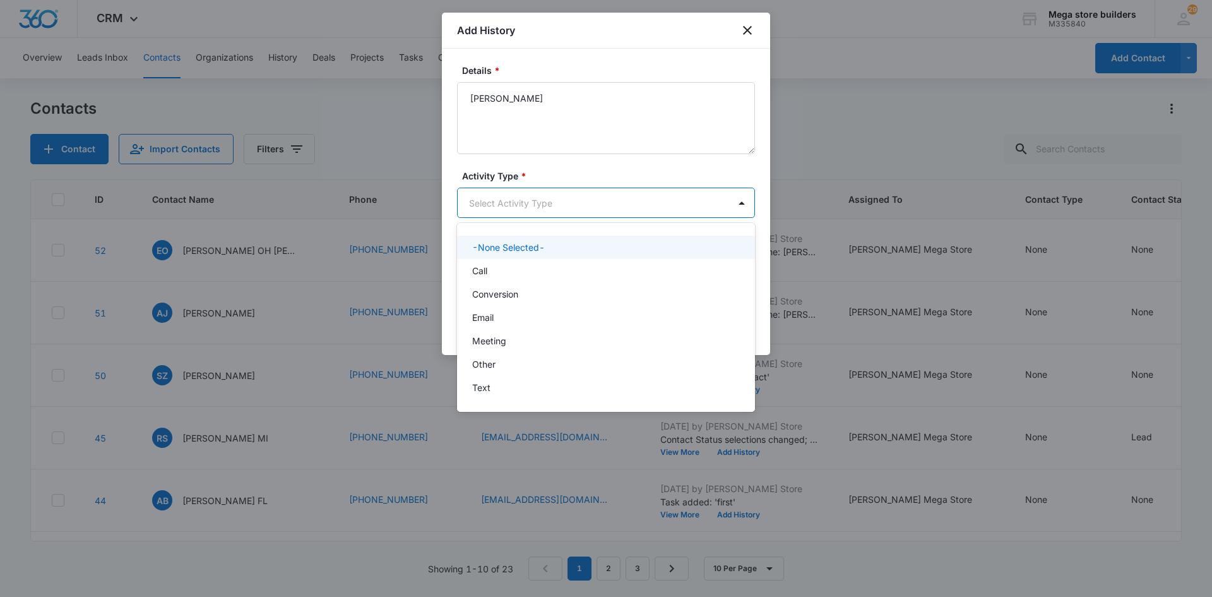
click at [510, 196] on body "CRM Apps Reputation Forms CRM Email Social Content Ads Intelligence Files Brand…" at bounding box center [606, 298] width 1212 height 597
click at [500, 275] on div "Call" at bounding box center [604, 270] width 265 height 13
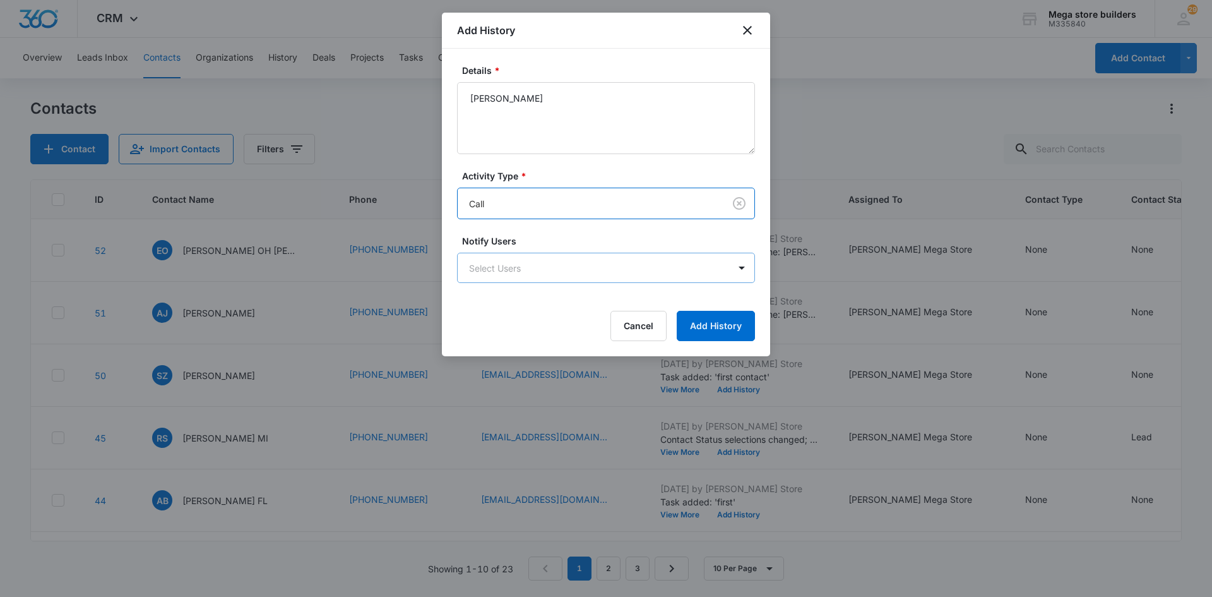
click at [595, 271] on body "CRM Apps Reputation Forms CRM Email Social Content Ads Intelligence Files Brand…" at bounding box center [606, 298] width 1212 height 597
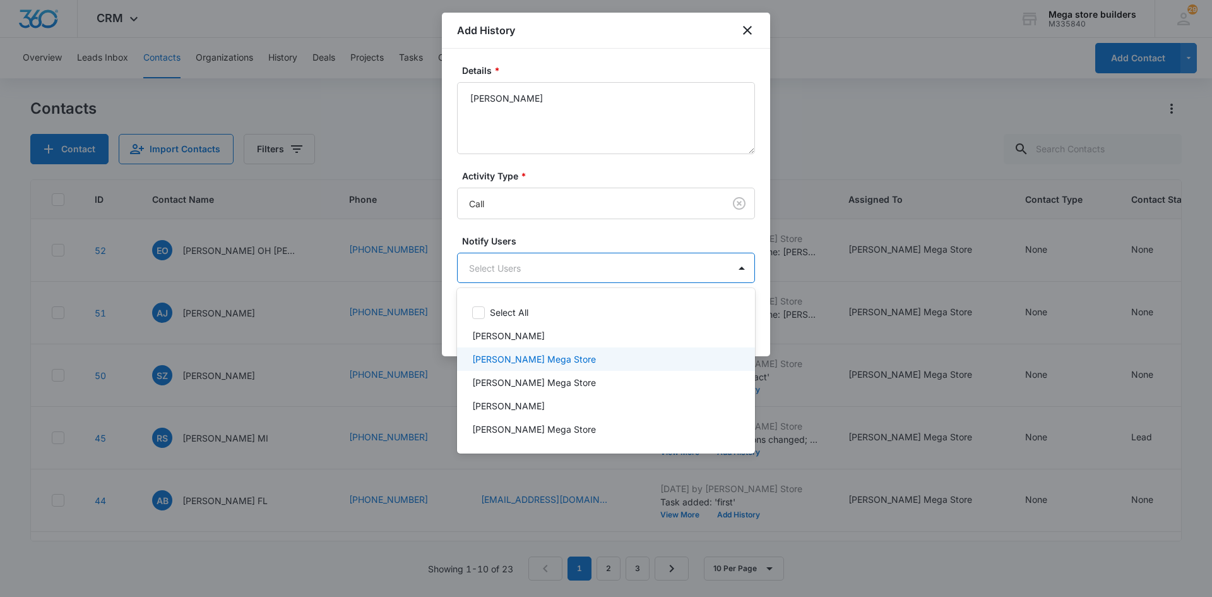
click at [523, 362] on p "[PERSON_NAME] Mega Store" at bounding box center [534, 358] width 124 height 13
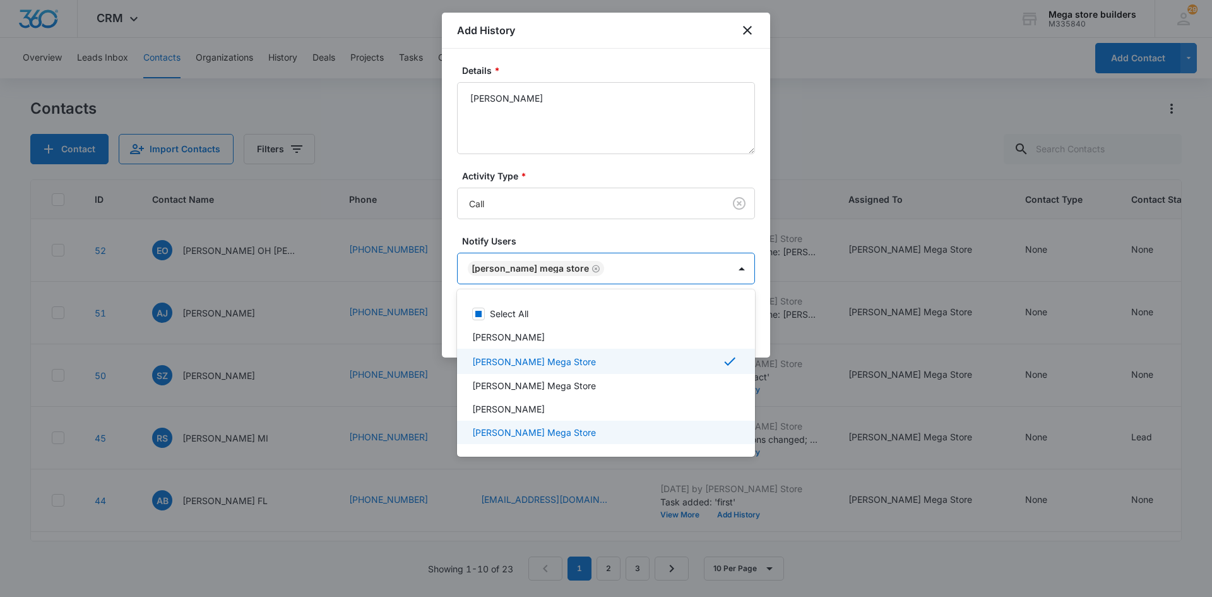
click at [772, 496] on div at bounding box center [606, 298] width 1212 height 597
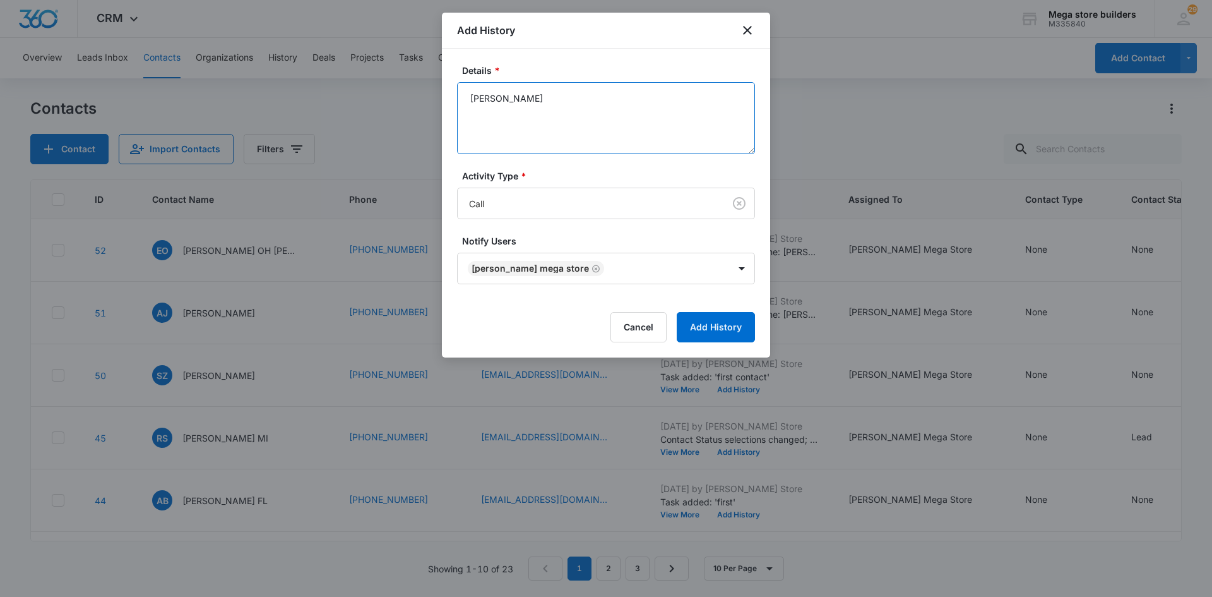
drag, startPoint x: 555, startPoint y: 102, endPoint x: 345, endPoint y: 88, distance: 210.6
click at [371, 91] on body "CRM Apps Reputation Forms CRM Email Social Content Ads Intelligence Files Brand…" at bounding box center [606, 298] width 1212 height 597
type textarea "ttc full g1 is in hvac sales; sending more info; set call for wed"
click at [701, 331] on button "Add History" at bounding box center [716, 327] width 78 height 30
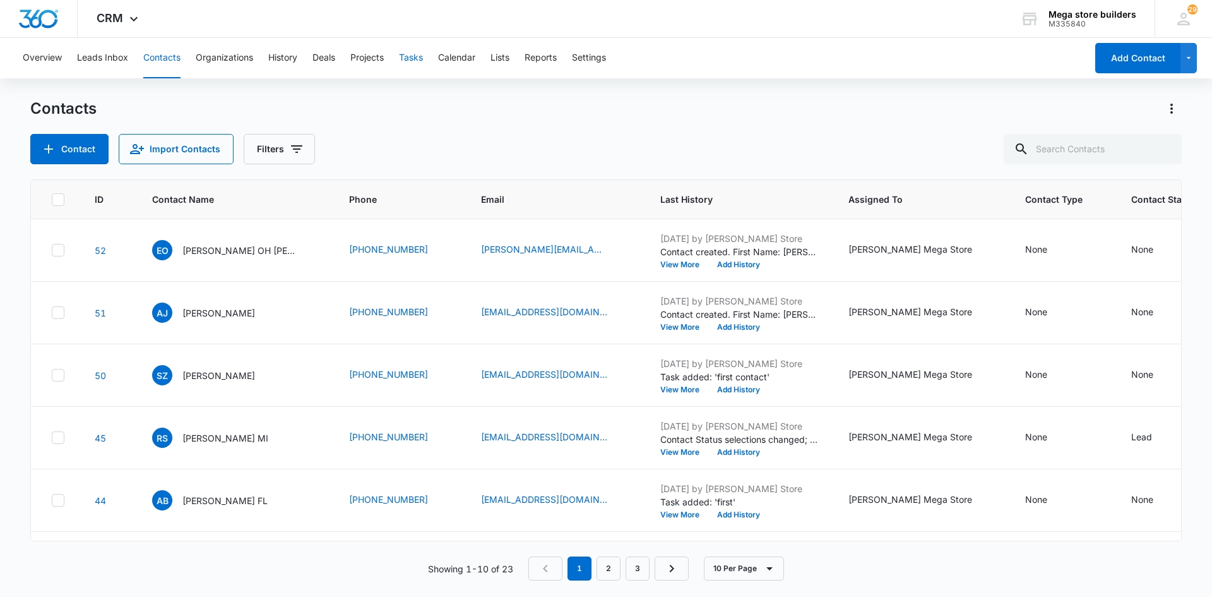
click at [420, 55] on button "Tasks" at bounding box center [411, 58] width 24 height 40
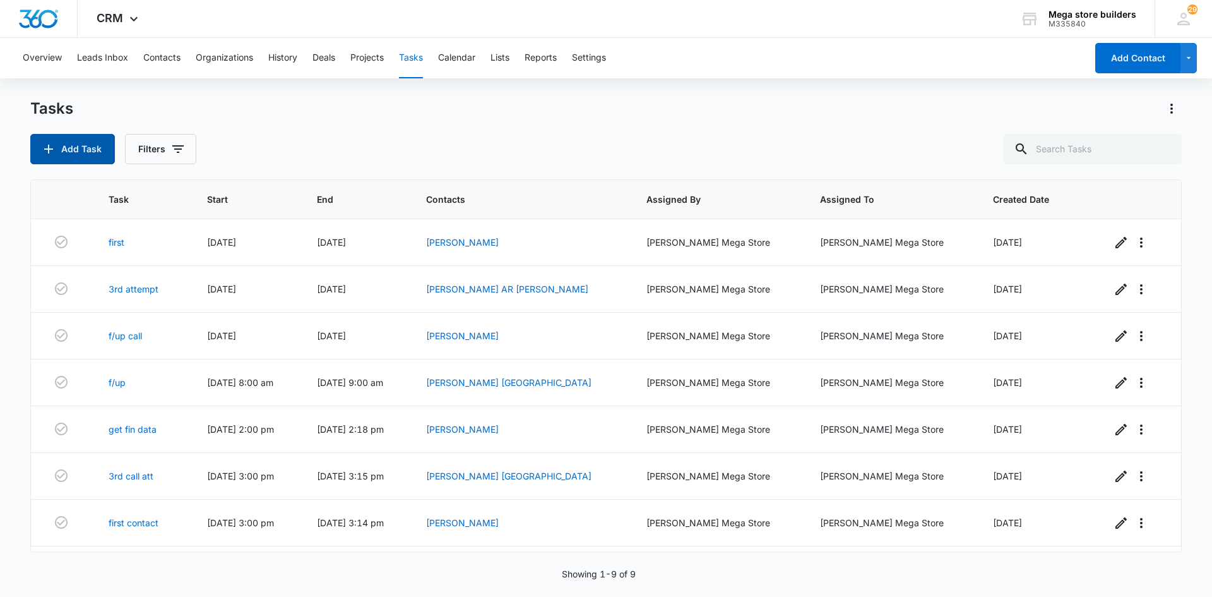
click at [87, 145] on button "Add Task" at bounding box center [72, 149] width 85 height 30
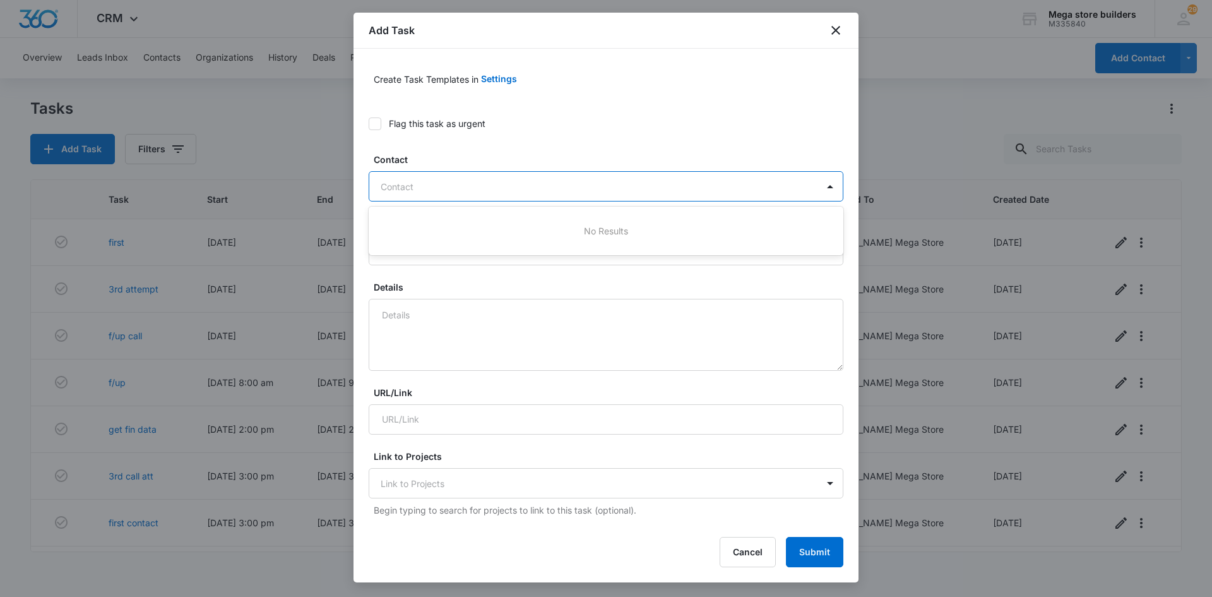
click at [437, 181] on div at bounding box center [599, 187] width 436 height 16
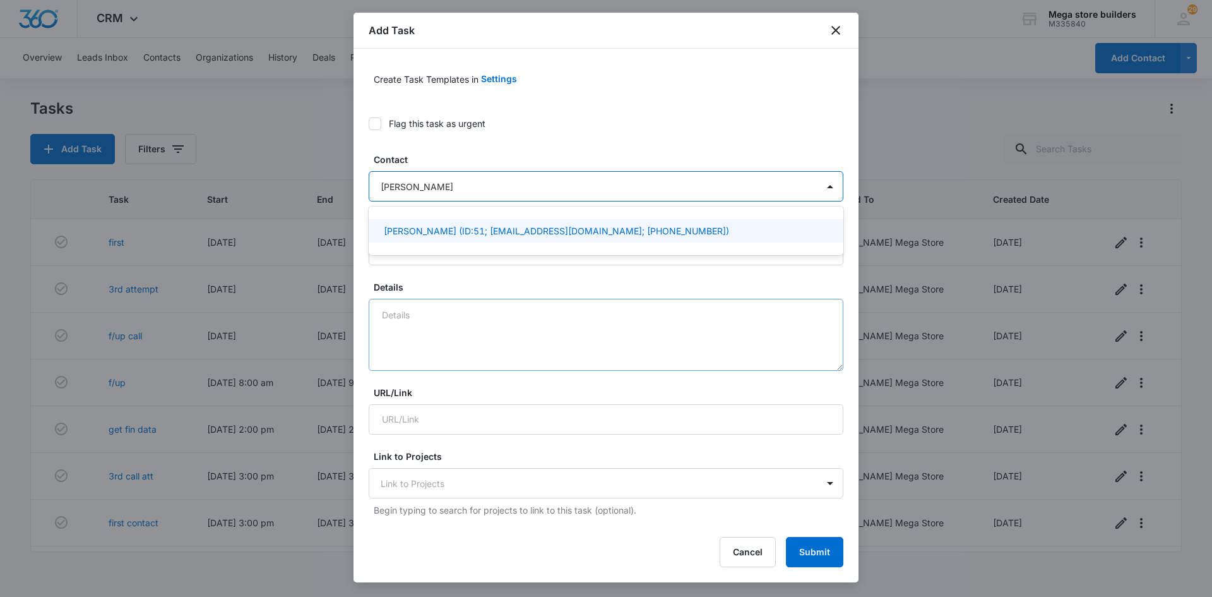
type input "[PERSON_NAME]"
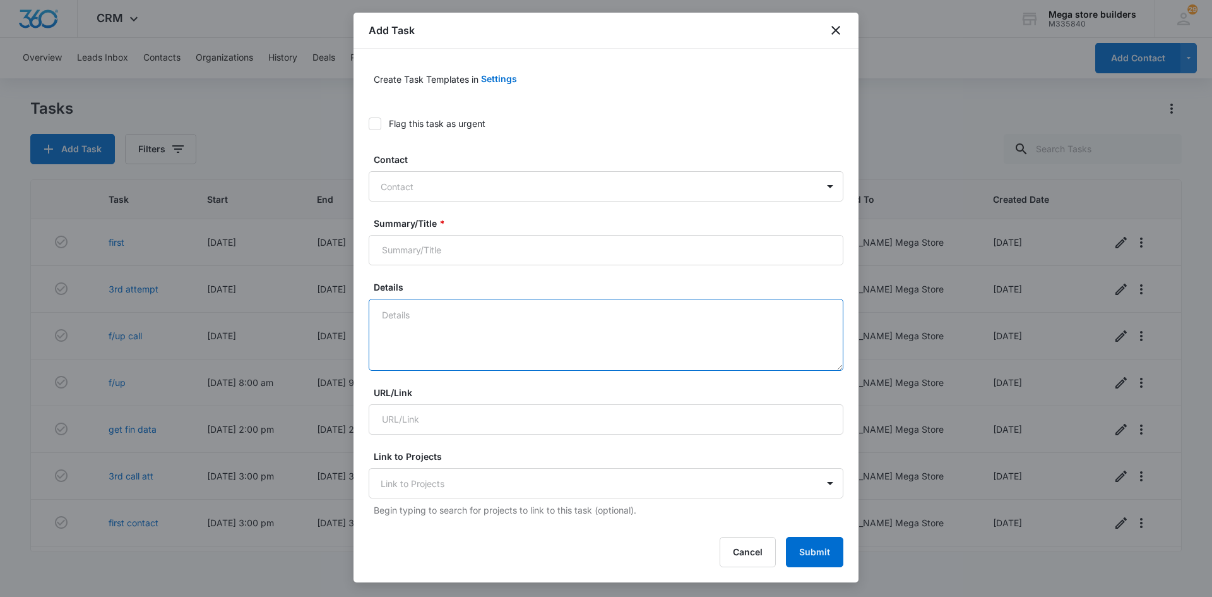
click at [420, 328] on textarea "Details" at bounding box center [606, 335] width 475 height 72
click at [462, 197] on div "Contact" at bounding box center [593, 186] width 448 height 28
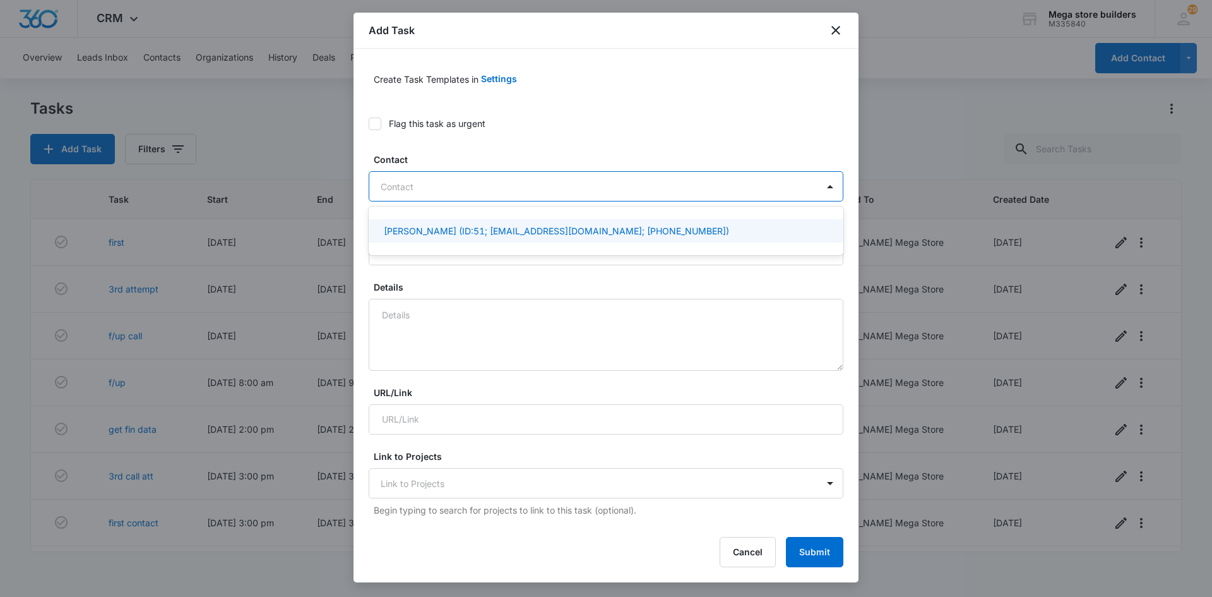
click at [460, 234] on p "[PERSON_NAME] (ID:51; [EMAIL_ADDRESS][DOMAIN_NAME]; [PHONE_NUMBER])" at bounding box center [556, 230] width 345 height 13
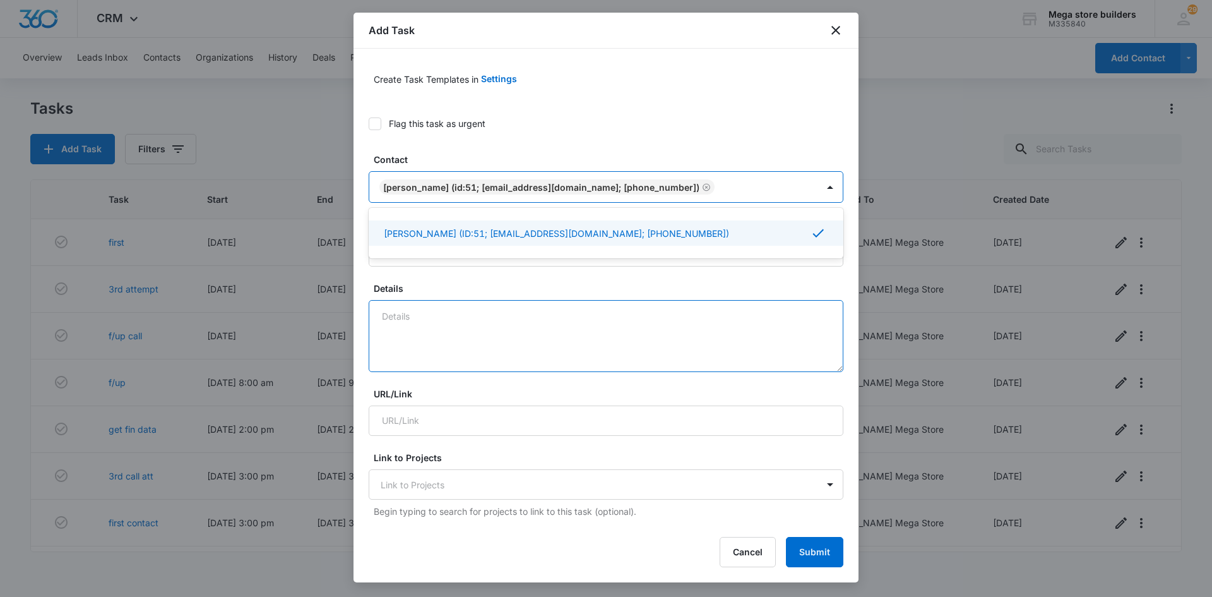
click at [434, 336] on textarea "Details" at bounding box center [606, 336] width 475 height 72
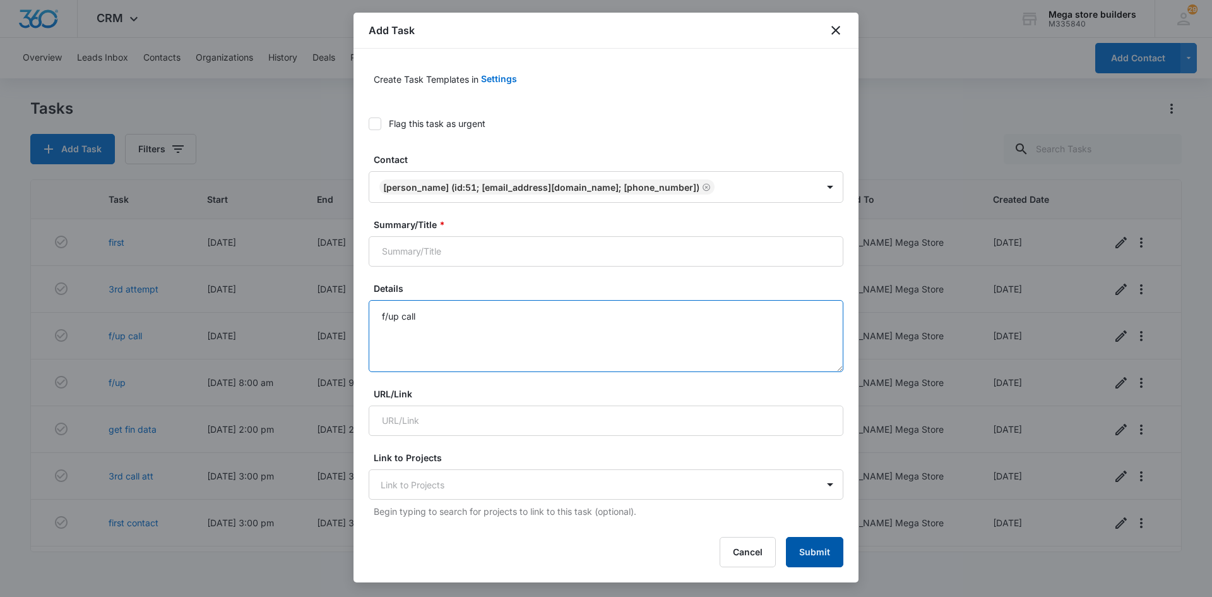
type textarea "f/up call"
click at [833, 558] on button "Submit" at bounding box center [814, 552] width 57 height 30
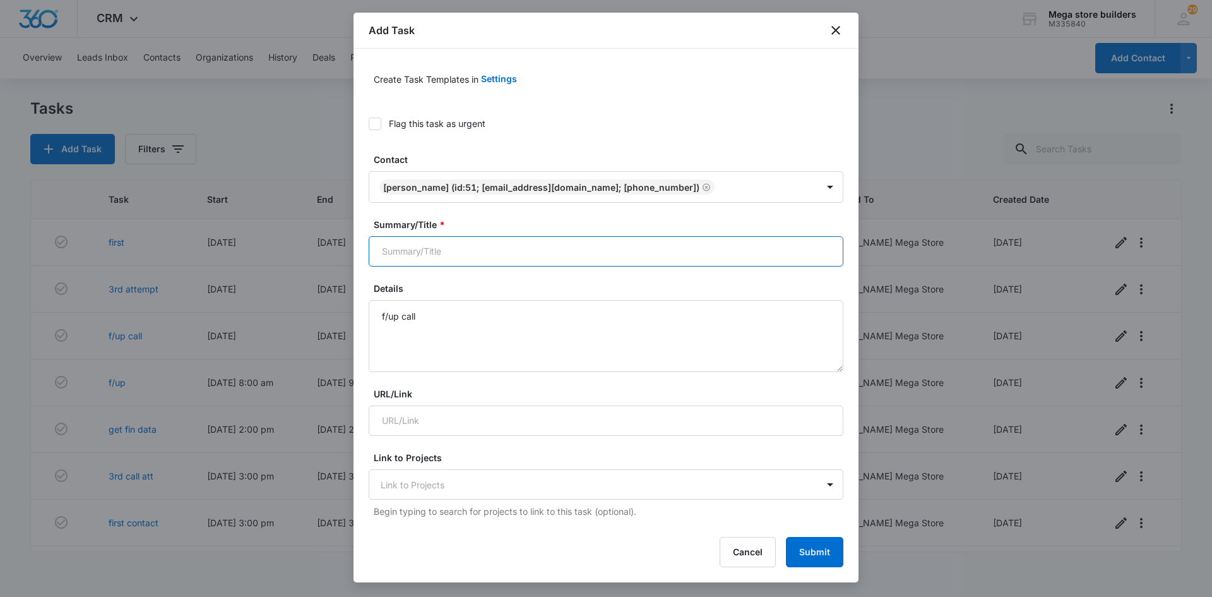
click at [482, 254] on input "Summary/Title *" at bounding box center [606, 251] width 475 height 30
type input "sales needs financing sent more info and link"
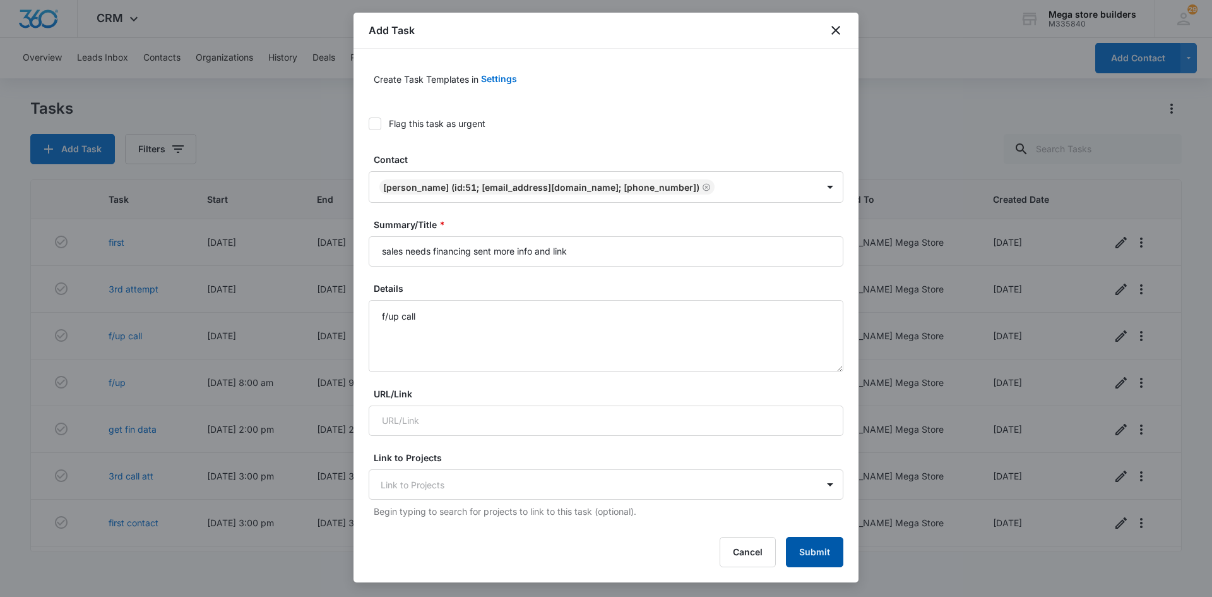
click at [829, 556] on button "Submit" at bounding box center [814, 552] width 57 height 30
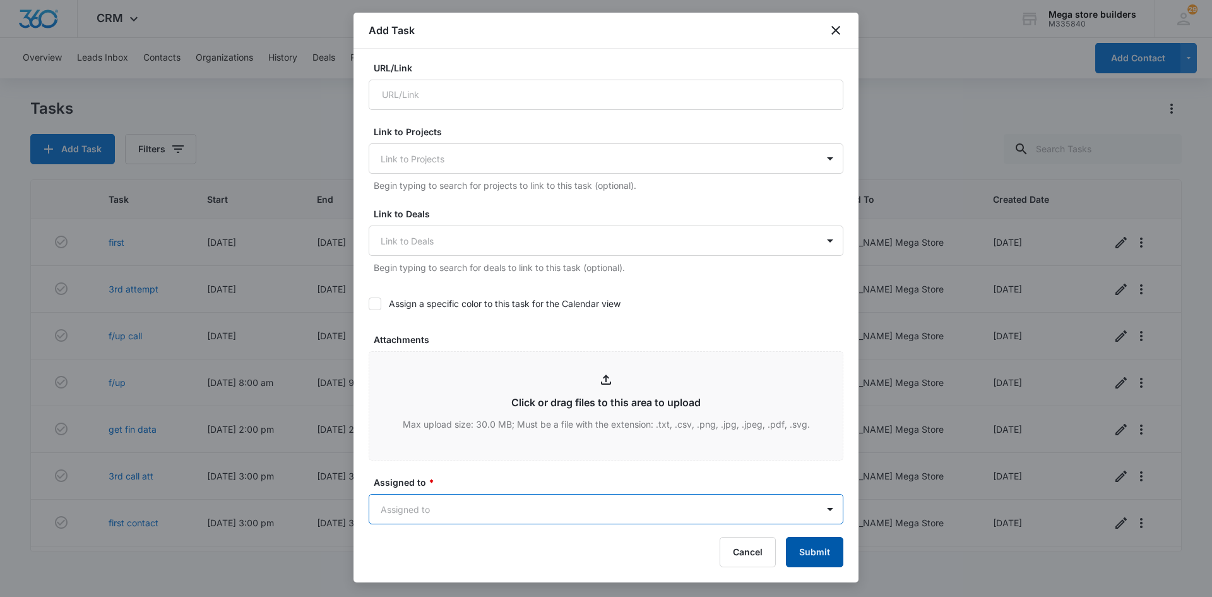
click at [816, 555] on button "Submit" at bounding box center [814, 552] width 57 height 30
click at [591, 511] on body "CRM Apps Reputation Forms CRM Email Social Content Ads Intelligence Files Brand…" at bounding box center [606, 298] width 1212 height 597
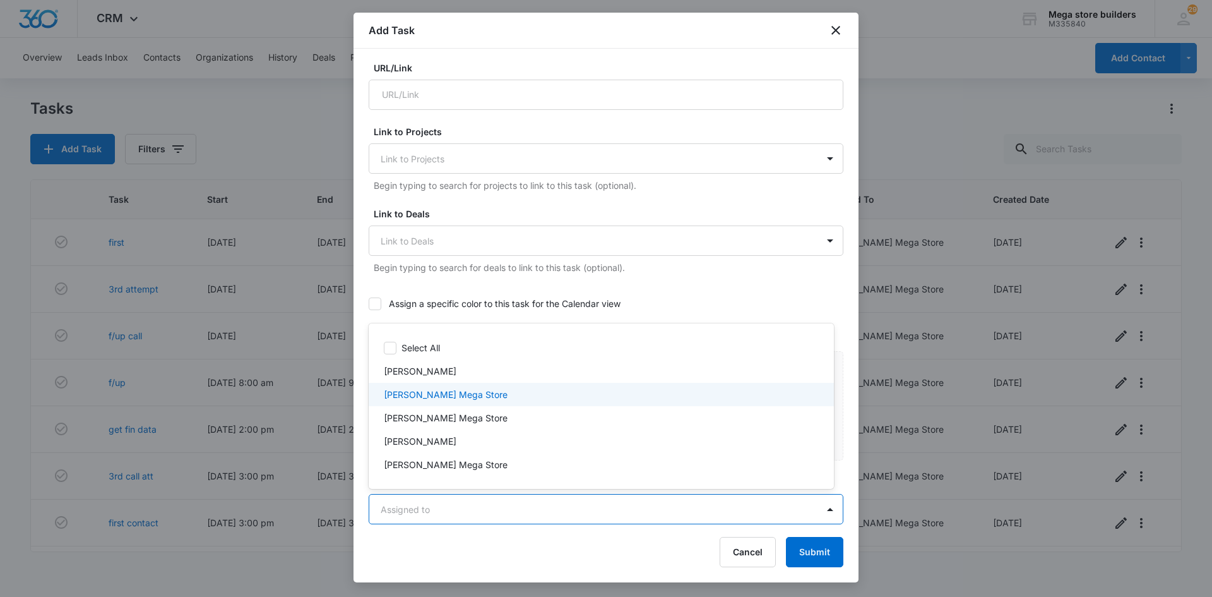
click at [419, 398] on p "[PERSON_NAME] Mega Store" at bounding box center [446, 394] width 124 height 13
click at [826, 555] on div at bounding box center [606, 298] width 1212 height 597
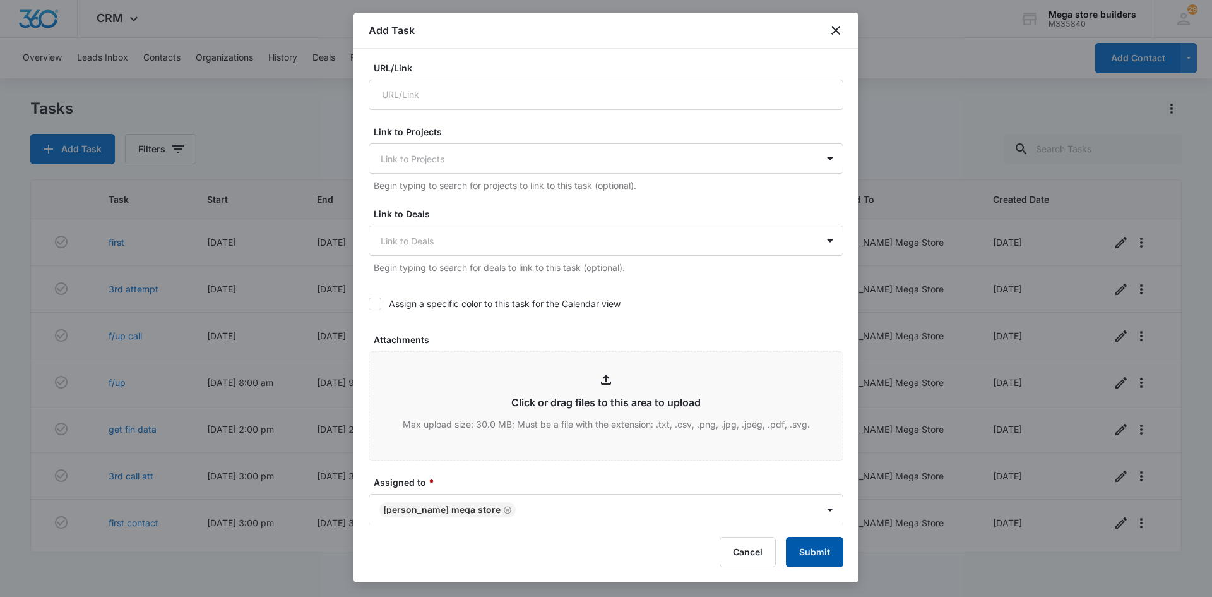
click at [826, 555] on button "Submit" at bounding box center [814, 552] width 57 height 30
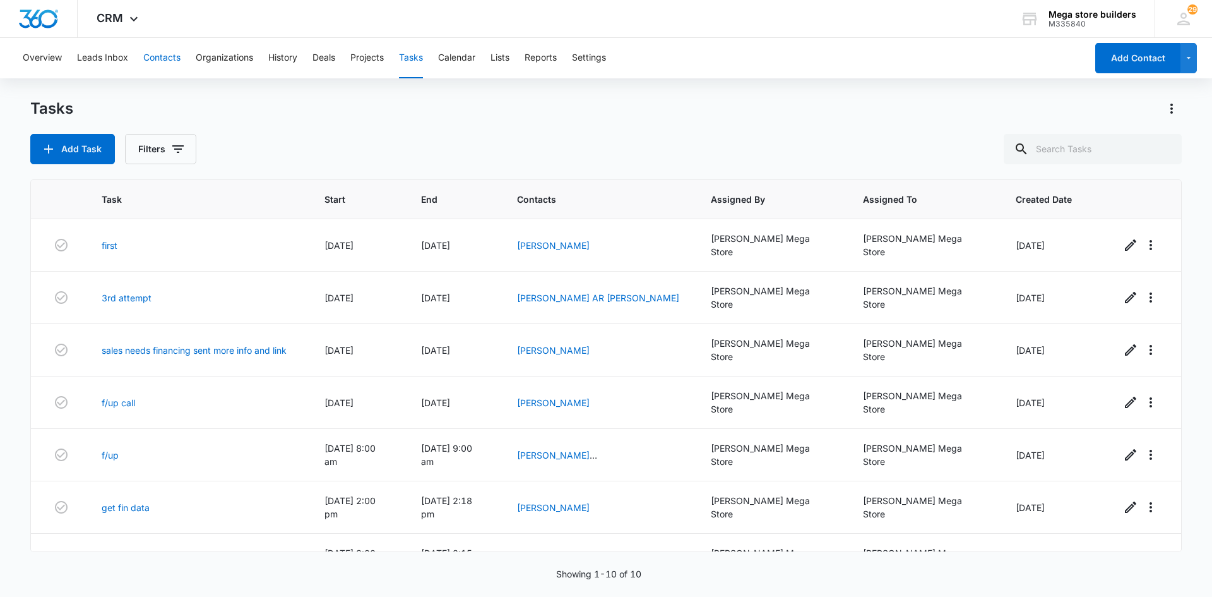
drag, startPoint x: 170, startPoint y: 54, endPoint x: 401, endPoint y: 213, distance: 280.7
click at [376, 201] on div "Overview Leads Inbox Contacts Organizations History Deals Projects Tasks Calend…" at bounding box center [606, 316] width 1212 height 557
click at [590, 345] on link "[PERSON_NAME]" at bounding box center [553, 350] width 73 height 11
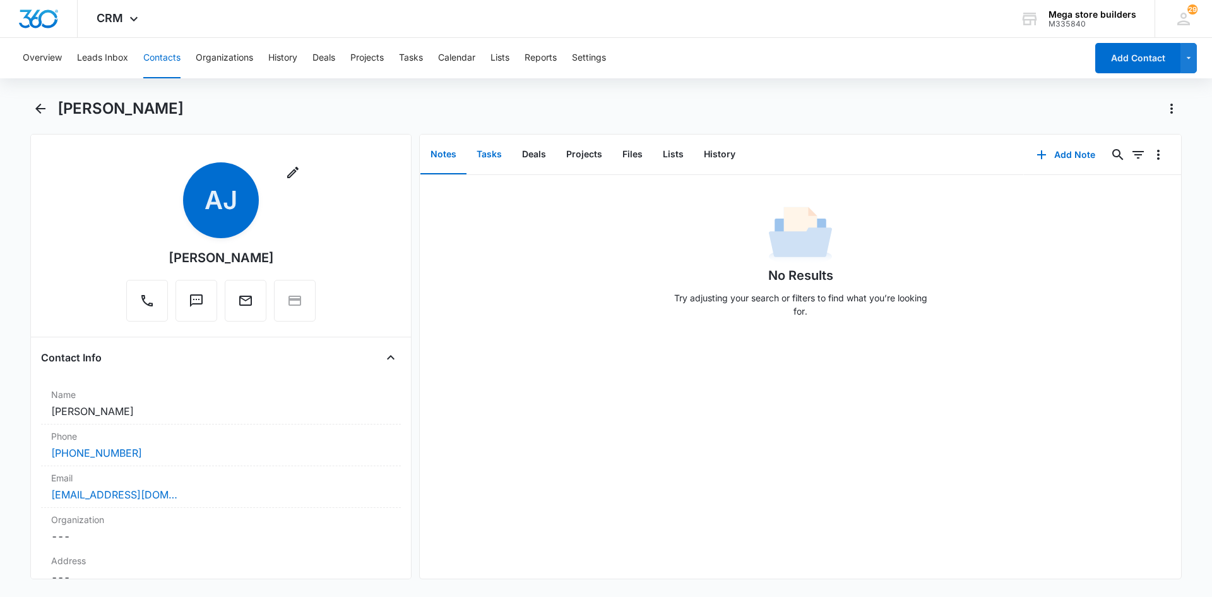
click at [482, 153] on button "Tasks" at bounding box center [488, 154] width 45 height 39
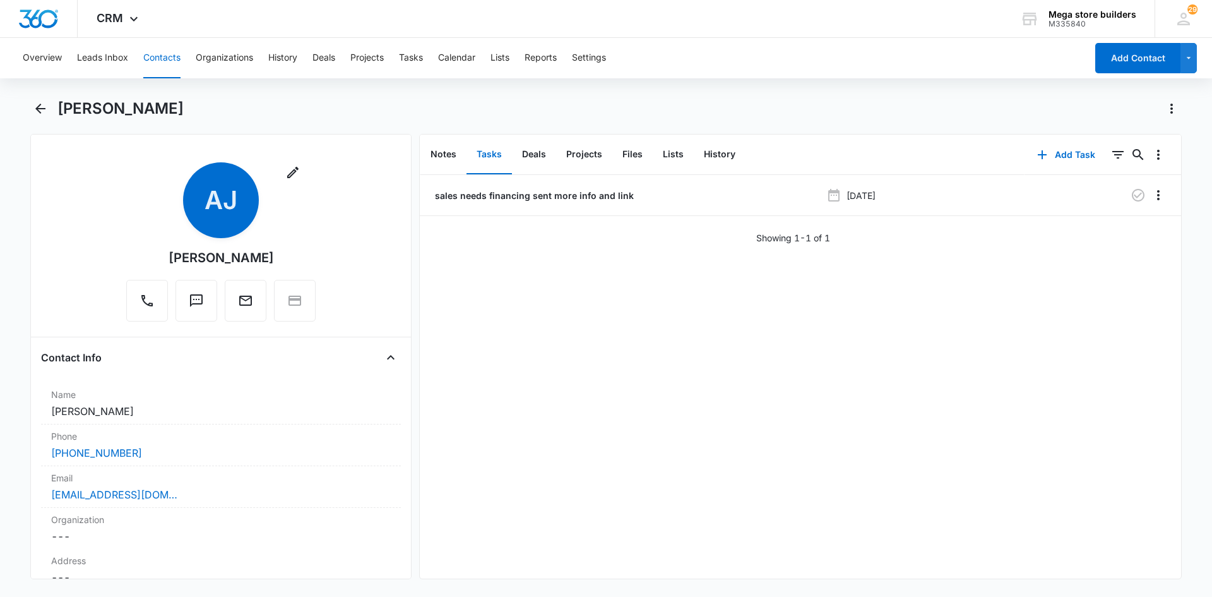
click at [160, 59] on button "Contacts" at bounding box center [161, 58] width 37 height 40
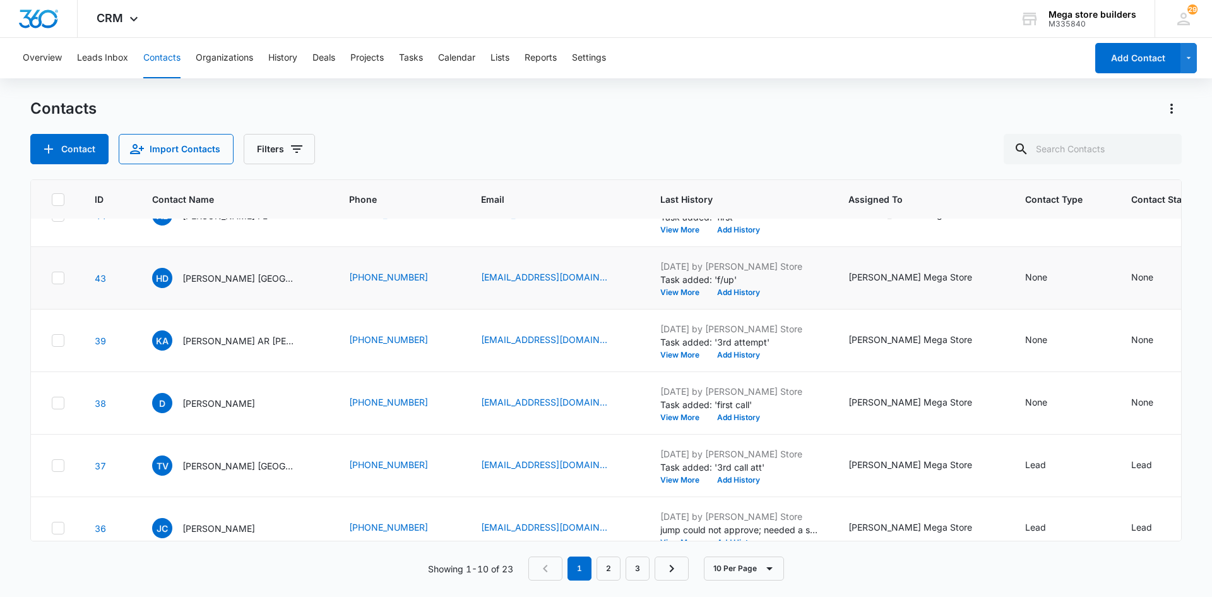
scroll to position [312, 0]
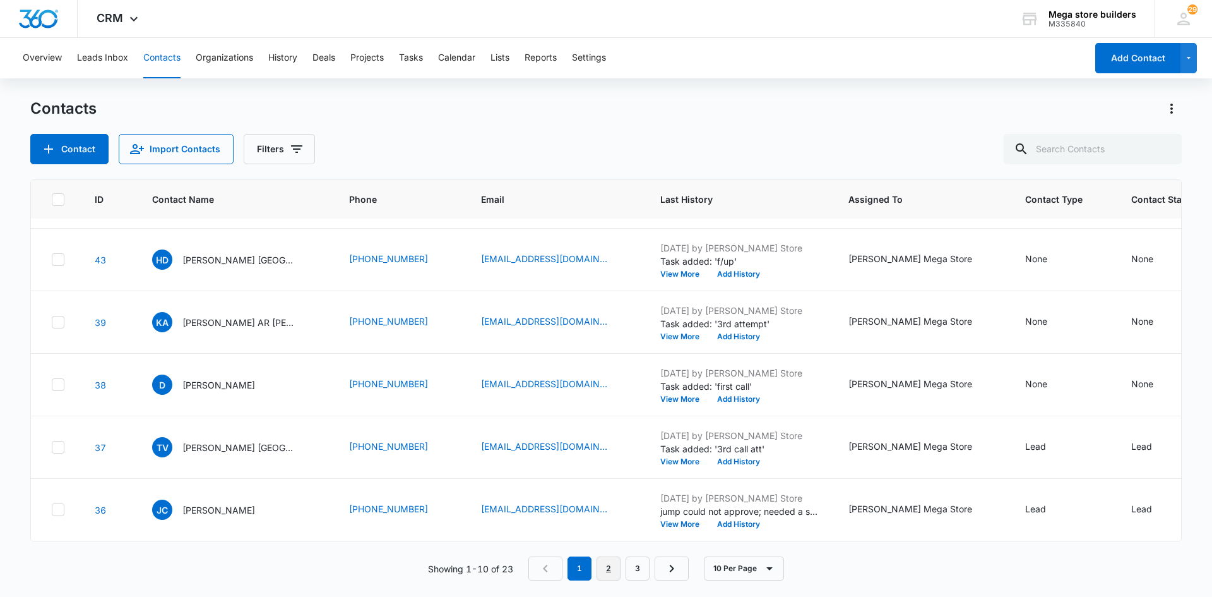
click at [610, 569] on link "2" at bounding box center [609, 568] width 24 height 24
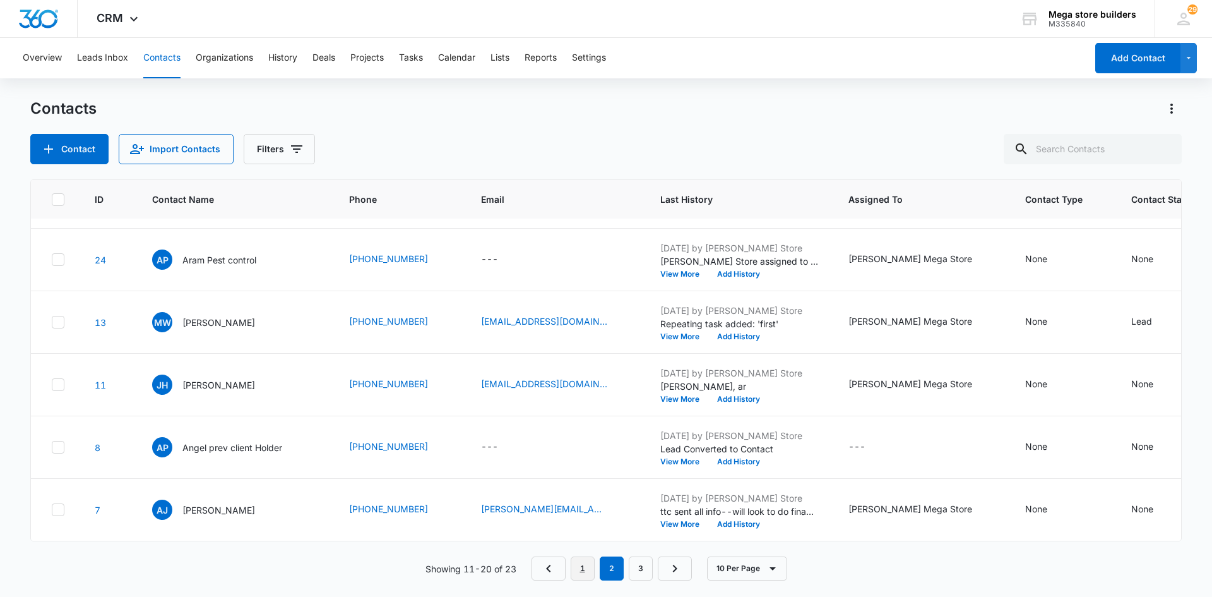
click at [585, 570] on link "1" at bounding box center [583, 568] width 24 height 24
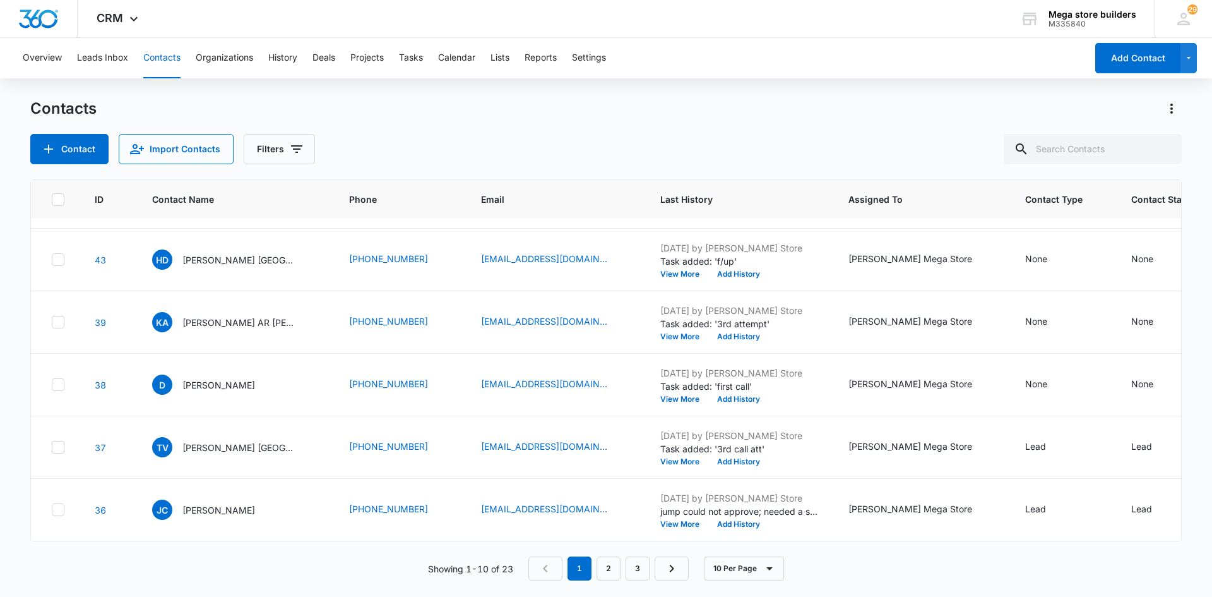
scroll to position [0, 0]
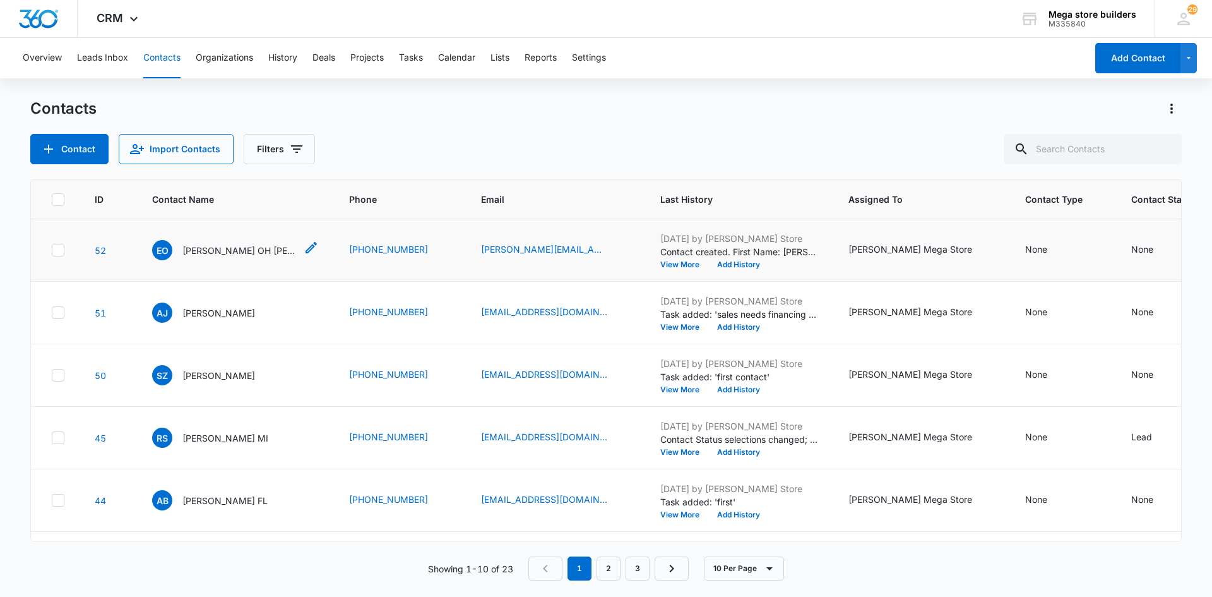
click at [306, 249] on icon "Contact Name - Erin OH Rudy - Select to Edit Field" at bounding box center [311, 247] width 11 height 11
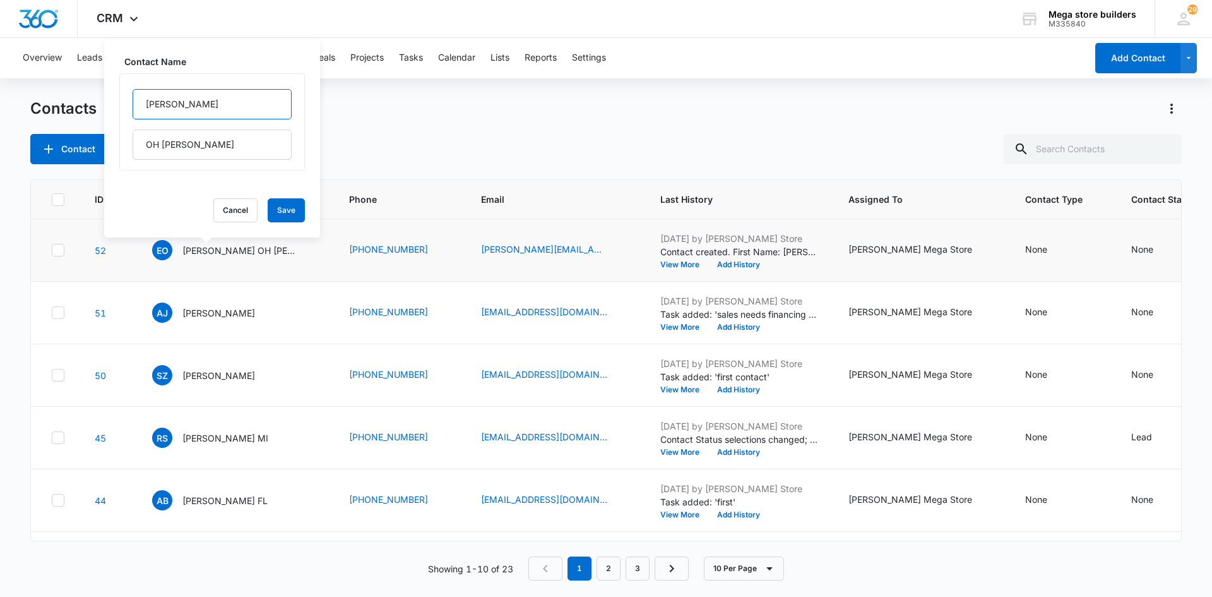
click at [178, 107] on input "[PERSON_NAME]" at bounding box center [212, 104] width 159 height 30
type input "[PERSON_NAME] $"
click at [274, 205] on button "Save" at bounding box center [286, 210] width 37 height 24
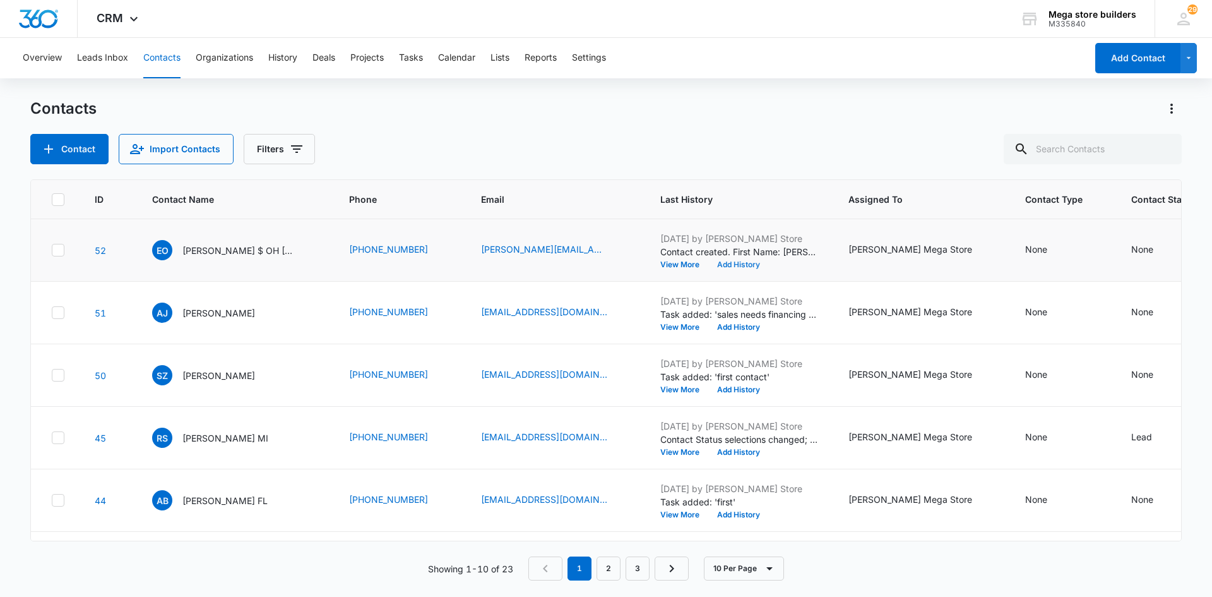
click at [708, 263] on button "Add History" at bounding box center [738, 265] width 61 height 8
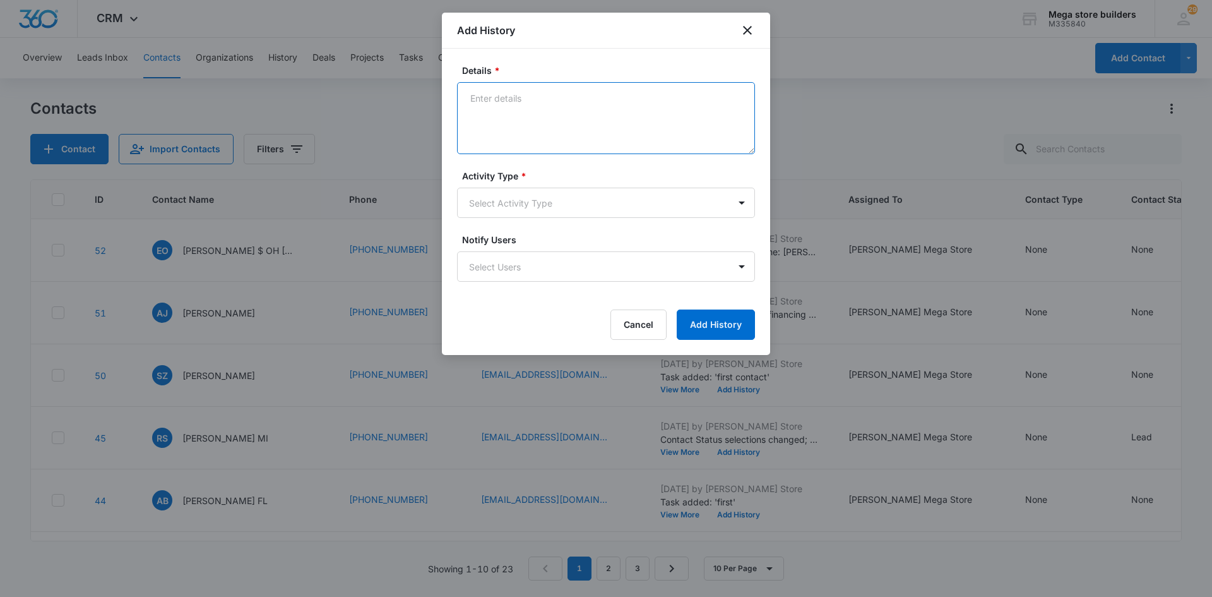
drag, startPoint x: 481, startPoint y: 114, endPoint x: 475, endPoint y: 104, distance: 12.1
click at [481, 110] on textarea "Details *" at bounding box center [606, 118] width 298 height 72
type textarea "lmc sent intro em/text"
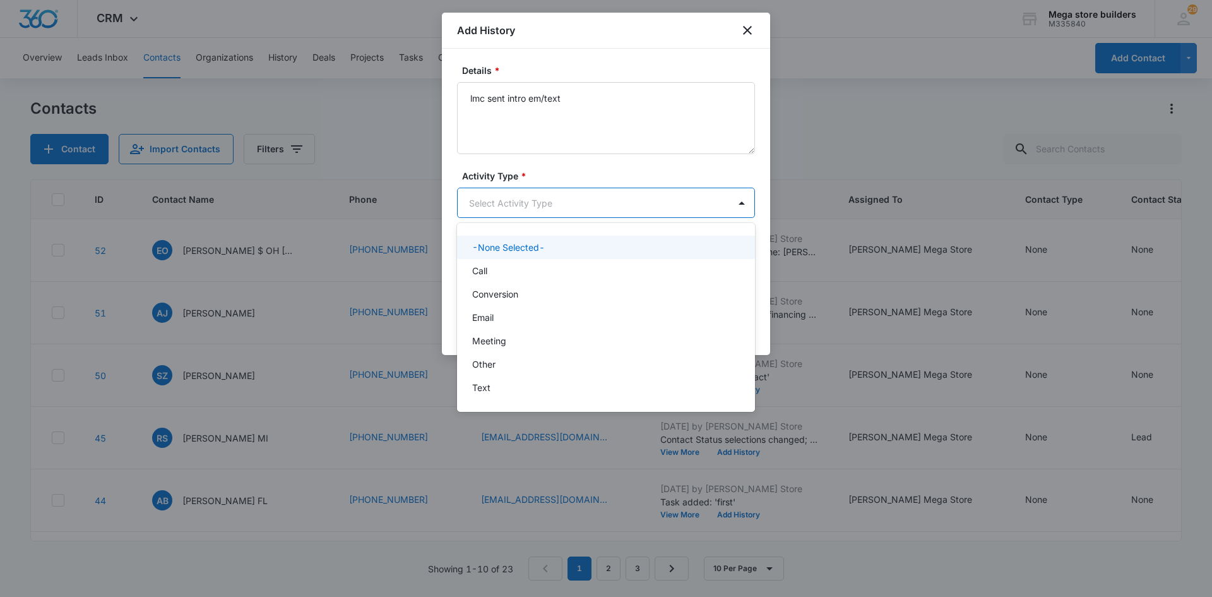
click at [521, 199] on body "CRM Apps Reputation Forms CRM Email Social Content Ads Intelligence Files Brand…" at bounding box center [606, 298] width 1212 height 597
click at [489, 271] on div "Call" at bounding box center [604, 270] width 265 height 13
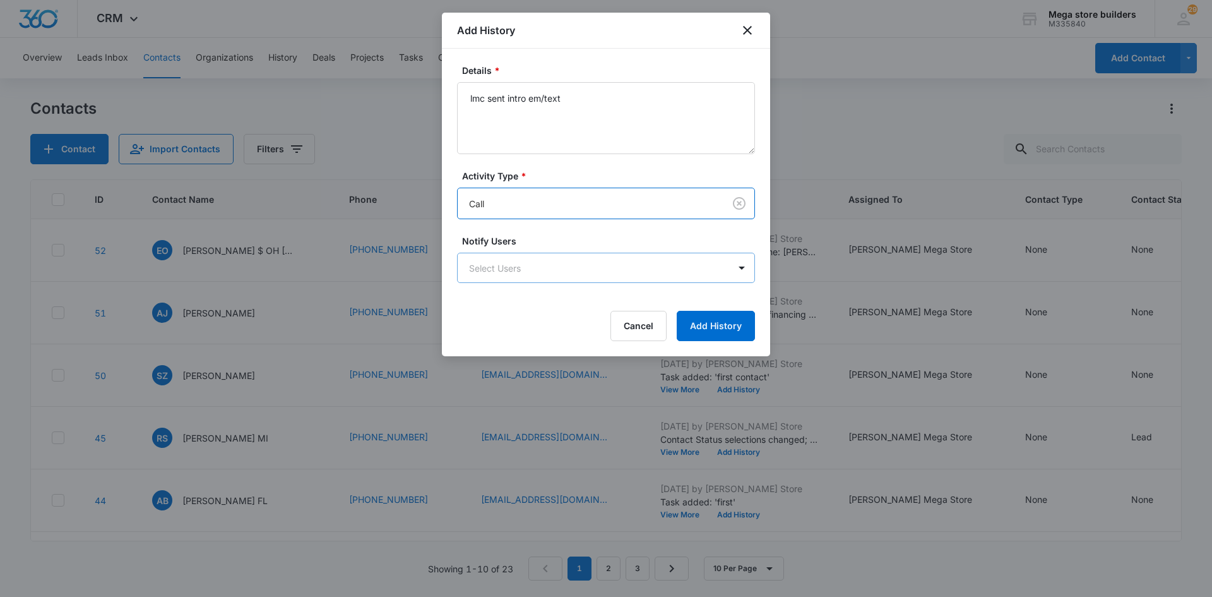
click at [588, 277] on body "CRM Apps Reputation Forms CRM Email Social Content Ads Intelligence Files Brand…" at bounding box center [606, 298] width 1212 height 597
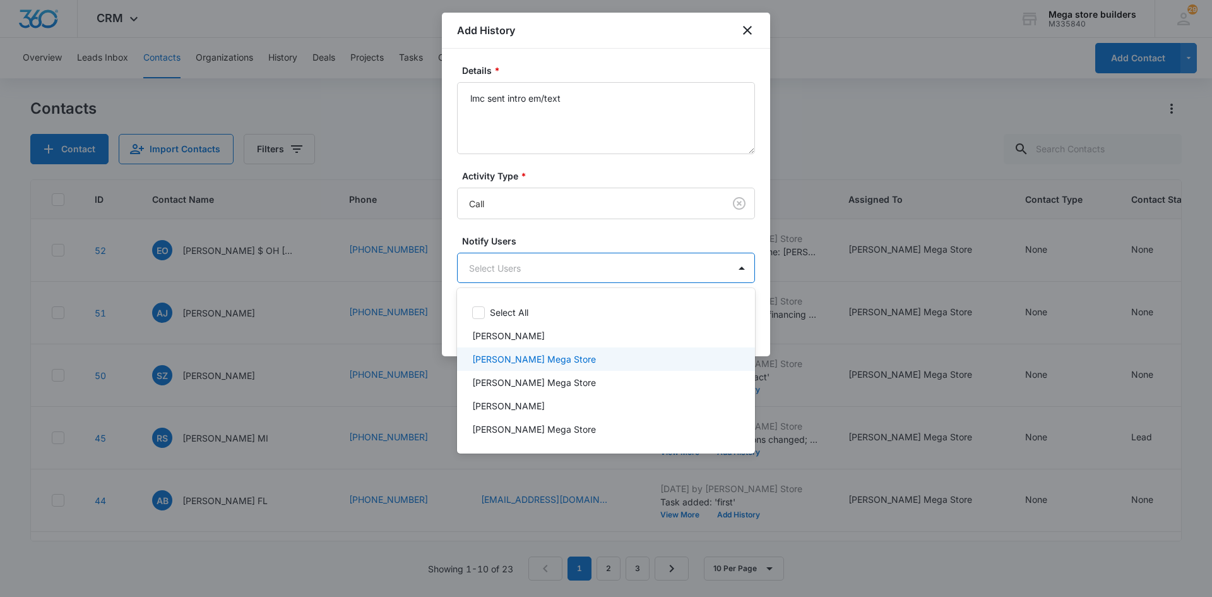
click at [511, 359] on p "[PERSON_NAME] Mega Store" at bounding box center [534, 358] width 124 height 13
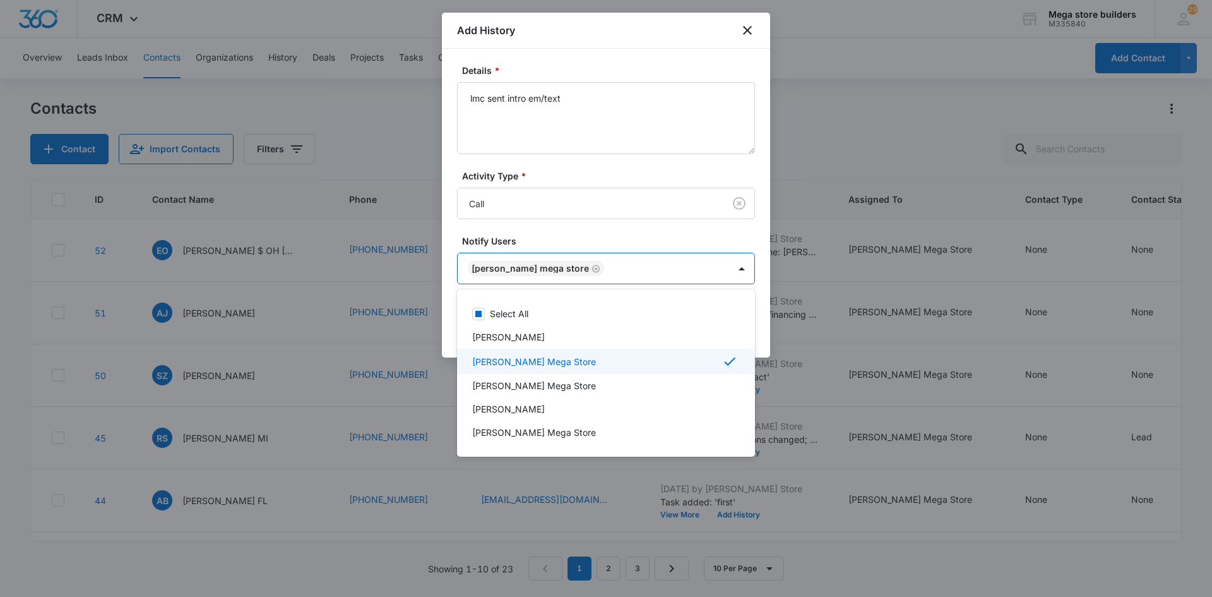
click at [768, 403] on div at bounding box center [606, 298] width 1212 height 597
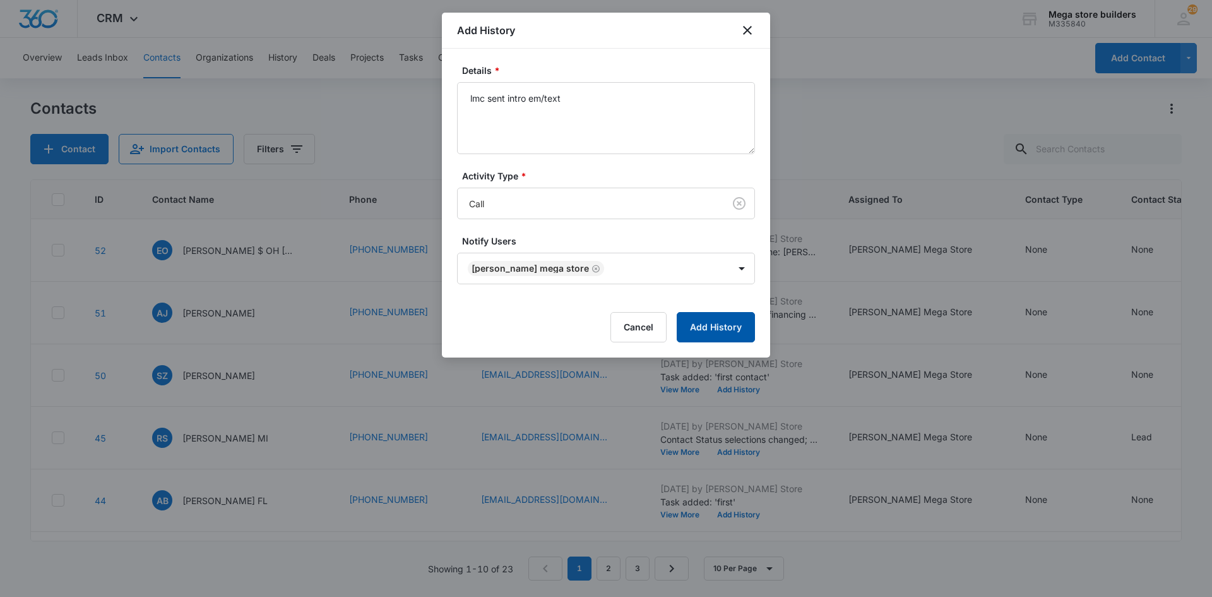
click at [716, 331] on button "Add History" at bounding box center [716, 327] width 78 height 30
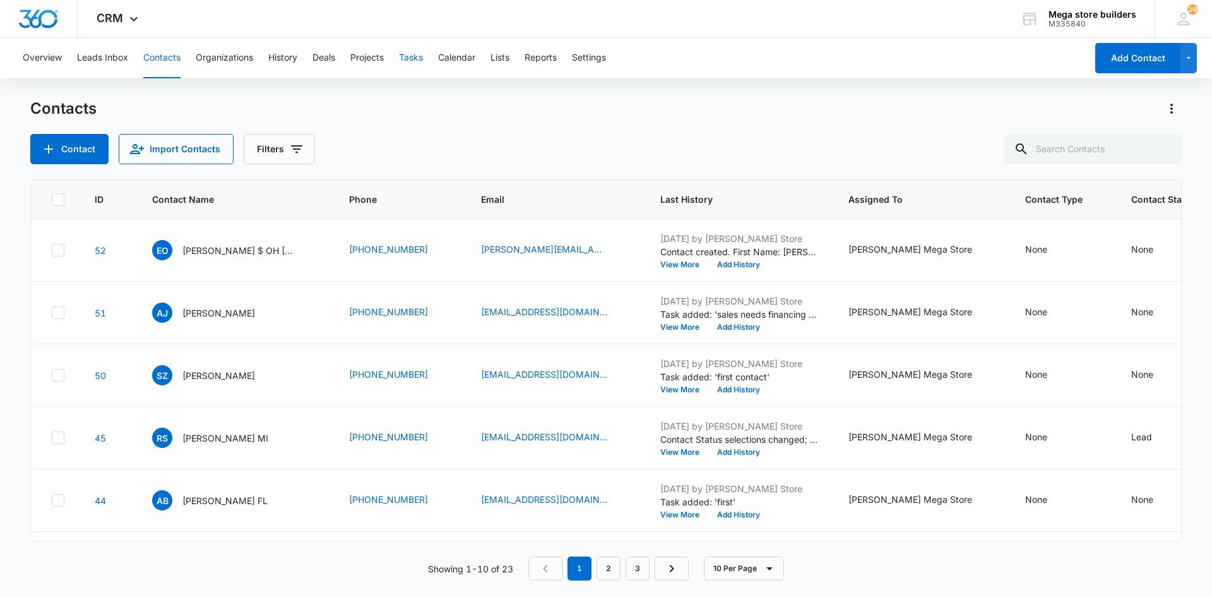
click at [423, 57] on button "Tasks" at bounding box center [411, 58] width 24 height 40
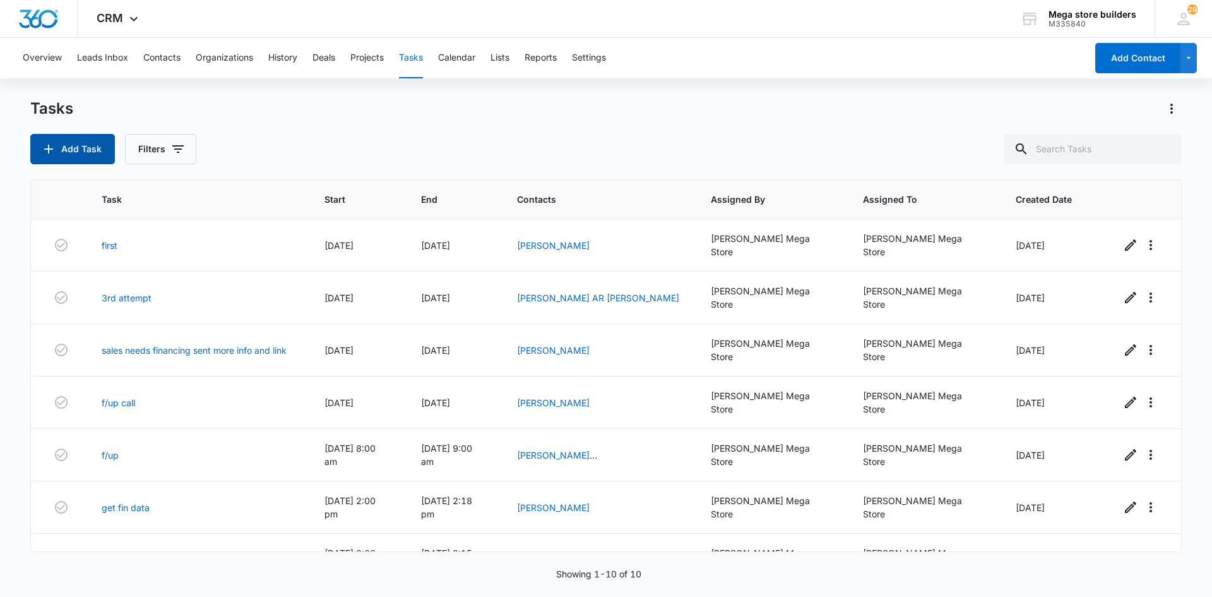
click at [97, 150] on button "Add Task" at bounding box center [72, 149] width 85 height 30
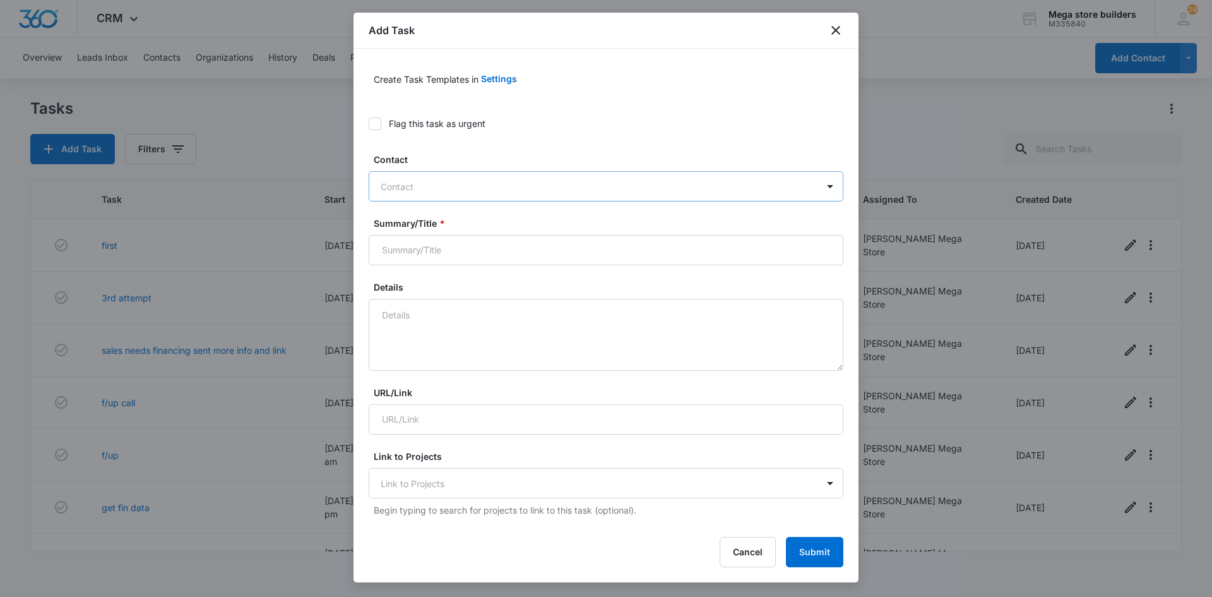
drag, startPoint x: 443, startPoint y: 182, endPoint x: 455, endPoint y: 177, distance: 12.7
click at [444, 182] on div at bounding box center [599, 187] width 436 height 16
type input "[PERSON_NAME]"
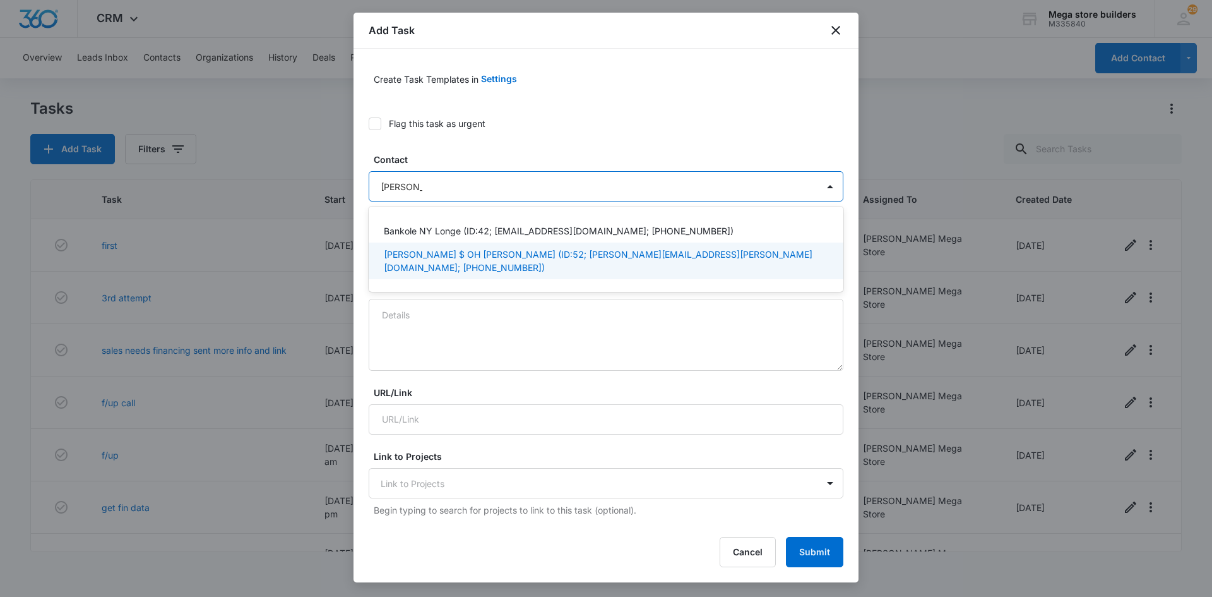
click at [449, 251] on p "[PERSON_NAME] $ OH [PERSON_NAME] (ID:52; [PERSON_NAME][EMAIL_ADDRESS][PERSON_NA…" at bounding box center [605, 260] width 442 height 27
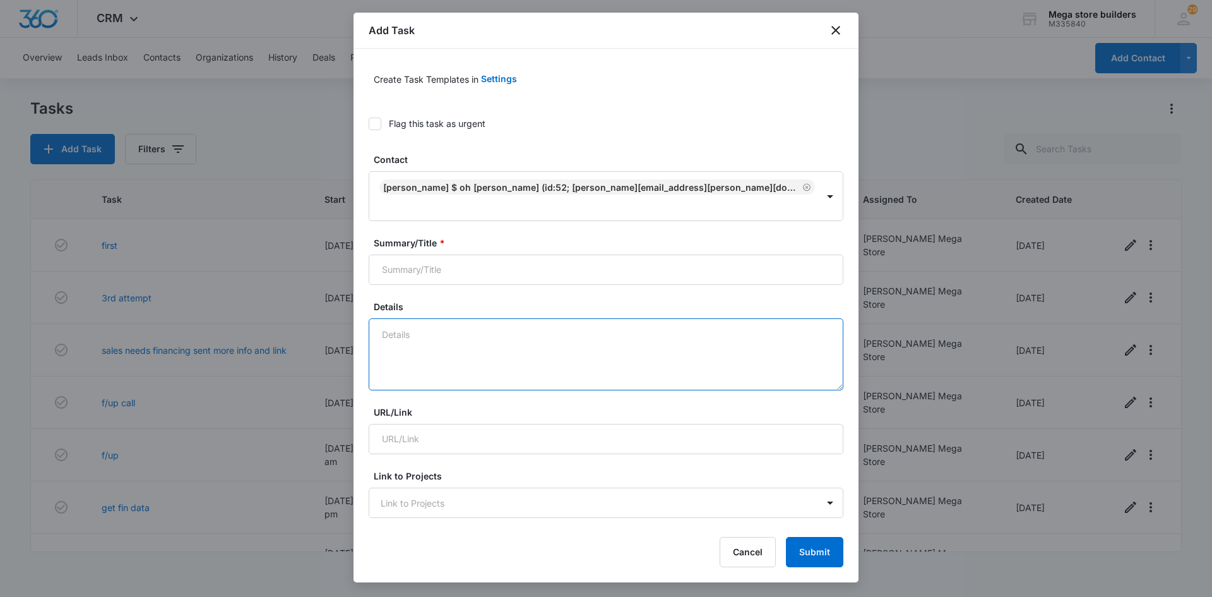
click at [414, 324] on textarea "Details" at bounding box center [606, 354] width 475 height 72
type textarea "make first contact"
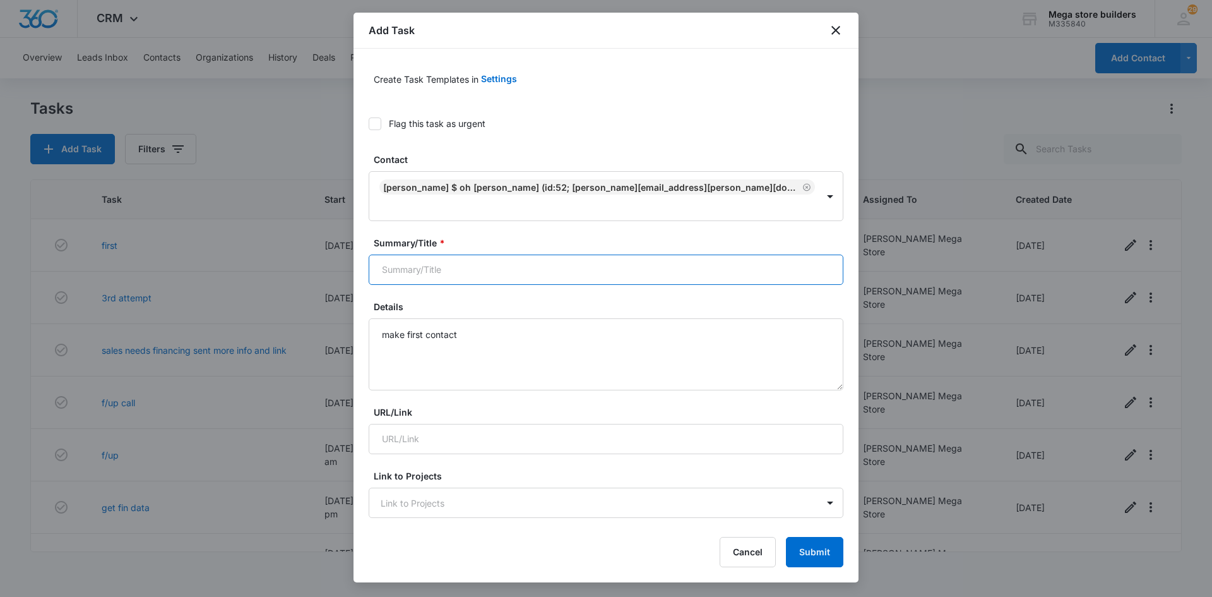
click at [450, 254] on input "Summary/Title *" at bounding box center [606, 269] width 475 height 30
type input "2nd attempt"
drag, startPoint x: 805, startPoint y: 549, endPoint x: 797, endPoint y: 545, distance: 8.2
click at [804, 549] on button "Submit" at bounding box center [814, 552] width 57 height 30
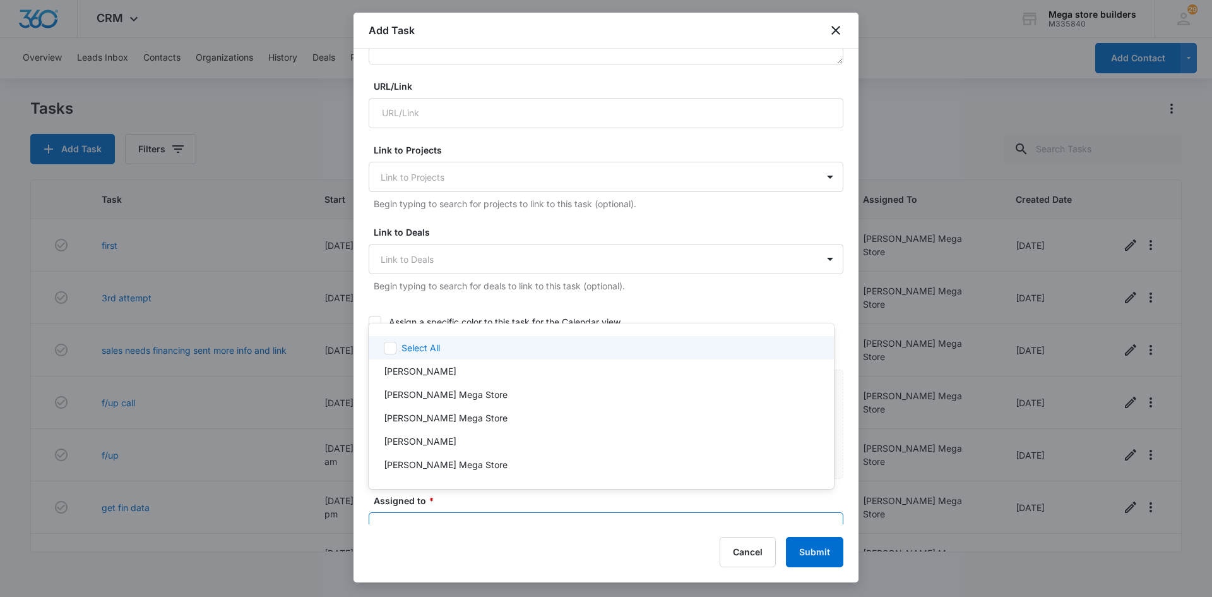
click at [545, 516] on body "CRM Apps Reputation Forms CRM Email Social Content Ads Intelligence Files Brand…" at bounding box center [606, 298] width 1212 height 597
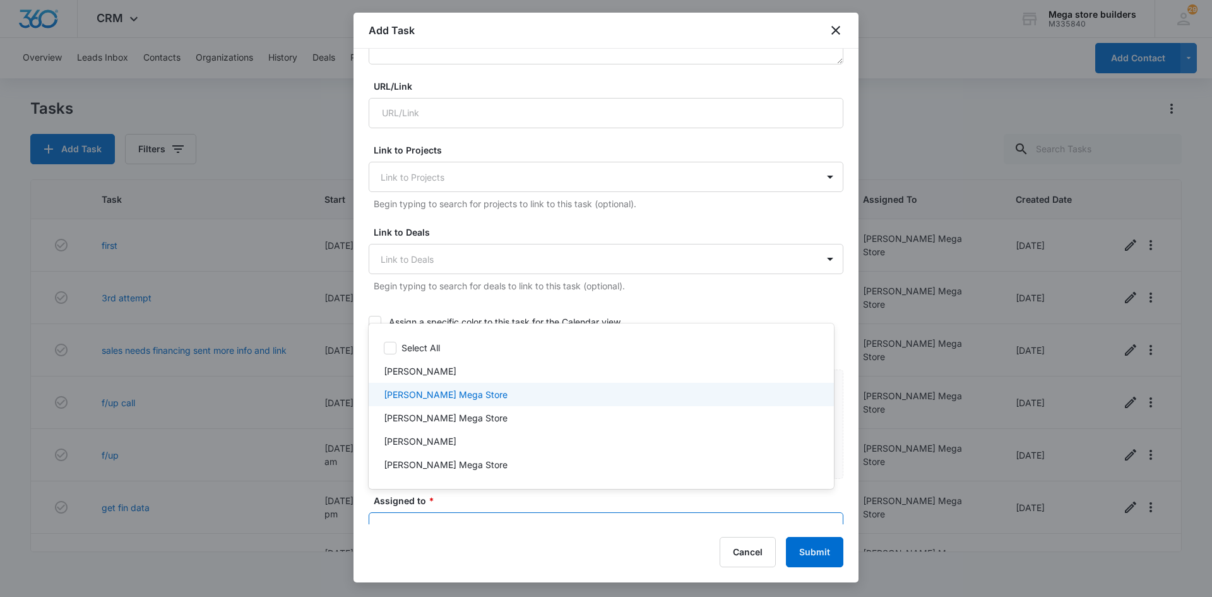
click at [437, 391] on p "[PERSON_NAME] Mega Store" at bounding box center [446, 394] width 124 height 13
click at [836, 561] on div at bounding box center [606, 298] width 1212 height 597
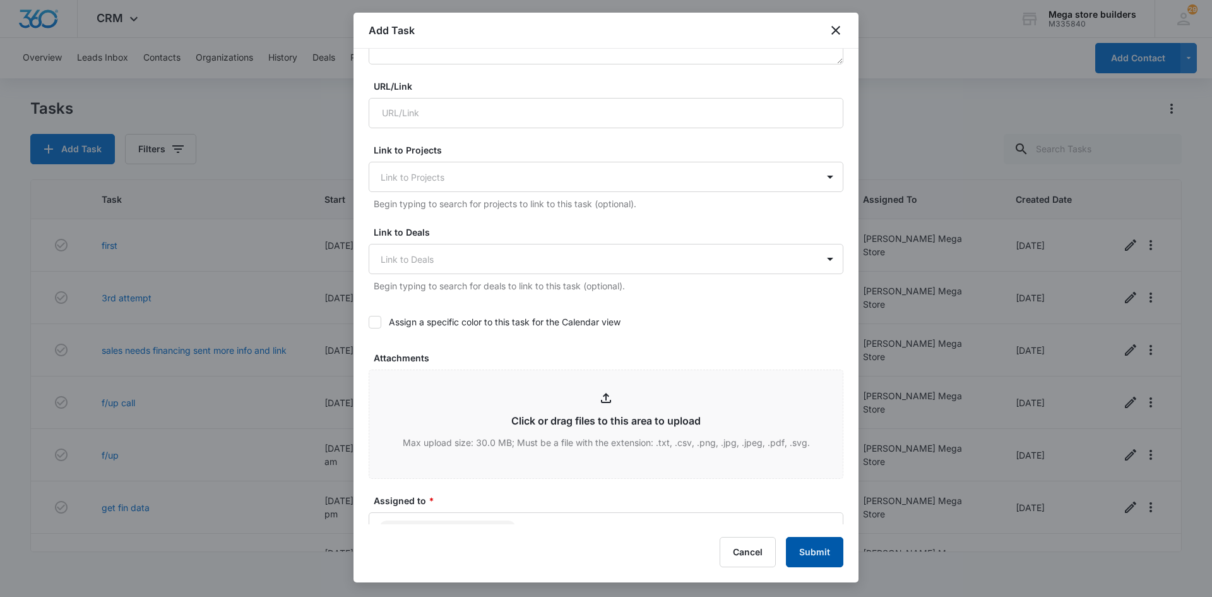
click at [803, 547] on button "Submit" at bounding box center [814, 552] width 57 height 30
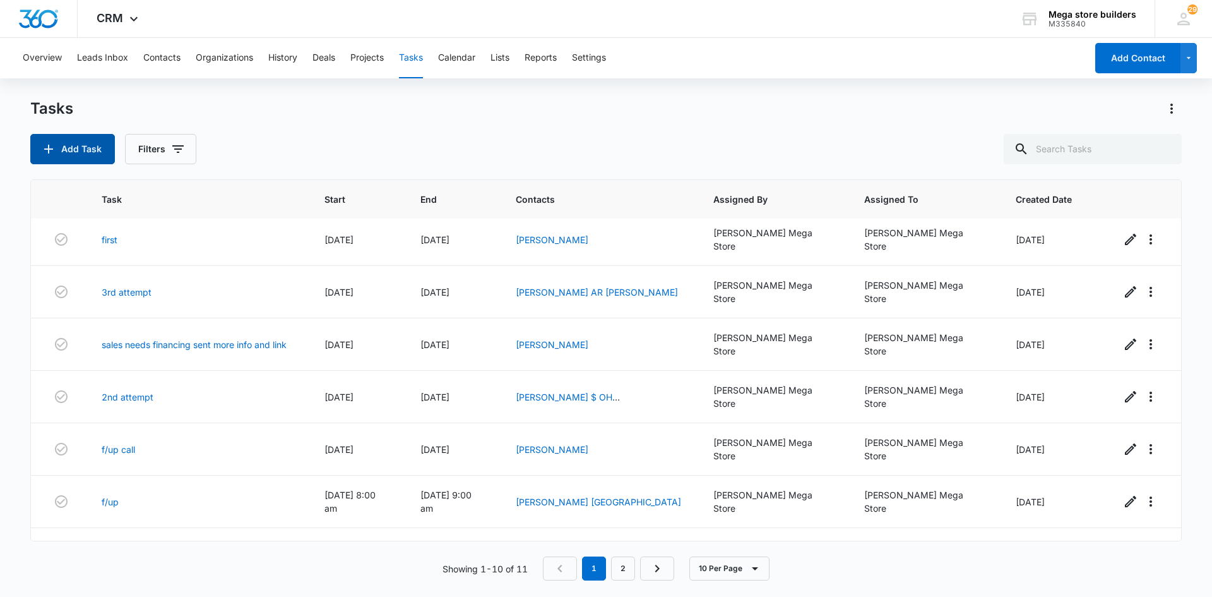
scroll to position [0, 0]
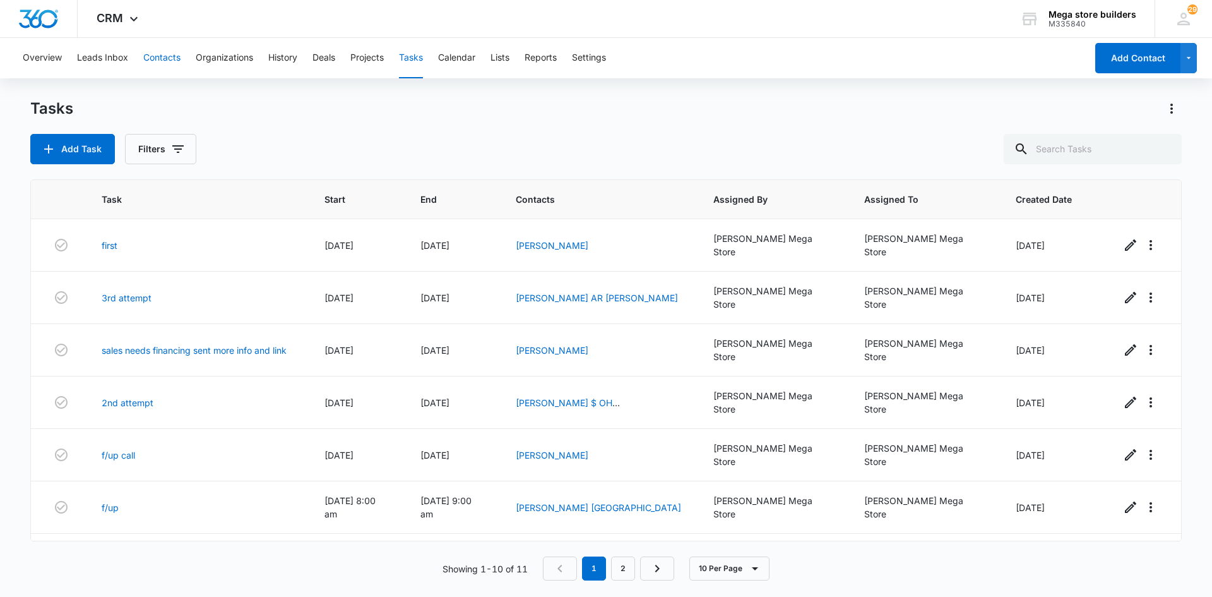
click at [156, 54] on button "Contacts" at bounding box center [161, 58] width 37 height 40
